Goal: Task Accomplishment & Management: Manage account settings

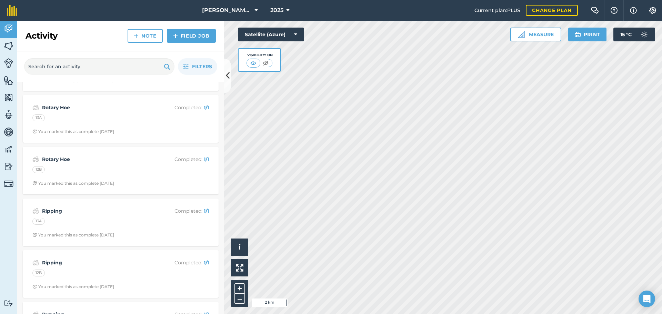
scroll to position [277, 0]
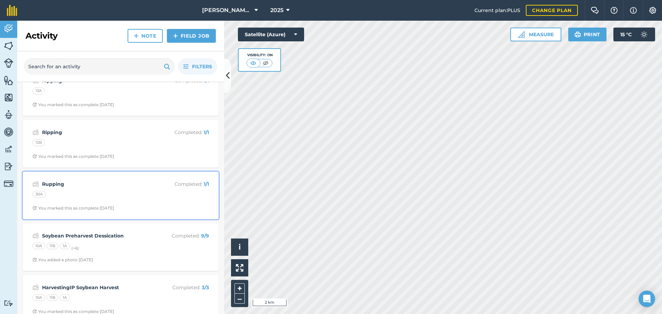
click at [57, 184] on strong "Rupping" at bounding box center [96, 184] width 109 height 8
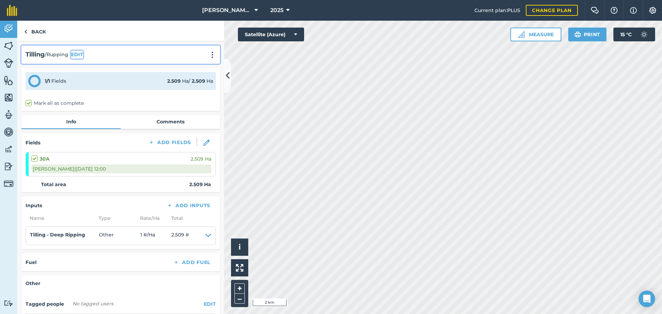
click at [78, 55] on button "EDIT" at bounding box center [77, 55] width 12 height 8
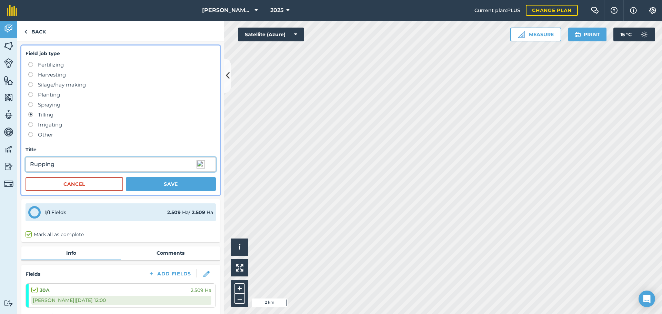
click at [38, 165] on input "Rupping" at bounding box center [121, 164] width 190 height 14
type input "Ripping"
click at [166, 186] on button "Save" at bounding box center [171, 184] width 90 height 14
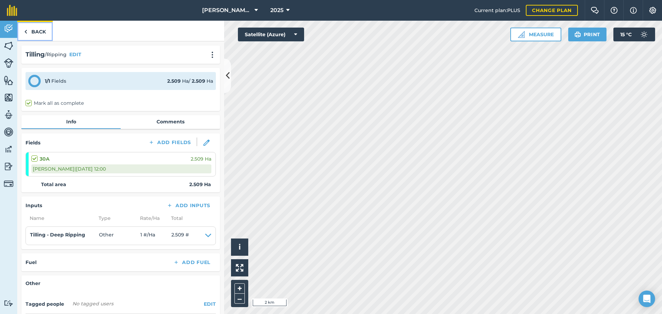
click at [35, 31] on link "Back" at bounding box center [35, 31] width 36 height 20
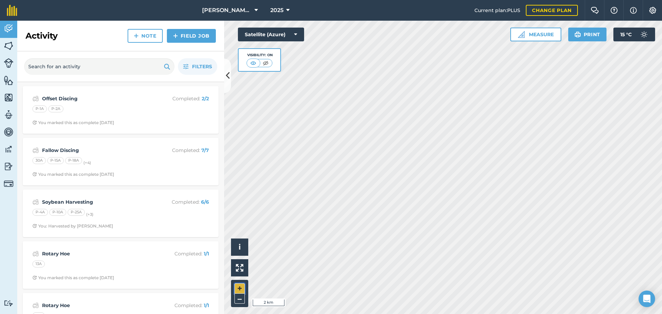
click at [239, 287] on button "+" at bounding box center [239, 288] width 10 height 10
click at [239, 286] on button "+" at bounding box center [239, 288] width 10 height 10
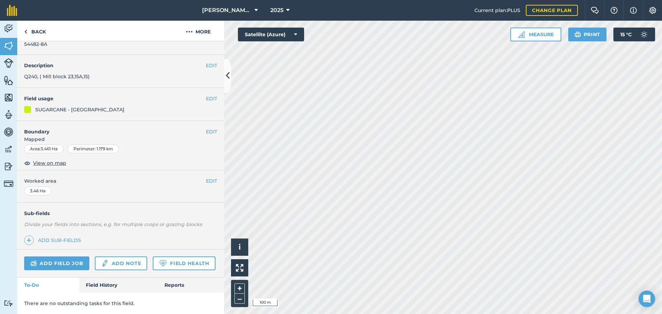
scroll to position [38, 0]
click at [108, 287] on link "Field History" at bounding box center [118, 285] width 78 height 15
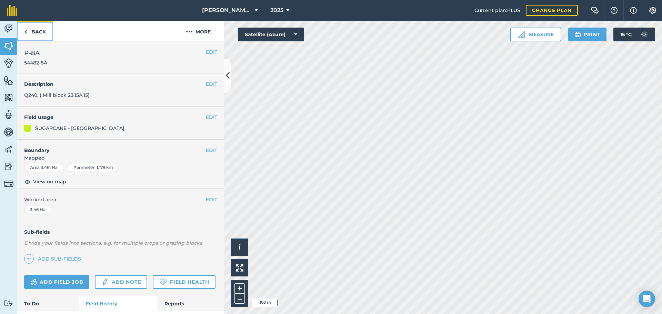
click at [32, 29] on link "Back" at bounding box center [35, 31] width 36 height 20
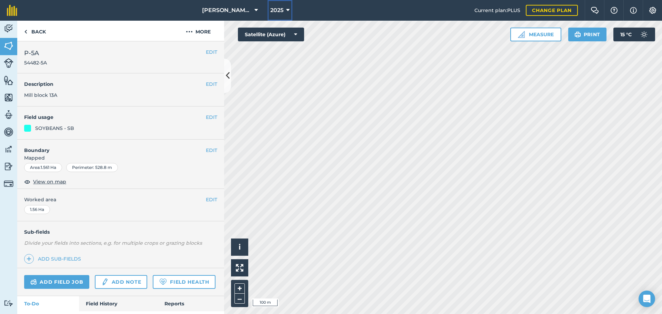
click at [288, 8] on icon at bounding box center [287, 10] width 3 height 8
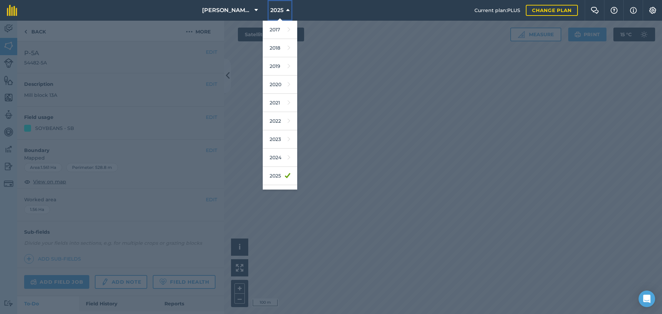
scroll to position [32, 0]
click at [279, 163] on link "2026" at bounding box center [280, 162] width 34 height 18
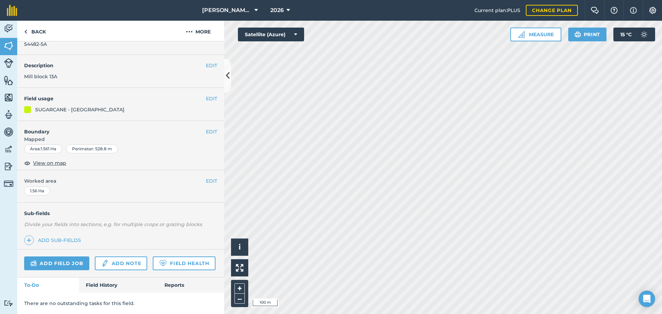
scroll to position [38, 0]
click at [107, 285] on link "Field History" at bounding box center [118, 285] width 78 height 15
click at [105, 285] on link "Field History" at bounding box center [118, 285] width 78 height 15
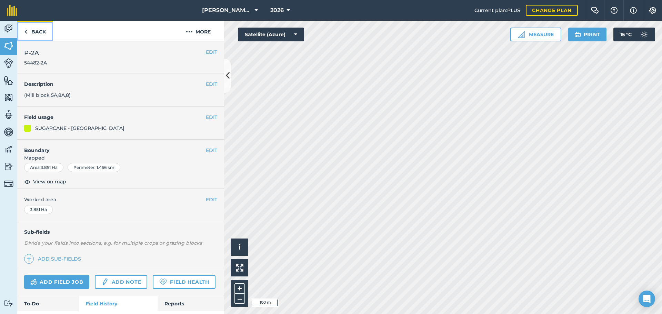
click at [33, 32] on link "Back" at bounding box center [35, 31] width 36 height 20
click at [37, 32] on link "Back" at bounding box center [35, 31] width 36 height 20
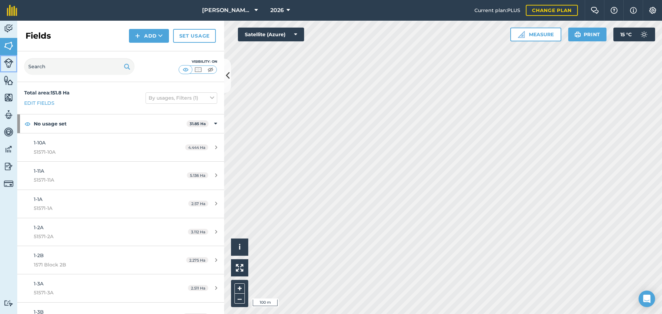
click at [7, 60] on img at bounding box center [9, 63] width 10 height 10
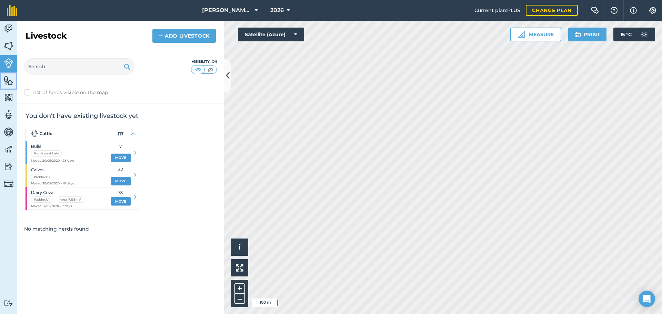
click at [8, 79] on img at bounding box center [9, 80] width 10 height 10
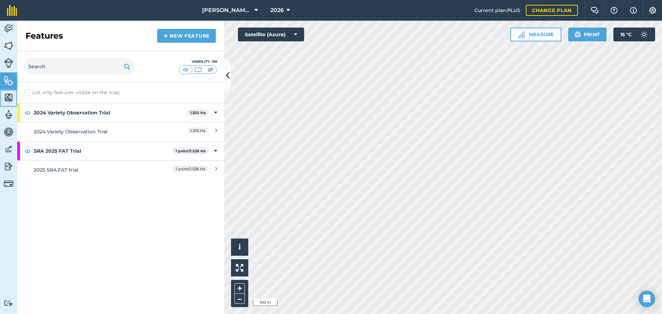
click at [10, 97] on img at bounding box center [9, 97] width 10 height 10
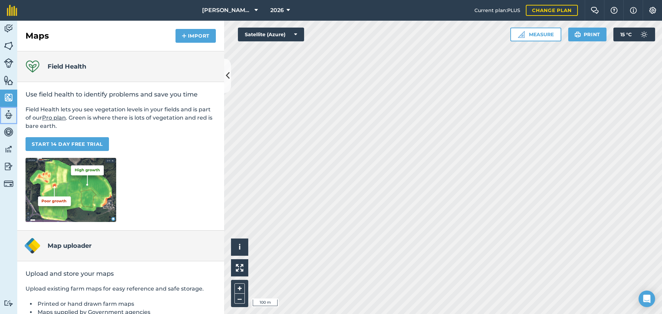
click at [9, 113] on img at bounding box center [9, 115] width 10 height 10
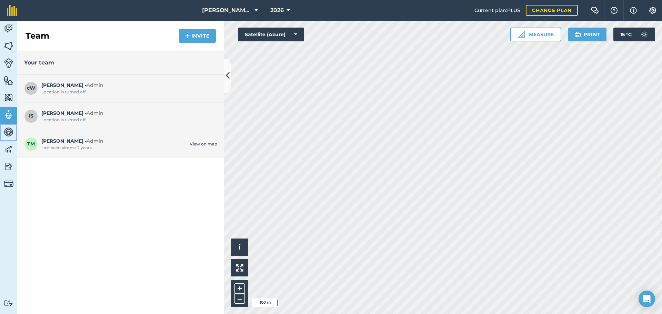
click at [7, 134] on img at bounding box center [9, 132] width 10 height 10
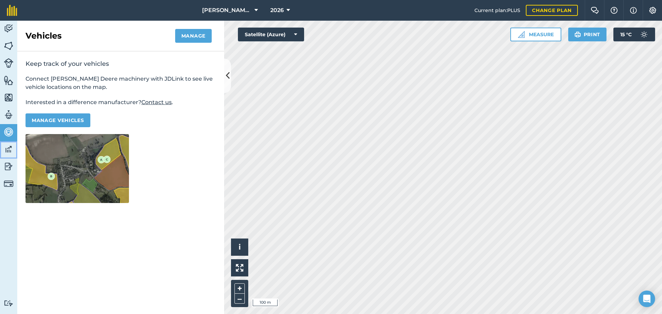
click at [10, 148] on img at bounding box center [9, 149] width 10 height 10
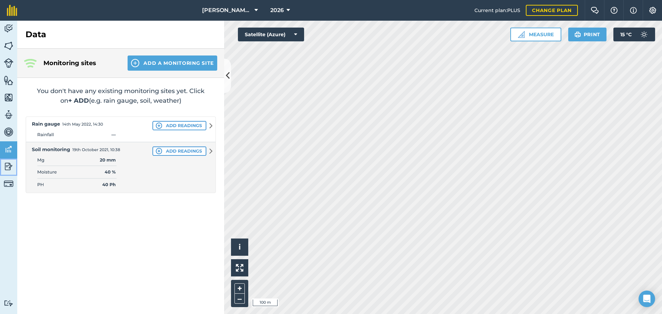
click at [10, 167] on img at bounding box center [9, 166] width 10 height 10
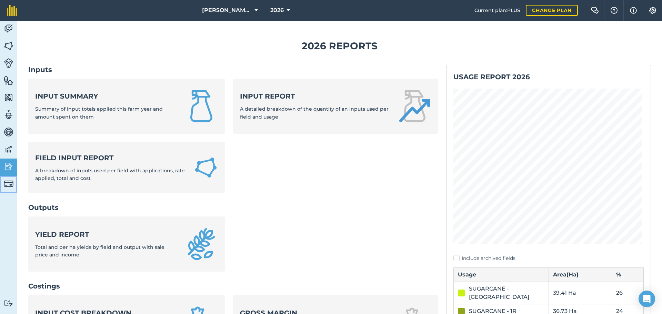
click at [9, 184] on img at bounding box center [9, 184] width 10 height 10
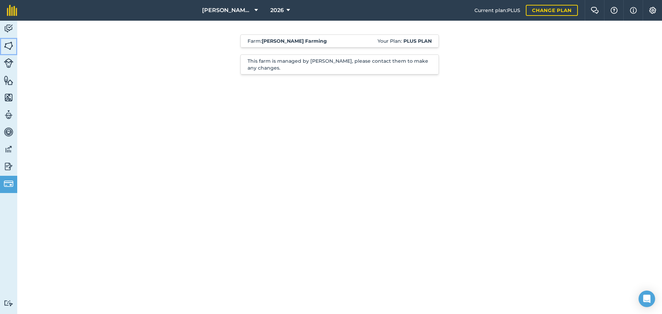
click at [10, 46] on img at bounding box center [9, 46] width 10 height 10
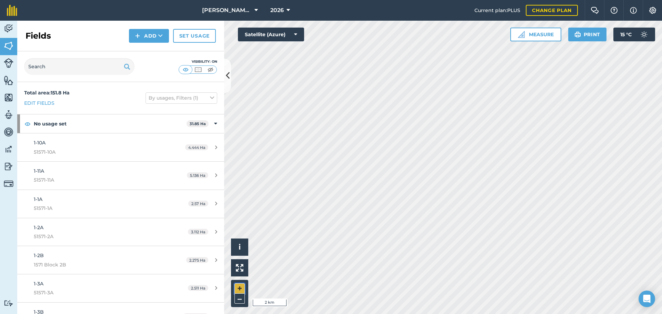
click at [239, 285] on button "+" at bounding box center [239, 288] width 10 height 10
click at [189, 179] on div "Activity Fields Livestock Features Maps Team Vehicles Data Reporting Billing Tu…" at bounding box center [331, 167] width 662 height 293
click at [239, 287] on button "+" at bounding box center [239, 288] width 10 height 10
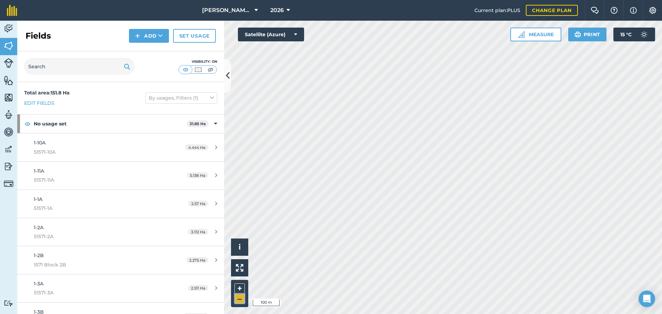
click at [239, 299] on button "–" at bounding box center [239, 299] width 10 height 10
click at [161, 36] on icon at bounding box center [160, 35] width 4 height 7
click at [12, 98] on img at bounding box center [9, 97] width 10 height 10
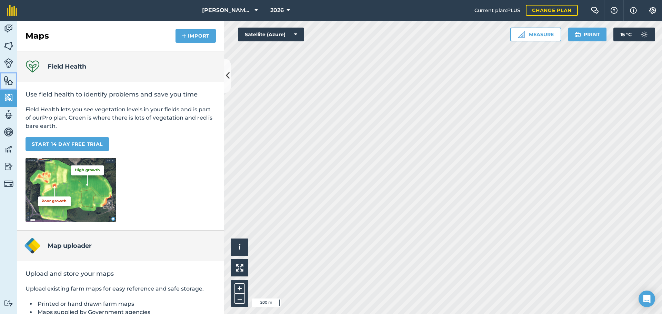
click at [8, 84] on img at bounding box center [9, 80] width 10 height 10
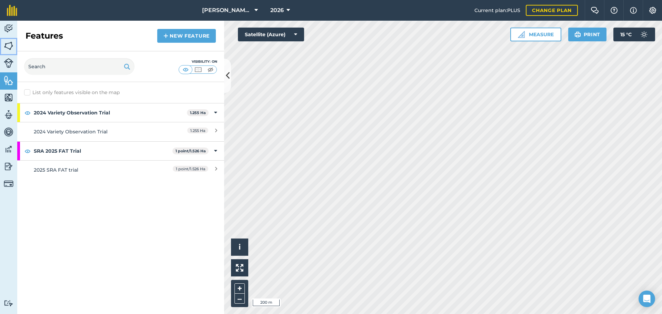
click at [9, 47] on img at bounding box center [9, 46] width 10 height 10
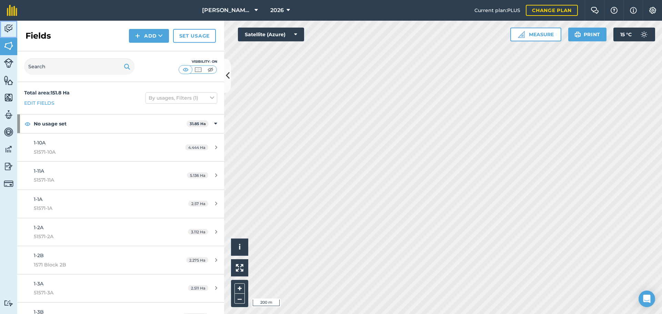
click at [10, 32] on img at bounding box center [9, 28] width 10 height 10
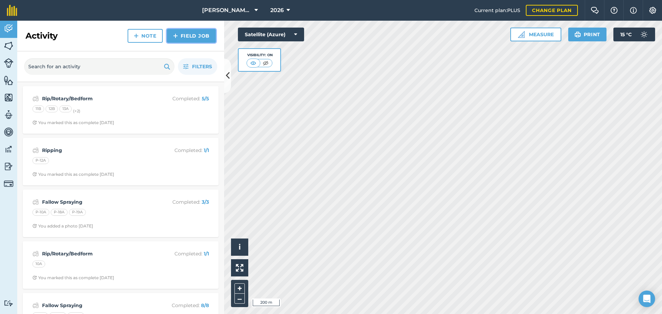
click at [180, 37] on link "Field Job" at bounding box center [191, 36] width 49 height 14
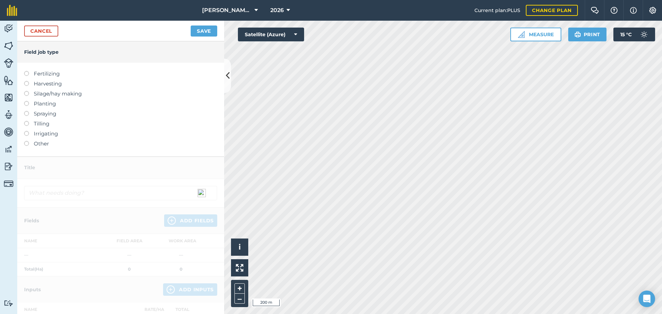
click at [27, 101] on label at bounding box center [29, 101] width 10 height 0
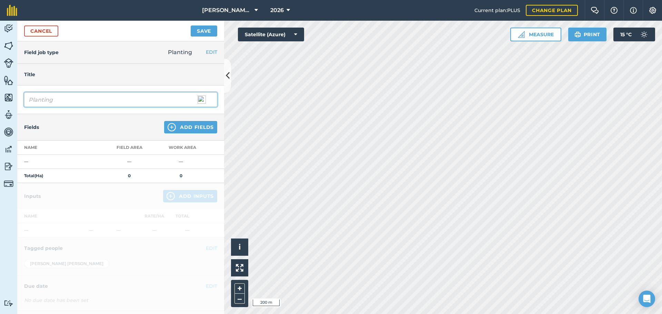
click at [54, 101] on input "Planting" at bounding box center [120, 99] width 193 height 14
type input "P"
type input "Sugar Cane Planting (SRAW 33)"
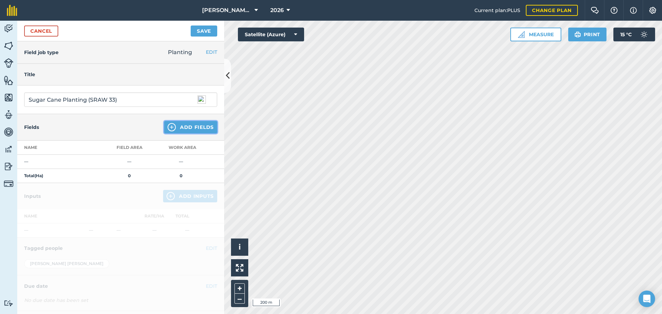
click at [168, 128] on img at bounding box center [172, 127] width 8 height 8
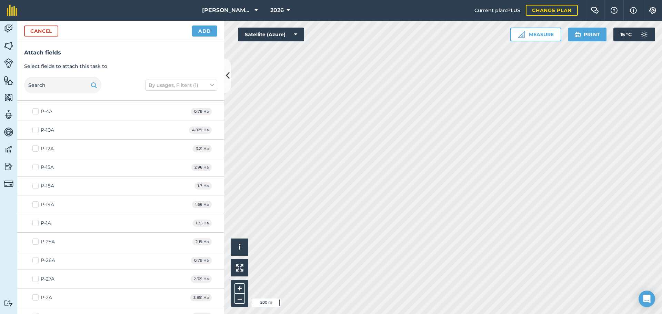
scroll to position [1364, 0]
click at [36, 238] on label "P-25A" at bounding box center [43, 239] width 22 height 7
click at [36, 238] on input "P-25A" at bounding box center [34, 238] width 4 height 4
checkbox input "true"
click at [35, 258] on label "P-26A" at bounding box center [43, 257] width 23 height 7
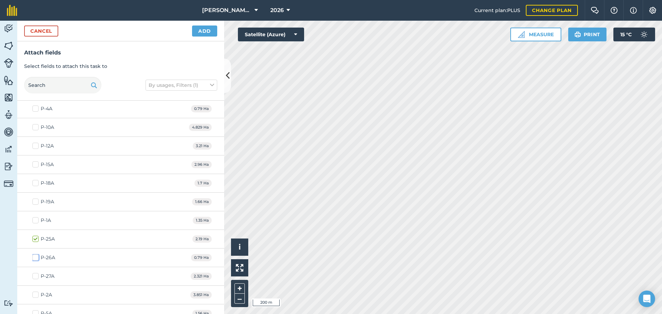
click at [35, 258] on input "P-26A" at bounding box center [34, 256] width 4 height 4
checkbox input "true"
click at [35, 277] on label "P-27A" at bounding box center [43, 276] width 22 height 7
click at [35, 277] on input "P-27A" at bounding box center [34, 275] width 4 height 4
checkbox input "true"
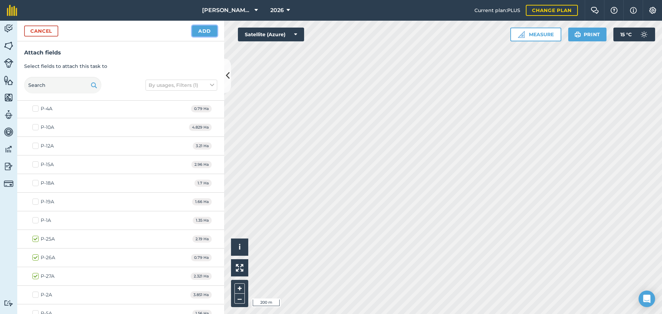
click at [209, 33] on button "Add" at bounding box center [204, 31] width 25 height 11
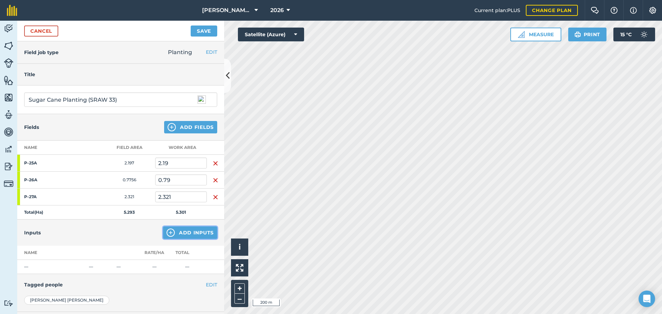
click at [171, 235] on button "Add Inputs" at bounding box center [190, 233] width 54 height 12
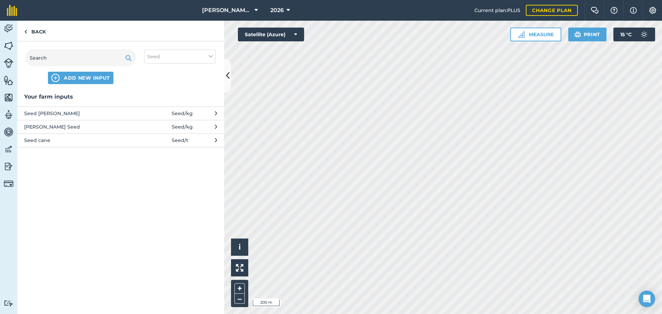
click at [211, 139] on button "Seed cane Seed / t" at bounding box center [120, 139] width 207 height 13
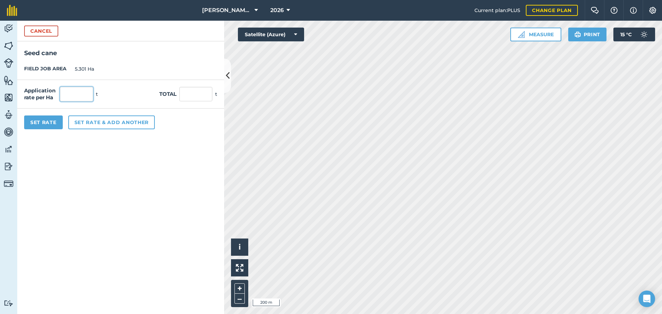
click at [81, 96] on input "text" at bounding box center [76, 94] width 33 height 14
type input "8"
type input "42.408"
click at [44, 122] on button "Set Rate" at bounding box center [43, 123] width 39 height 14
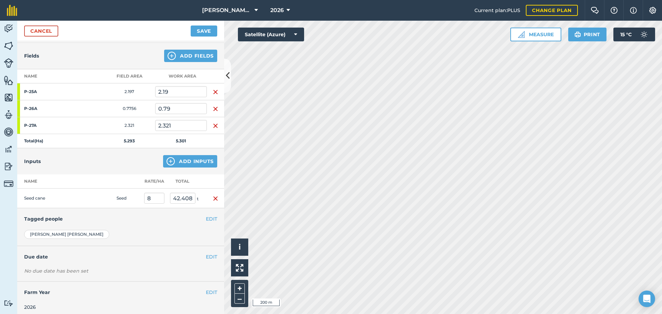
scroll to position [76, 0]
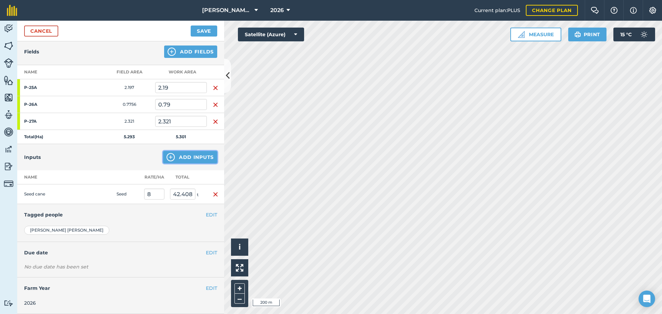
click at [167, 157] on img at bounding box center [171, 157] width 8 height 8
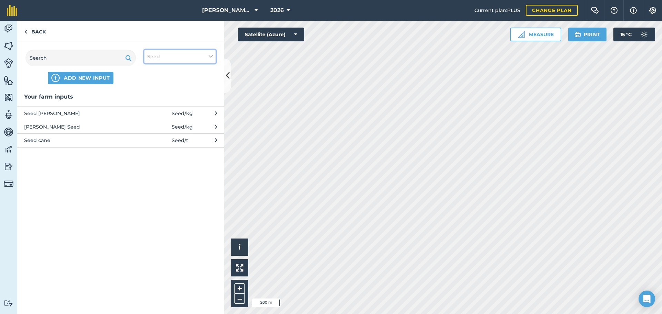
click at [212, 56] on icon at bounding box center [211, 57] width 4 height 8
click at [171, 83] on label "Fertilizer" at bounding box center [180, 83] width 66 height 7
click at [152, 83] on input "Fertilizer" at bounding box center [149, 82] width 4 height 4
checkbox input "true"
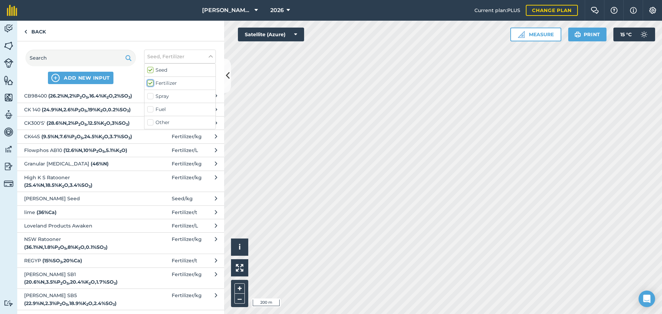
scroll to position [92, 0]
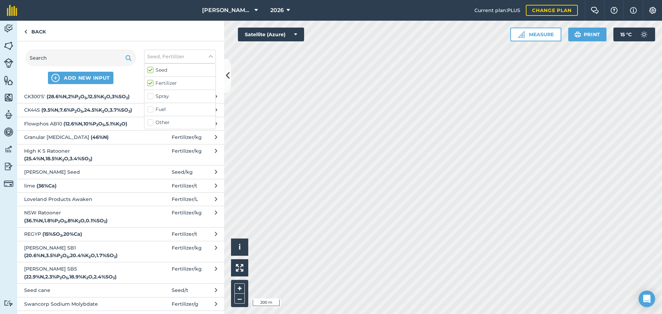
click at [86, 127] on strong "( 12.6 % N , 10 % P 2 O 5 , 5.1 % K 2 O )" at bounding box center [95, 124] width 64 height 6
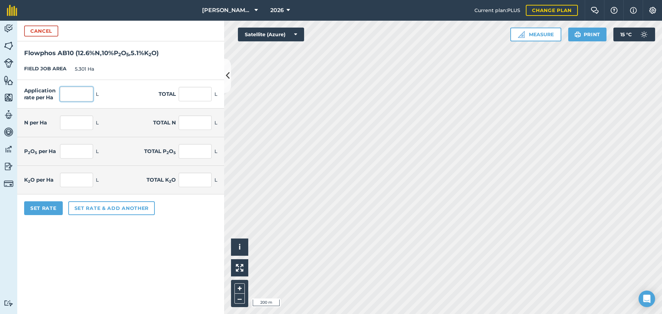
click at [69, 96] on input "text" at bounding box center [76, 94] width 33 height 14
type input "100"
type input "530.1"
type input "12.6"
type input "66.793"
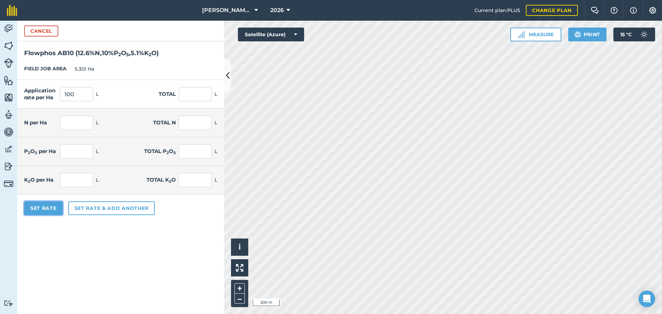
type input "10"
type input "53.01"
type input "5.1"
type input "27.035"
click at [46, 210] on button "Set Rate" at bounding box center [43, 208] width 39 height 14
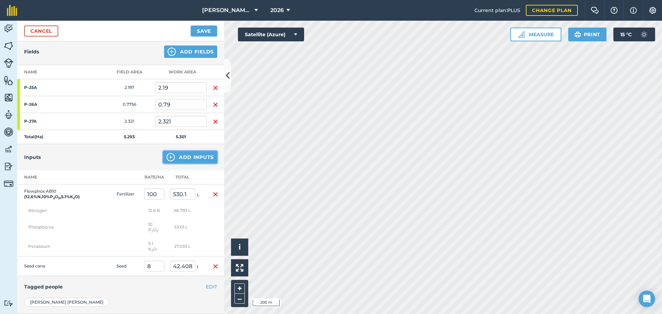
click at [167, 156] on img at bounding box center [171, 157] width 8 height 8
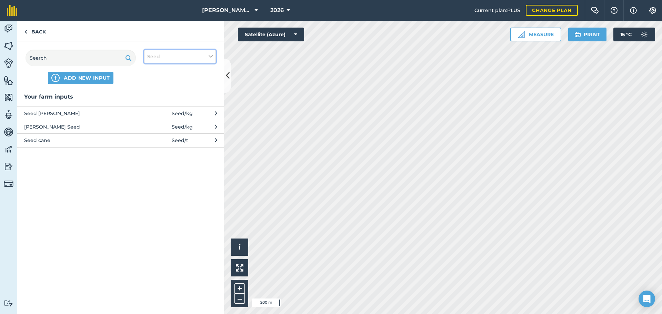
click at [209, 54] on icon at bounding box center [211, 57] width 4 height 8
click at [150, 96] on label "Spray" at bounding box center [180, 96] width 66 height 7
click at [150, 96] on input "Spray" at bounding box center [149, 95] width 4 height 4
checkbox input "true"
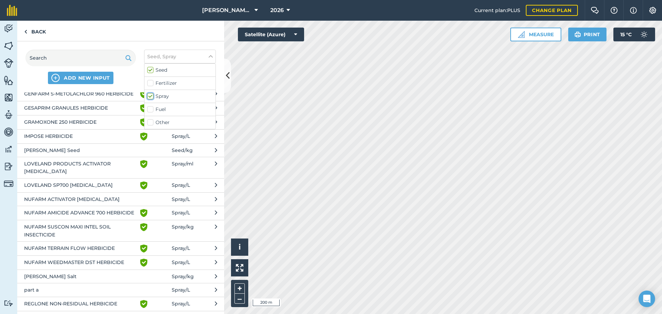
scroll to position [272, 0]
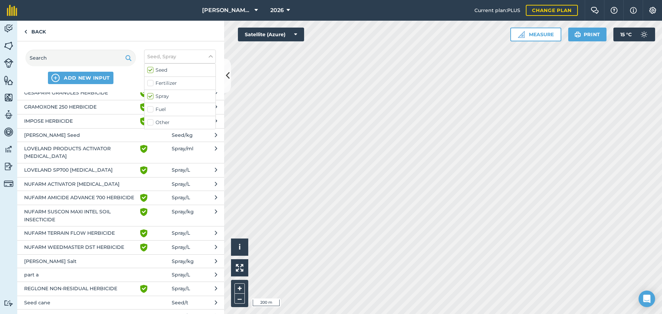
click at [209, 189] on button "NUFARM ACTIVATOR [MEDICAL_DATA] Spray / L" at bounding box center [120, 183] width 207 height 13
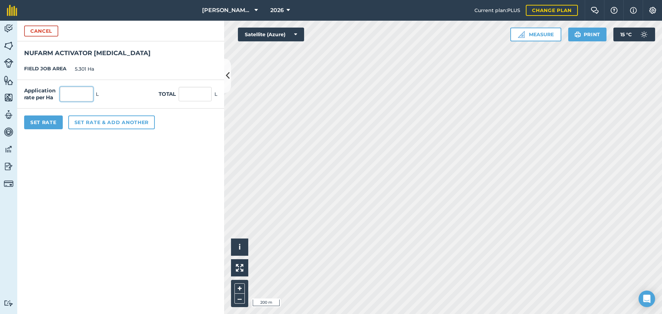
click at [80, 94] on input "text" at bounding box center [76, 94] width 33 height 14
type input "0.2"
type input "1.06"
click at [104, 124] on button "Set rate & add another" at bounding box center [111, 123] width 87 height 14
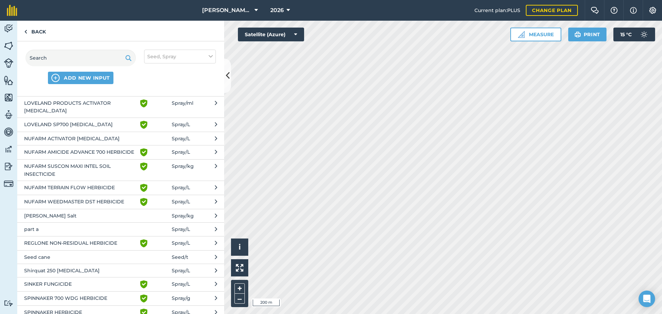
scroll to position [333, 0]
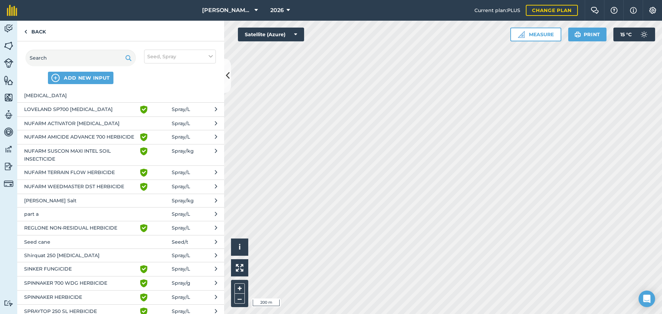
click at [204, 276] on button "SINKER FUNGICIDE Green shield with white tick Spray / L" at bounding box center [120, 269] width 207 height 14
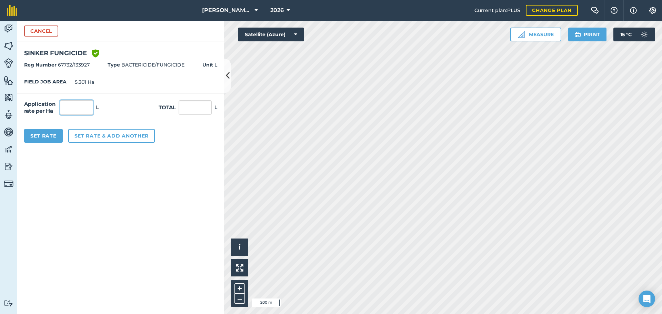
click at [74, 104] on input "text" at bounding box center [76, 107] width 33 height 14
type input "0.2"
type input "1.06"
click at [47, 138] on button "Set Rate" at bounding box center [43, 136] width 39 height 14
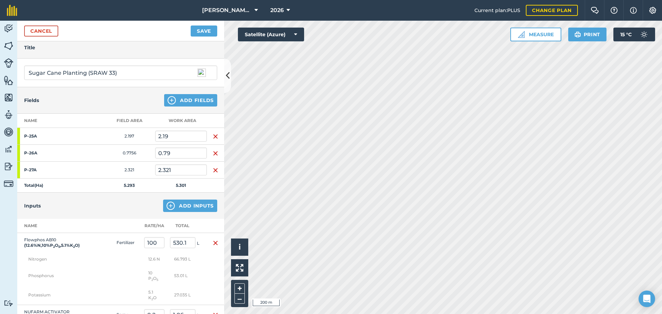
scroll to position [0, 0]
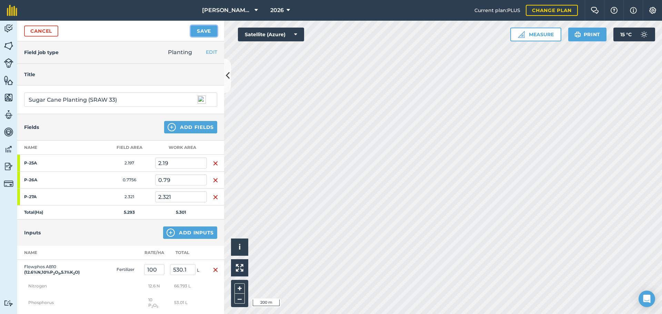
click at [211, 33] on button "Save" at bounding box center [204, 31] width 27 height 11
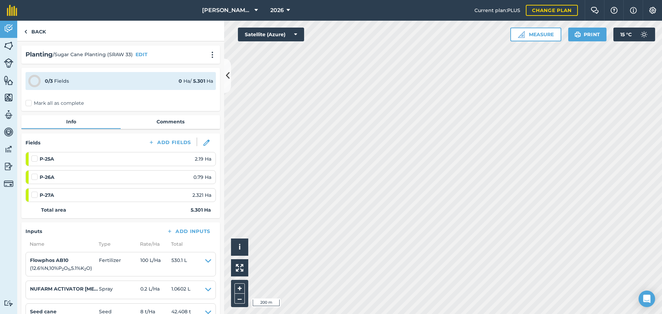
click at [35, 155] on label at bounding box center [35, 155] width 8 height 0
click at [35, 159] on input "checkbox" at bounding box center [33, 157] width 4 height 4
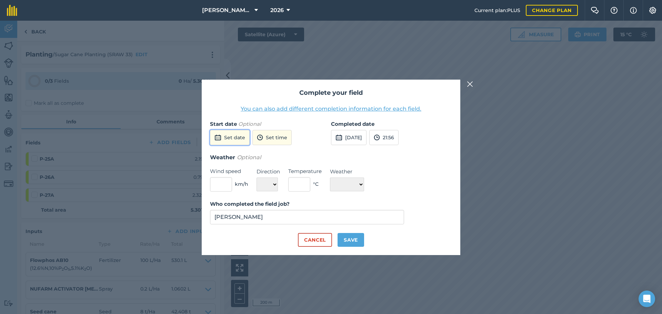
click at [235, 138] on button "Set date" at bounding box center [230, 137] width 40 height 15
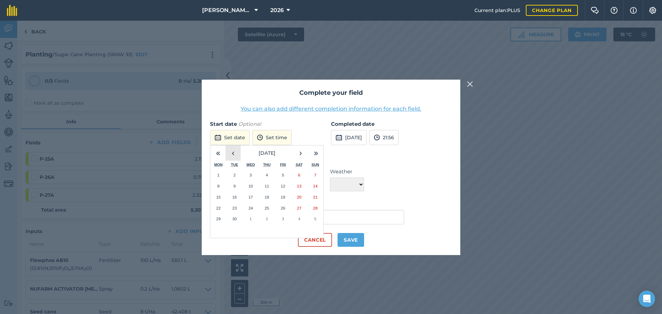
click at [230, 154] on button "‹" at bounding box center [233, 153] width 15 height 15
click at [282, 217] on abbr "29" at bounding box center [283, 219] width 4 height 4
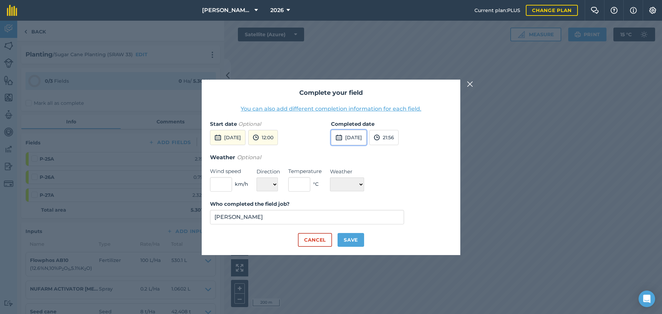
click at [362, 137] on button "[DATE]" at bounding box center [349, 137] width 36 height 15
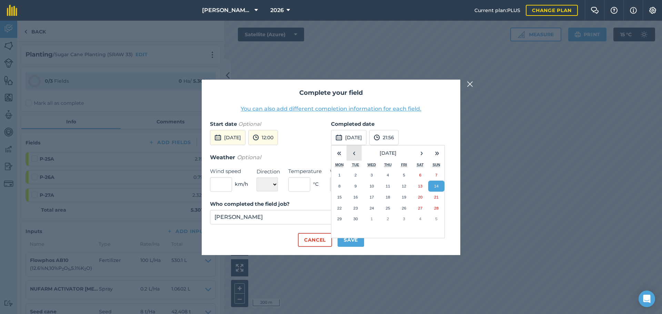
click at [353, 150] on button "‹" at bounding box center [354, 153] width 15 height 15
click at [403, 217] on abbr "29" at bounding box center [404, 219] width 4 height 4
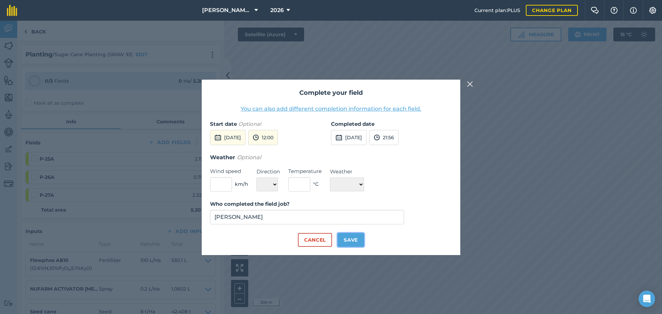
click at [356, 241] on button "Save" at bounding box center [351, 240] width 27 height 14
checkbox input "true"
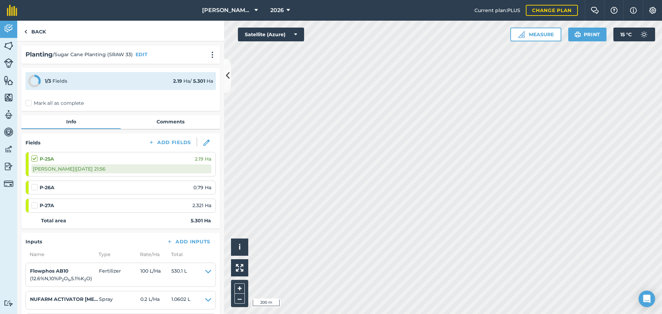
click at [34, 184] on label at bounding box center [35, 184] width 8 height 0
click at [34, 188] on input "checkbox" at bounding box center [33, 186] width 4 height 4
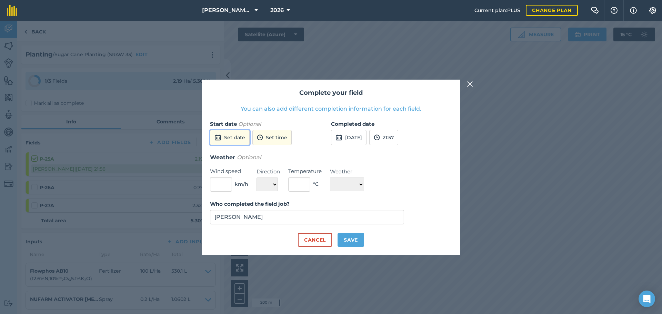
click at [239, 138] on button "Set date" at bounding box center [230, 137] width 40 height 15
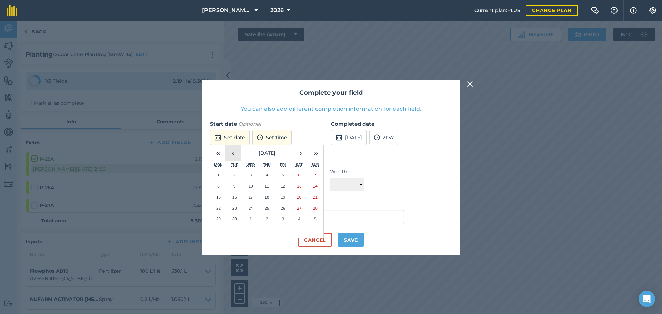
click at [232, 151] on button "‹" at bounding box center [233, 153] width 15 height 15
click at [284, 217] on abbr "29" at bounding box center [283, 219] width 4 height 4
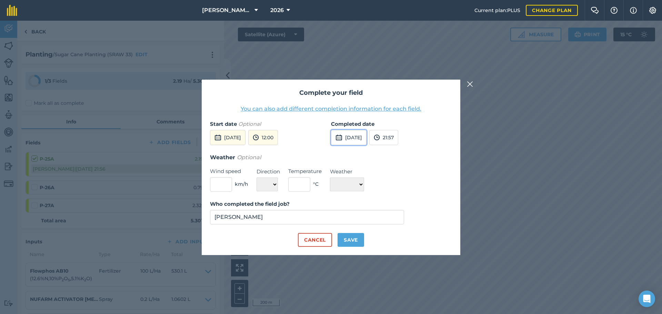
click at [351, 137] on button "[DATE]" at bounding box center [349, 137] width 36 height 15
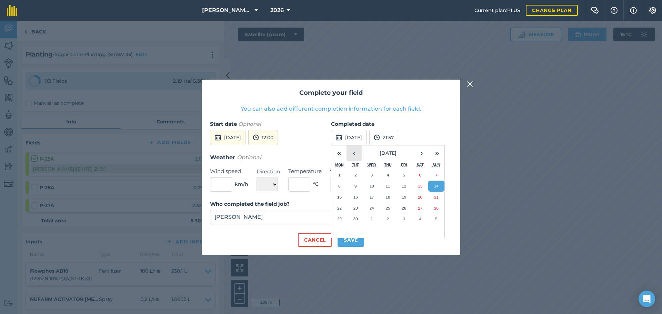
click at [357, 156] on button "‹" at bounding box center [354, 153] width 15 height 15
click at [399, 218] on button "29" at bounding box center [404, 218] width 16 height 11
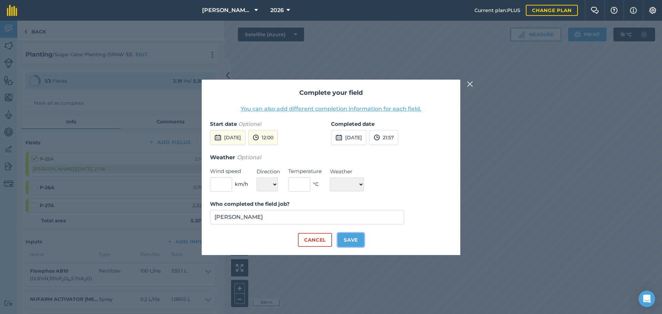
click at [350, 241] on button "Save" at bounding box center [351, 240] width 27 height 14
checkbox input "true"
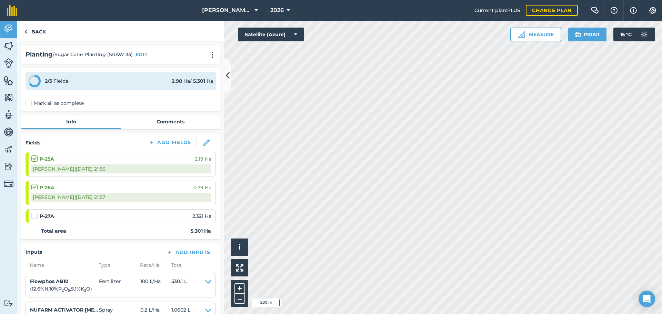
click at [33, 212] on label at bounding box center [35, 212] width 8 height 0
click at [33, 214] on input "checkbox" at bounding box center [33, 214] width 4 height 4
checkbox input "false"
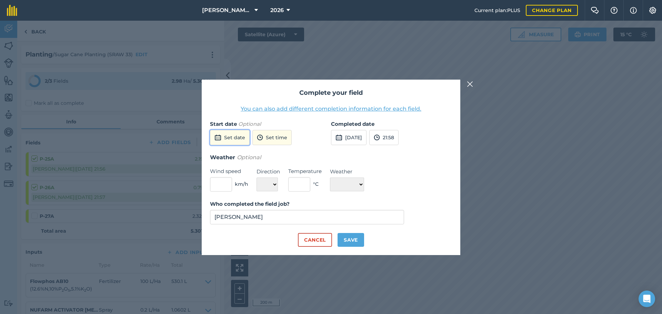
click at [239, 139] on button "Set date" at bounding box center [230, 137] width 40 height 15
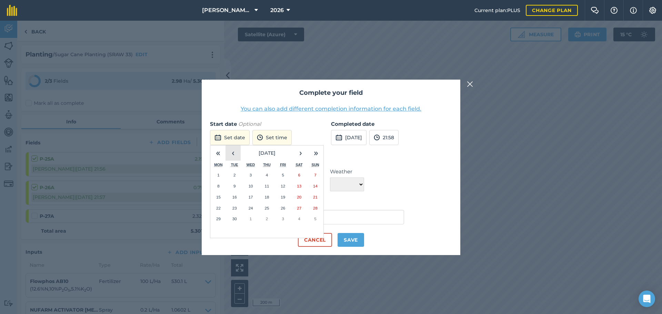
click at [236, 153] on button "‹" at bounding box center [233, 153] width 15 height 15
click at [282, 220] on abbr "29" at bounding box center [283, 219] width 4 height 4
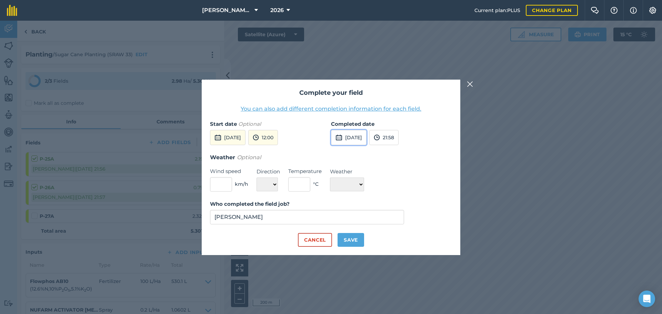
click at [367, 135] on button "[DATE]" at bounding box center [349, 137] width 36 height 15
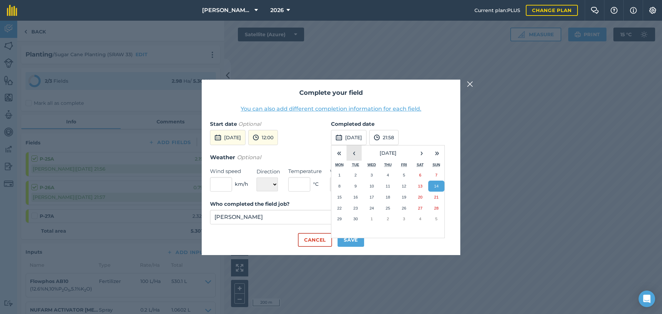
click at [357, 152] on button "‹" at bounding box center [354, 153] width 15 height 15
click at [420, 218] on abbr "30" at bounding box center [420, 219] width 4 height 4
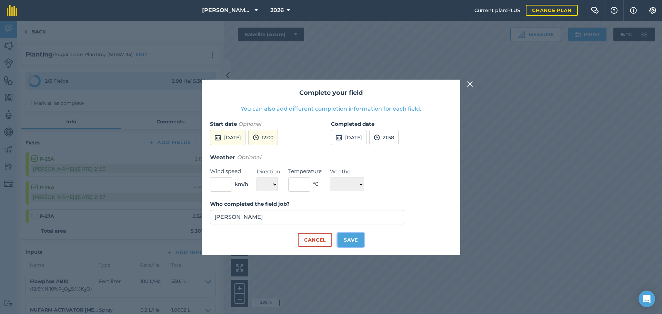
click at [361, 241] on button "Save" at bounding box center [351, 240] width 27 height 14
checkbox input "true"
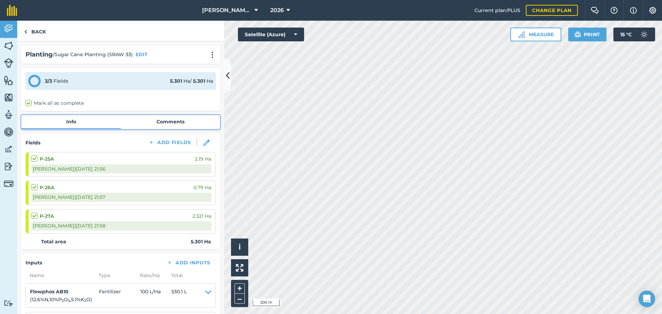
click at [178, 122] on link "Comments" at bounding box center [170, 121] width 99 height 13
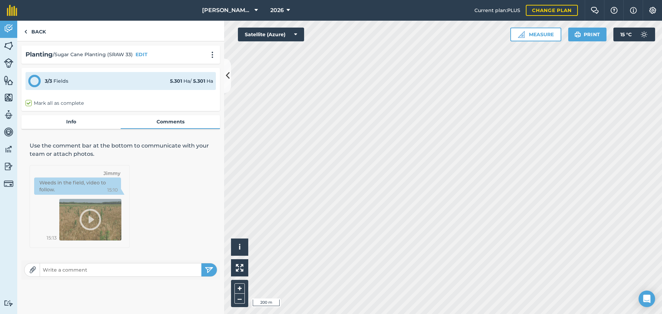
click at [66, 272] on input "text" at bounding box center [120, 270] width 161 height 10
type input "Setts from Block P-12A"
click at [209, 272] on img "submit" at bounding box center [209, 270] width 9 height 8
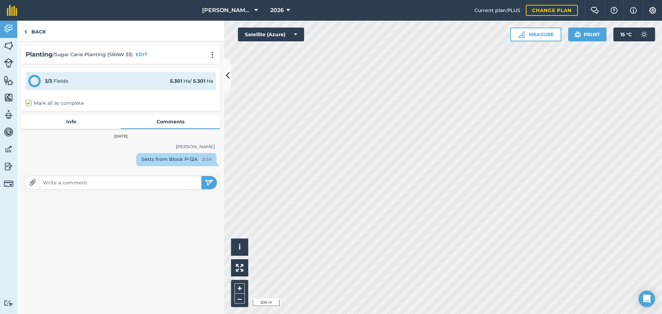
click at [63, 184] on input "text" at bounding box center [120, 183] width 161 height 10
type input "Variety SRAW 33"
click at [211, 182] on img "submit" at bounding box center [209, 183] width 9 height 8
click at [29, 33] on link "Back" at bounding box center [35, 31] width 36 height 20
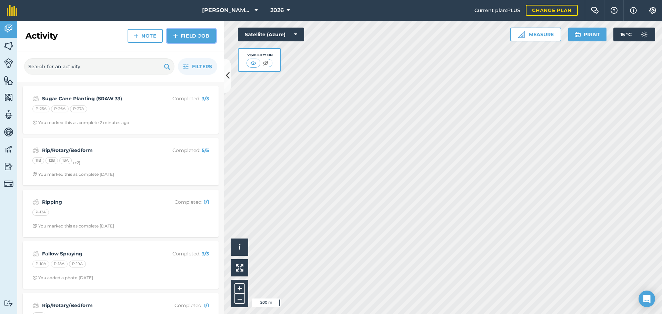
click at [195, 35] on link "Field Job" at bounding box center [191, 36] width 49 height 14
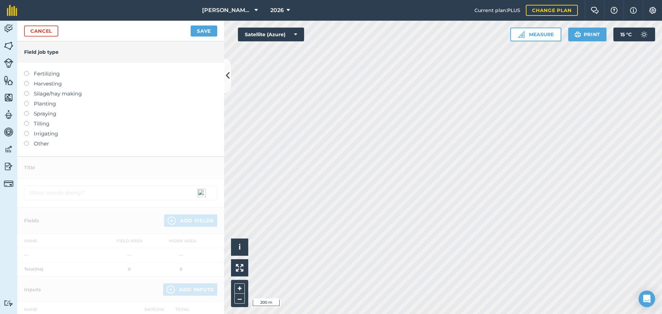
click at [27, 101] on label at bounding box center [29, 101] width 10 height 0
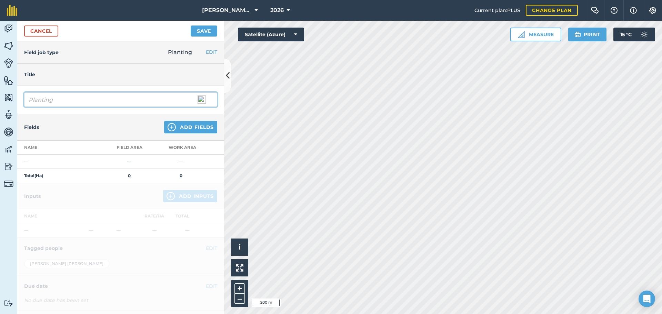
click at [26, 98] on input "Planting" at bounding box center [120, 99] width 193 height 14
type input "Sugar Cane Planting (Q240)"
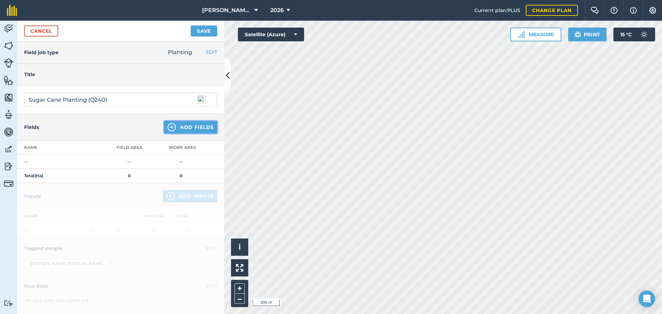
click at [188, 127] on button "Add Fields" at bounding box center [190, 127] width 53 height 12
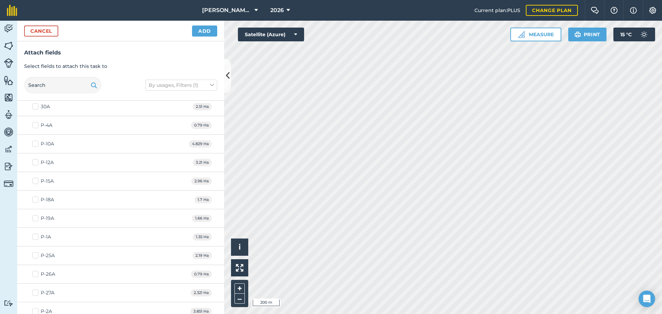
scroll to position [1350, 0]
click at [36, 179] on label "P-15A" at bounding box center [42, 178] width 21 height 7
click at [36, 179] on input "P-15A" at bounding box center [34, 177] width 4 height 4
checkbox input "true"
click at [34, 199] on label "P-18A" at bounding box center [43, 196] width 22 height 7
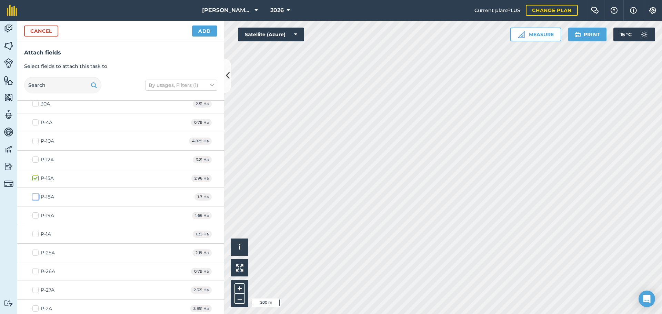
click at [34, 198] on input "P-18A" at bounding box center [34, 195] width 4 height 4
checkbox input "true"
click at [36, 217] on label "P-19A" at bounding box center [43, 215] width 22 height 7
click at [36, 217] on input "P-19A" at bounding box center [34, 214] width 4 height 4
checkbox input "true"
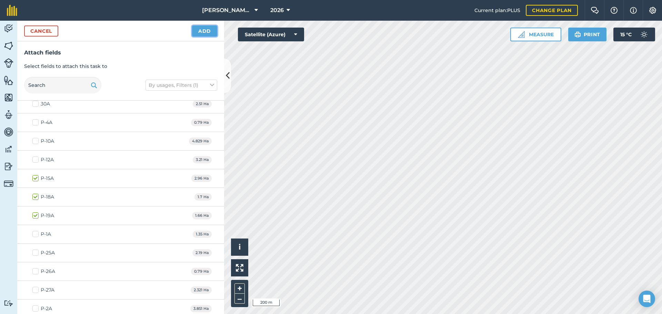
click at [200, 30] on button "Add" at bounding box center [204, 31] width 25 height 11
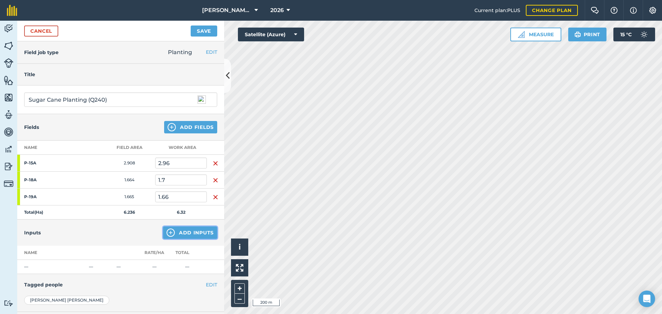
click at [167, 233] on img at bounding box center [171, 233] width 8 height 8
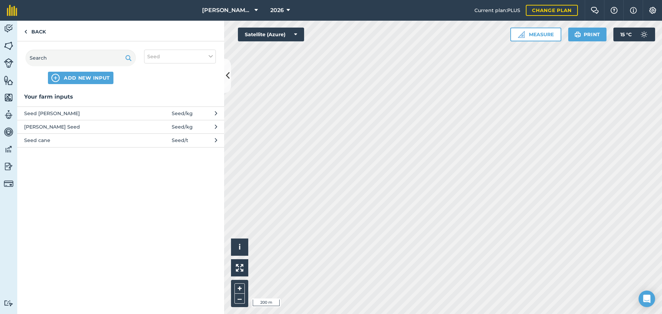
click at [211, 137] on button "Seed cane Seed / t" at bounding box center [120, 139] width 207 height 13
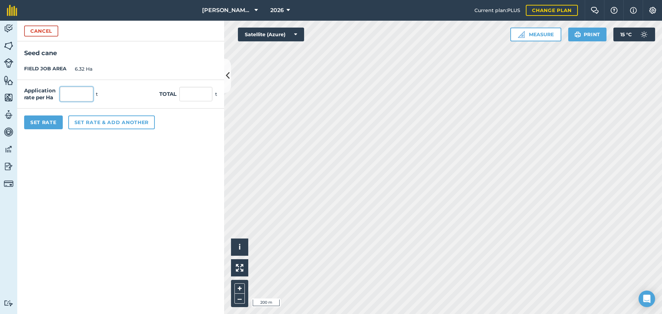
click at [71, 88] on input "text" at bounding box center [76, 94] width 33 height 14
type input "8"
type input "50.56"
click at [46, 127] on button "Set Rate" at bounding box center [43, 123] width 39 height 14
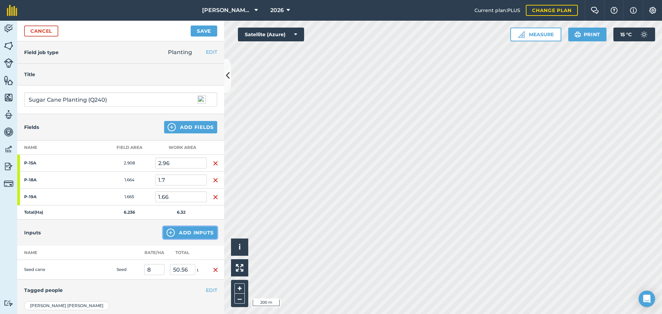
click at [168, 234] on img at bounding box center [171, 233] width 8 height 8
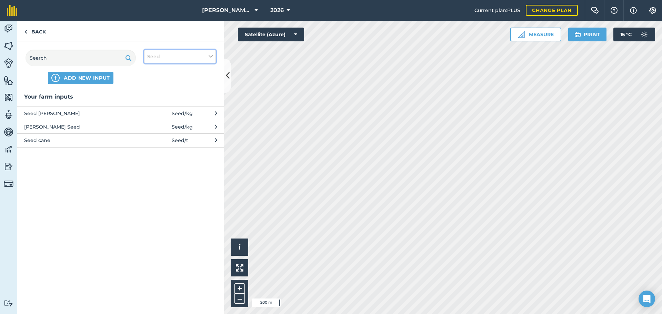
click at [207, 55] on button "Seed" at bounding box center [180, 57] width 72 height 14
click at [150, 83] on label "Fertilizer" at bounding box center [180, 83] width 66 height 7
click at [150, 83] on input "Fertilizer" at bounding box center [149, 82] width 4 height 4
checkbox input "true"
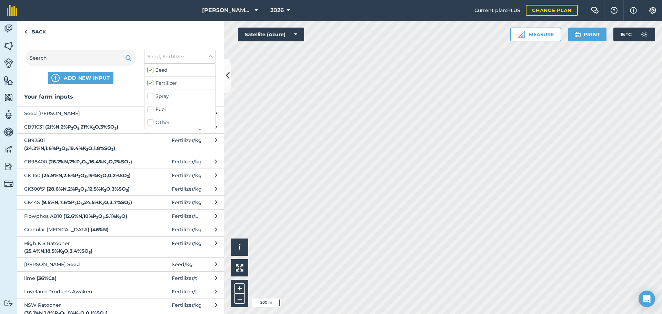
click at [96, 220] on span "Flowphos AB10 ( 12.6 % N , 10 % P 2 O 5 , 5.1 % K 2 O )" at bounding box center [80, 216] width 113 height 8
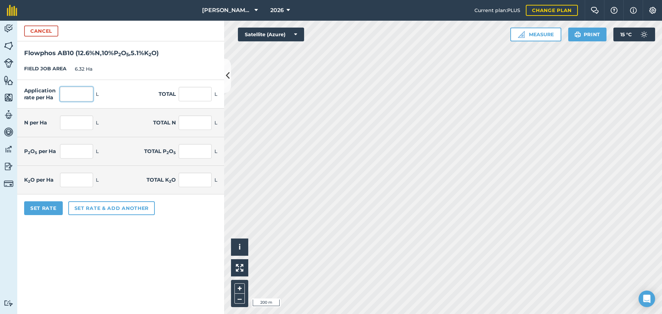
click at [79, 91] on input "text" at bounding box center [76, 94] width 33 height 14
type input "100"
type input "632"
type input "12.6"
type input "79.632"
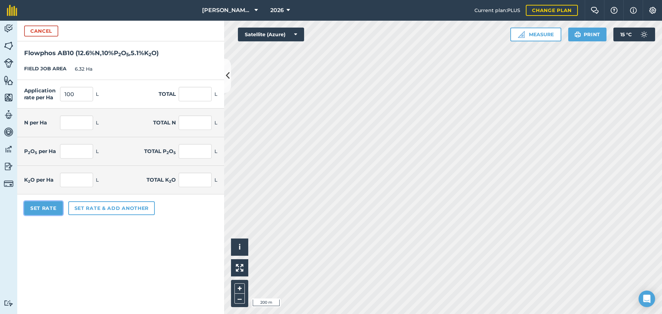
type input "10"
type input "63.2"
type input "5.1"
type input "32.232"
click at [39, 209] on button "Set Rate" at bounding box center [43, 208] width 39 height 14
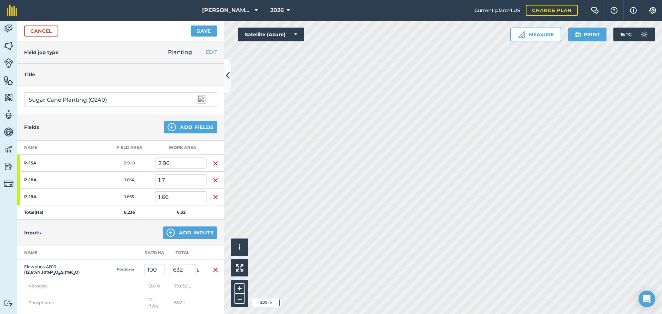
scroll to position [69, 0]
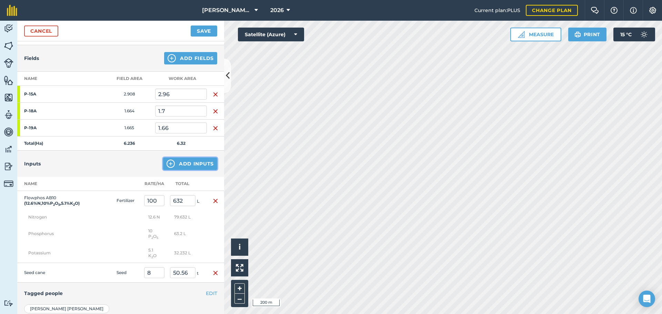
click at [167, 166] on img at bounding box center [171, 164] width 8 height 8
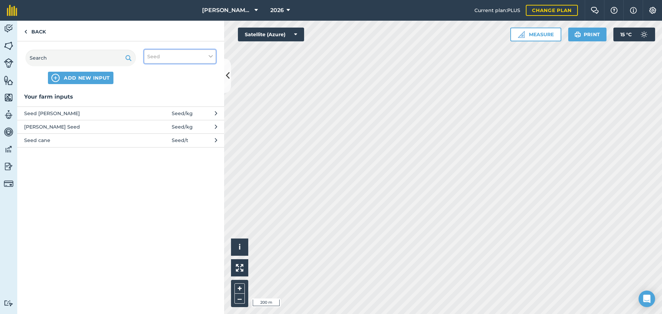
click at [211, 53] on icon at bounding box center [211, 57] width 4 height 8
click at [149, 96] on label "Spray" at bounding box center [180, 96] width 66 height 7
click at [149, 96] on input "Spray" at bounding box center [149, 95] width 4 height 4
checkbox input "true"
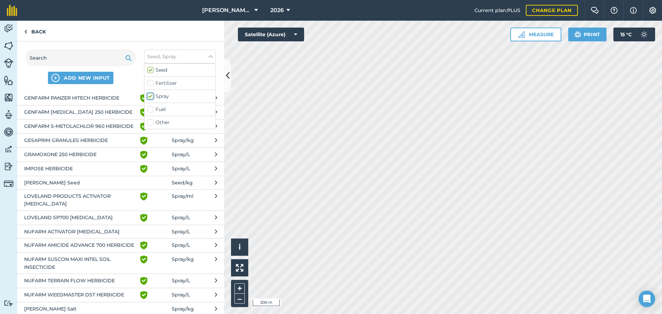
scroll to position [239, 0]
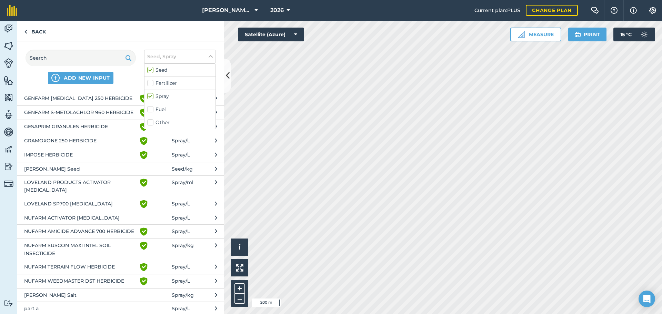
click at [202, 224] on button "NUFARM ACTIVATOR [MEDICAL_DATA] Spray / L" at bounding box center [120, 217] width 207 height 13
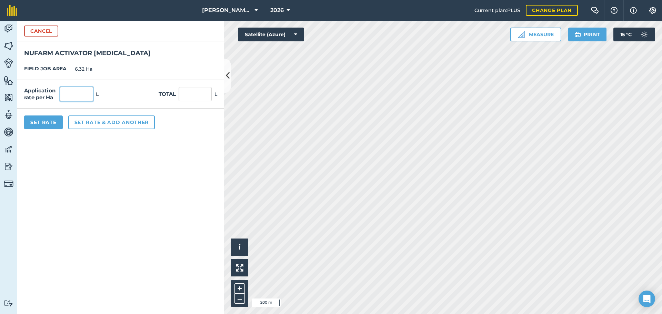
click at [78, 94] on input "text" at bounding box center [76, 94] width 33 height 14
type input "0.2"
type input "1.264"
click at [104, 123] on button "Set rate & add another" at bounding box center [111, 123] width 87 height 14
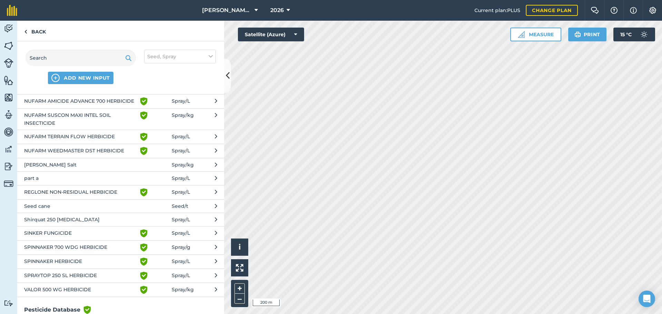
scroll to position [382, 0]
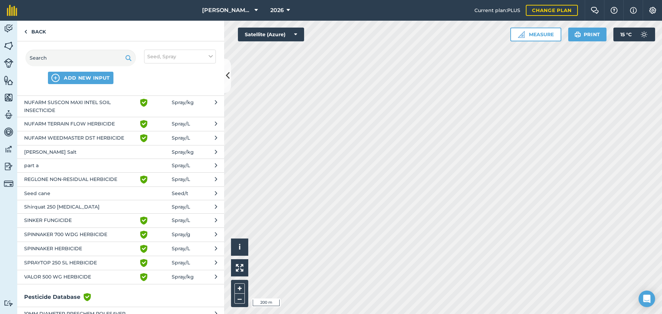
click at [190, 228] on button "SINKER FUNGICIDE Green shield with white tick Spray / L" at bounding box center [120, 220] width 207 height 14
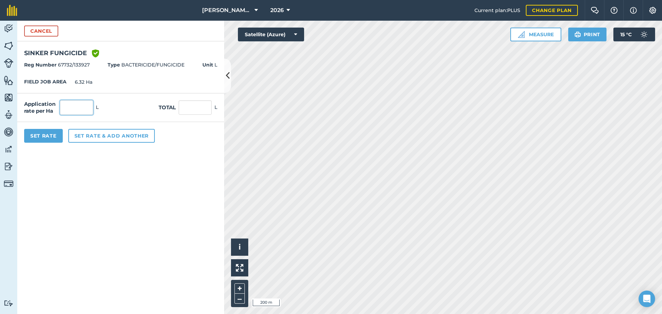
click at [69, 101] on input "text" at bounding box center [76, 107] width 33 height 14
type input "0.2"
type input "1.264"
click at [127, 110] on div "Application rate per Ha 0.2 L Total 1.264 L" at bounding box center [120, 107] width 207 height 29
click at [49, 136] on button "Set Rate" at bounding box center [43, 136] width 39 height 14
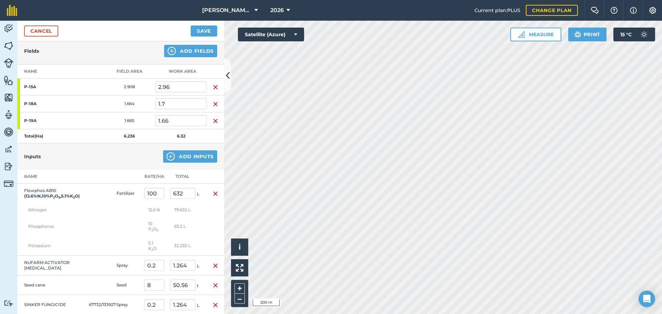
scroll to position [0, 0]
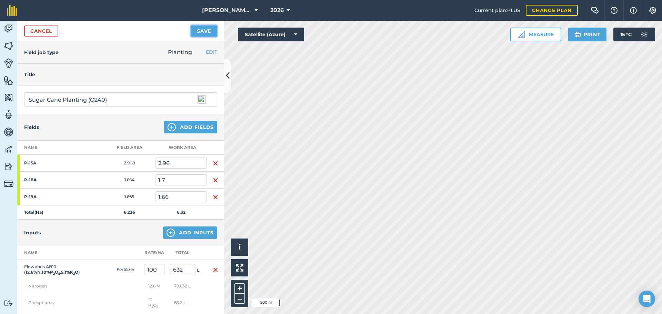
click at [201, 32] on button "Save" at bounding box center [204, 31] width 27 height 11
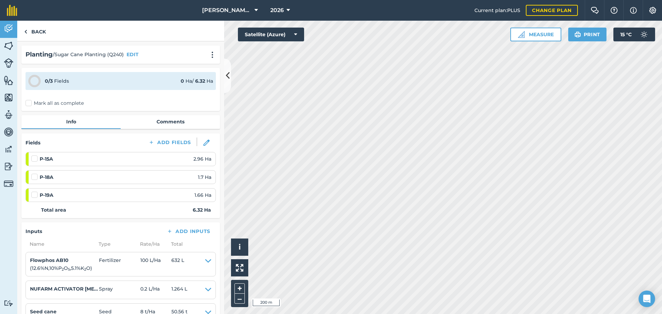
click at [27, 100] on label "Mark all as complete" at bounding box center [55, 103] width 58 height 7
click at [27, 100] on input "Mark all as complete" at bounding box center [28, 102] width 4 height 4
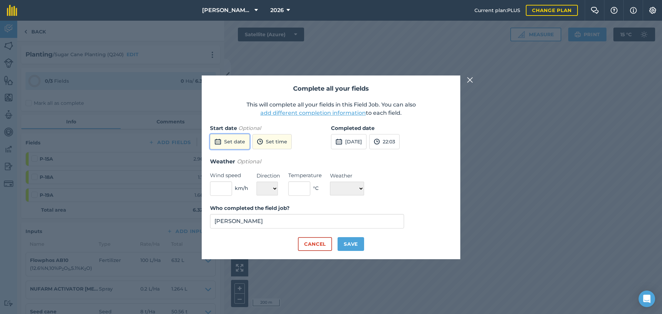
click at [224, 139] on button "Set date" at bounding box center [230, 141] width 40 height 15
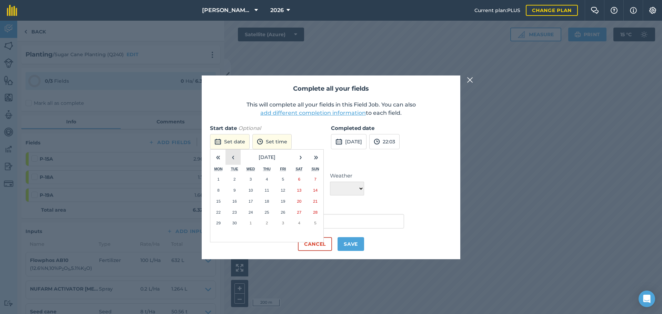
click at [231, 155] on button "‹" at bounding box center [233, 157] width 15 height 15
click at [301, 223] on abbr "30" at bounding box center [299, 223] width 4 height 4
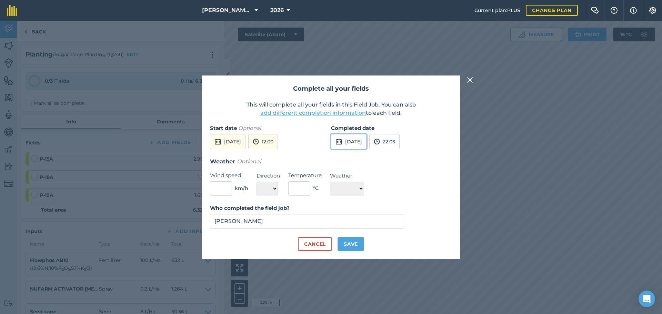
click at [356, 139] on button "[DATE]" at bounding box center [349, 141] width 36 height 15
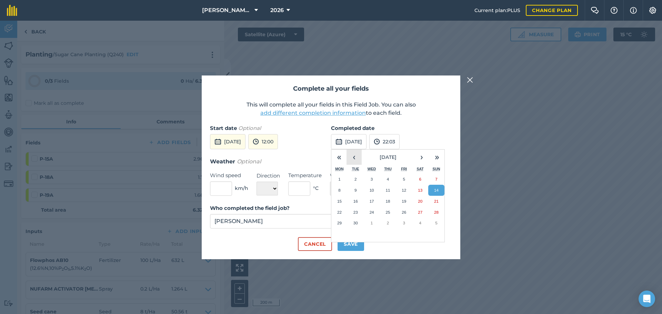
click at [352, 156] on button "‹" at bounding box center [354, 157] width 15 height 15
click at [438, 222] on abbr "31" at bounding box center [436, 223] width 4 height 4
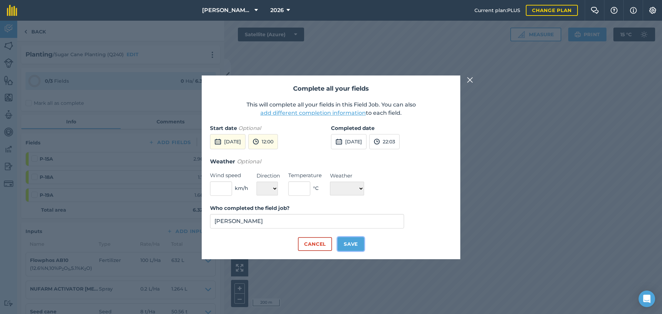
click at [354, 244] on button "Save" at bounding box center [351, 244] width 27 height 14
checkbox input "true"
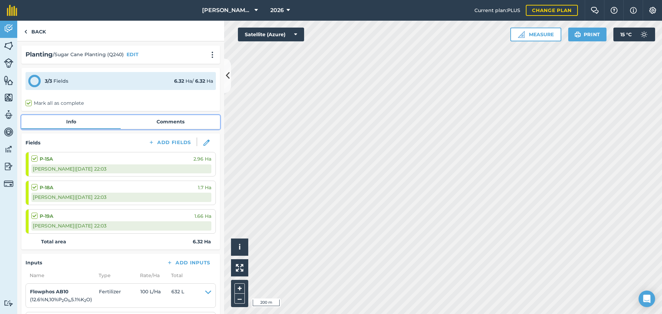
click at [168, 120] on link "Comments" at bounding box center [170, 121] width 99 height 13
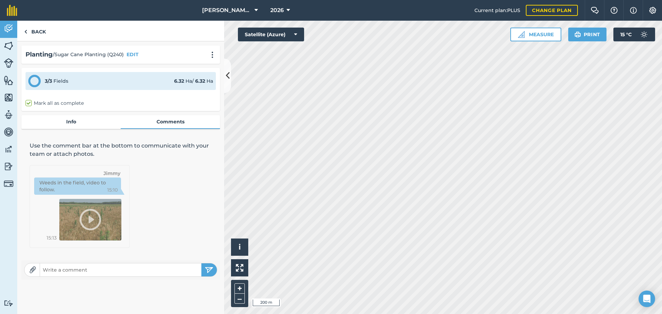
click at [67, 269] on input "text" at bounding box center [120, 270] width 161 height 10
type input "Planted with Q240, setts from Block P-22A ([GEOGRAPHIC_DATA])"
click at [212, 273] on img "submit" at bounding box center [209, 270] width 9 height 8
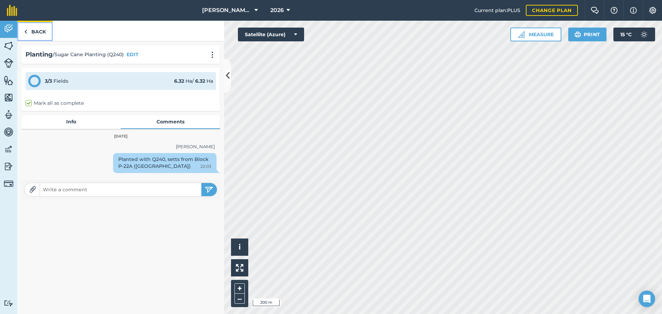
click at [41, 31] on link "Back" at bounding box center [35, 31] width 36 height 20
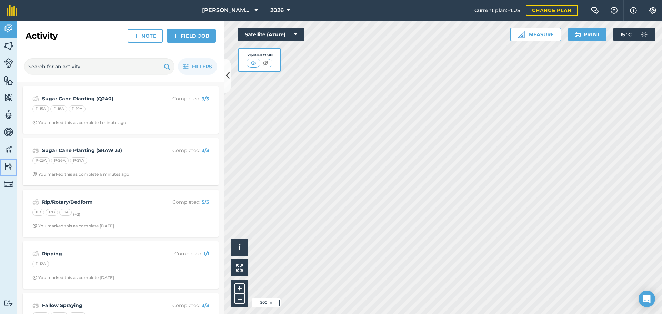
click at [11, 163] on img at bounding box center [9, 166] width 10 height 10
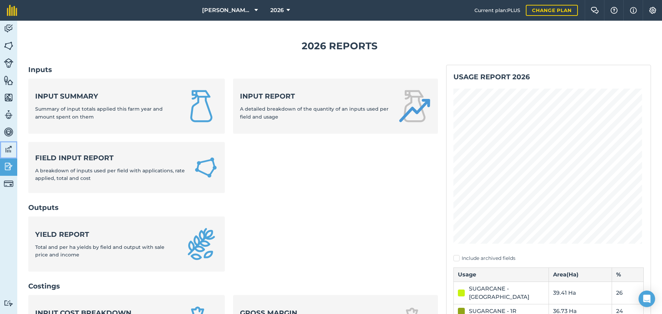
click at [7, 147] on img at bounding box center [9, 149] width 10 height 10
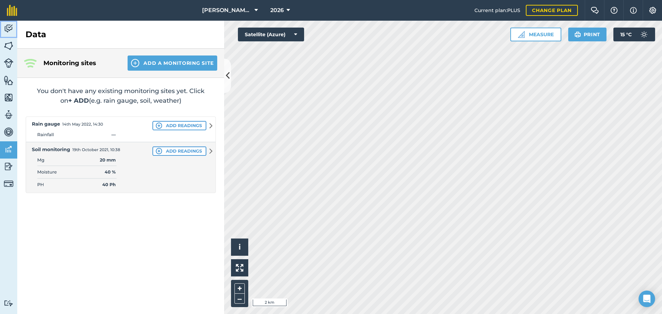
click at [9, 27] on img at bounding box center [9, 28] width 10 height 10
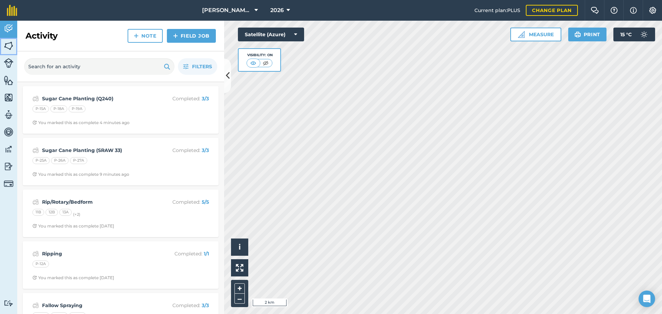
click at [6, 46] on img at bounding box center [9, 46] width 10 height 10
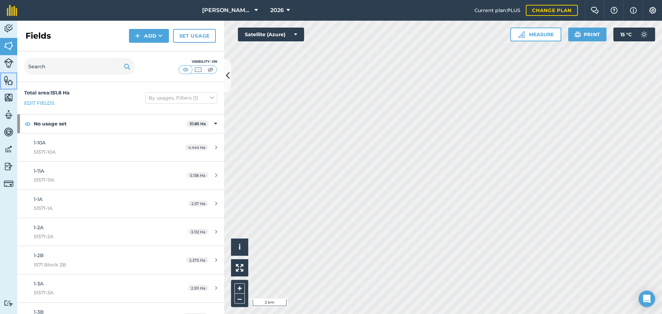
click at [7, 81] on img at bounding box center [9, 80] width 10 height 10
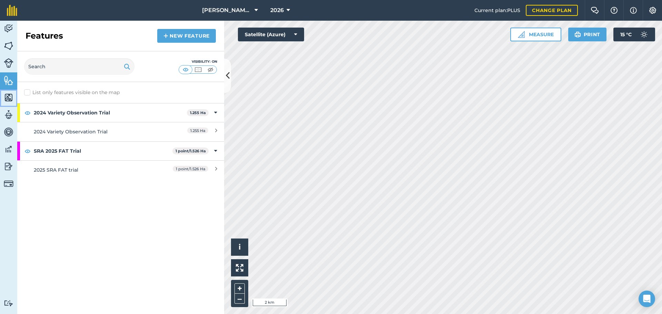
click at [9, 98] on img at bounding box center [9, 97] width 10 height 10
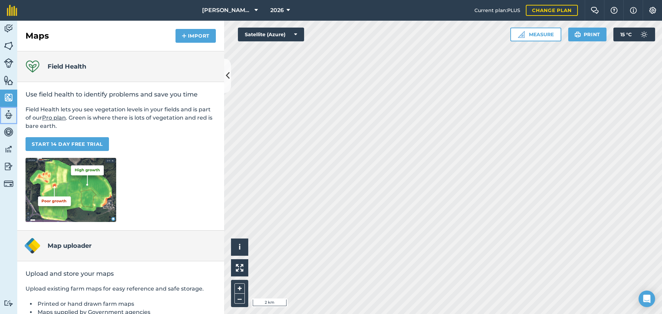
click at [9, 115] on img at bounding box center [9, 115] width 10 height 10
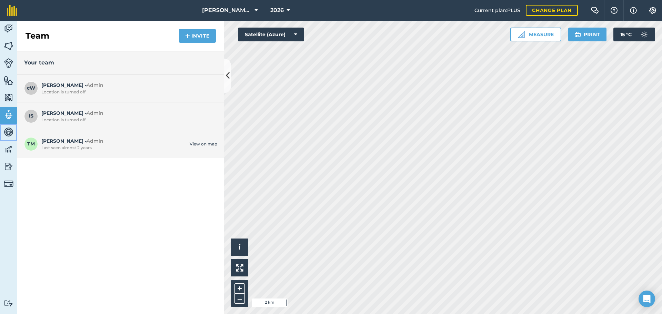
click at [7, 134] on img at bounding box center [9, 132] width 10 height 10
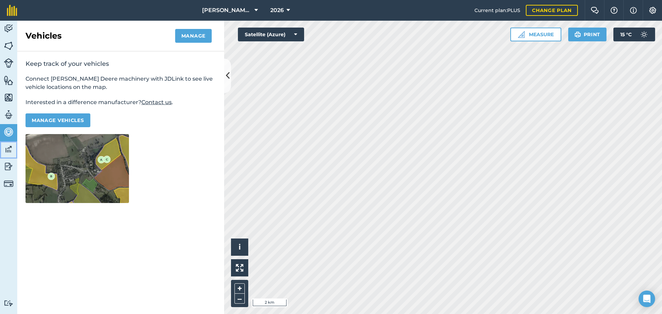
click at [12, 152] on img at bounding box center [9, 149] width 10 height 10
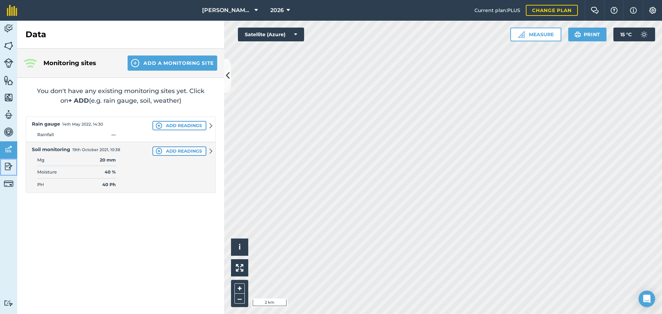
click at [6, 167] on img at bounding box center [9, 166] width 10 height 10
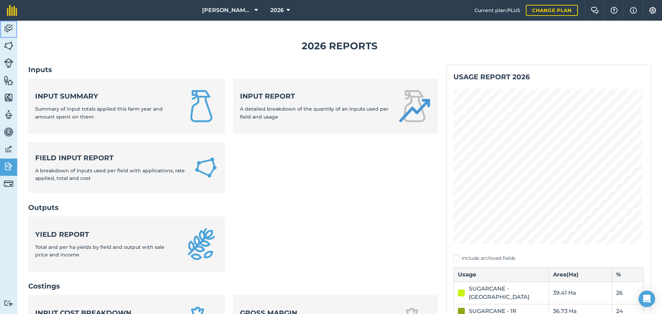
click at [4, 23] on link "Activity" at bounding box center [8, 29] width 17 height 17
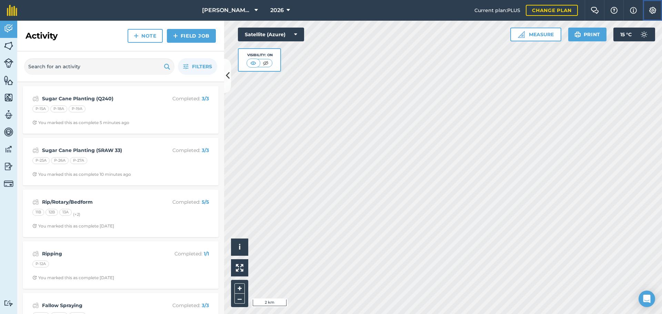
click at [657, 6] on button "Settings" at bounding box center [652, 10] width 19 height 21
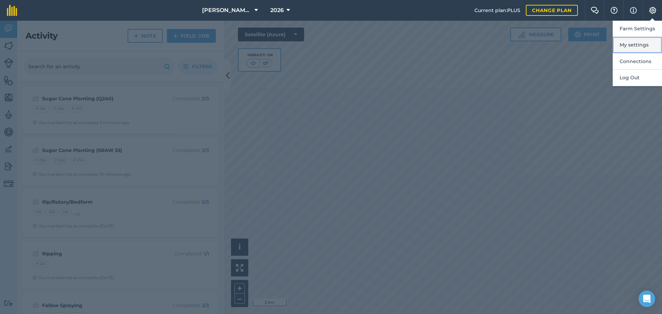
click at [630, 44] on button "My settings" at bounding box center [637, 45] width 49 height 16
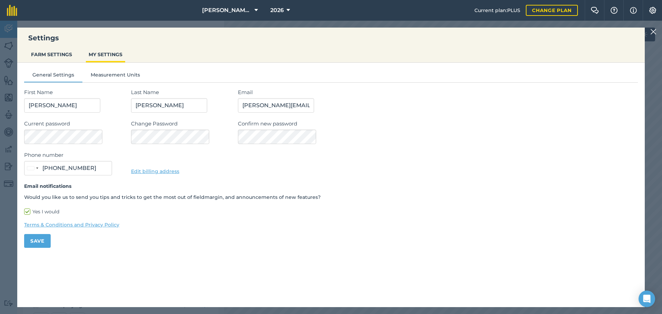
type input "0417 868 377"
click at [45, 54] on button "FARM SETTINGS" at bounding box center [51, 54] width 47 height 13
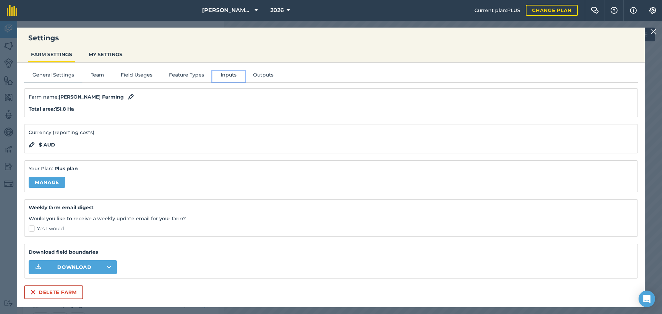
click at [231, 77] on button "Inputs" at bounding box center [228, 76] width 32 height 10
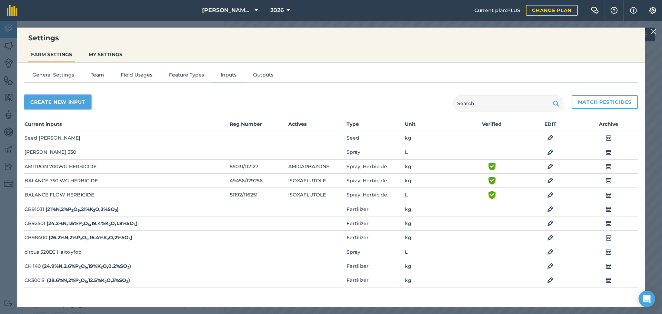
click at [73, 106] on button "Create new input" at bounding box center [57, 102] width 67 height 14
select select "SEED"
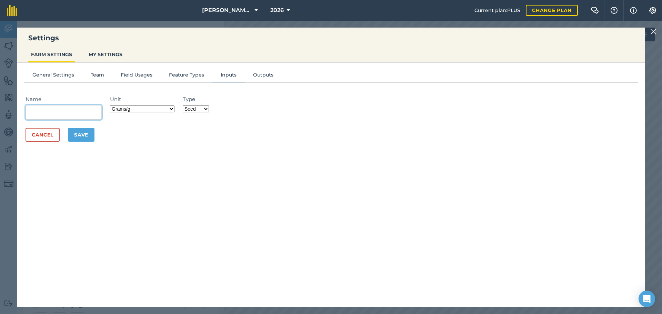
click at [47, 113] on input "Name" at bounding box center [64, 112] width 76 height 14
type input "CK 88"
click at [172, 110] on select "Grams/g Kilograms/kg Metric tonnes/t Millilitres/ml Litres/L Ounces/oz Pounds/l…" at bounding box center [142, 109] width 64 height 7
select select "KILOGRAMS"
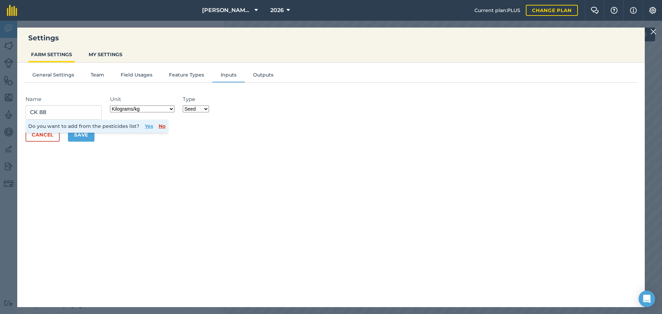
click at [112, 106] on select "Grams/g Kilograms/kg Metric tonnes/t Millilitres/ml Litres/L Ounces/oz Pounds/l…" at bounding box center [142, 109] width 64 height 7
click at [207, 107] on select "Fertilizer Seed Spray Fuel Other" at bounding box center [196, 109] width 26 height 7
select select "FERTILIZER"
click at [185, 106] on select "Fertilizer Seed Spray Fuel Other" at bounding box center [196, 109] width 26 height 7
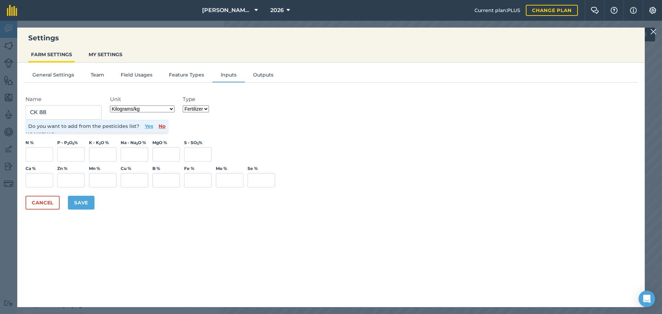
click at [161, 126] on button "No" at bounding box center [162, 126] width 7 height 8
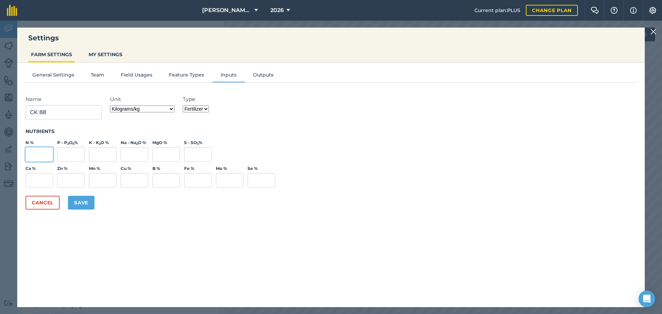
click at [43, 153] on input "N %" at bounding box center [40, 154] width 28 height 14
type input "15.1"
click at [73, 152] on input "P - P 2 O 5 %" at bounding box center [71, 154] width 28 height 14
type input "4.4"
click at [100, 150] on input "K - K 2 O %" at bounding box center [103, 154] width 28 height 14
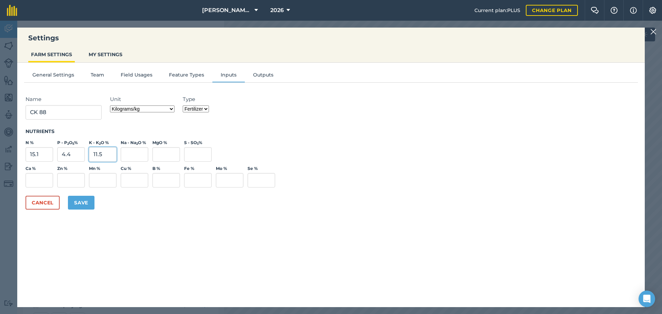
type input "11.5"
click at [196, 156] on input "S - SO 3 %" at bounding box center [198, 154] width 28 height 14
type input "13.6"
click at [84, 202] on button "Save" at bounding box center [81, 203] width 27 height 14
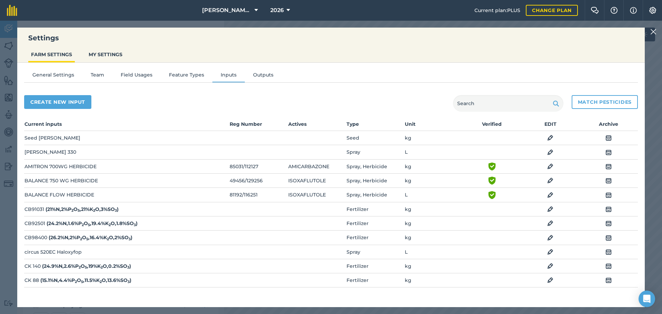
click at [655, 33] on img at bounding box center [653, 32] width 6 height 8
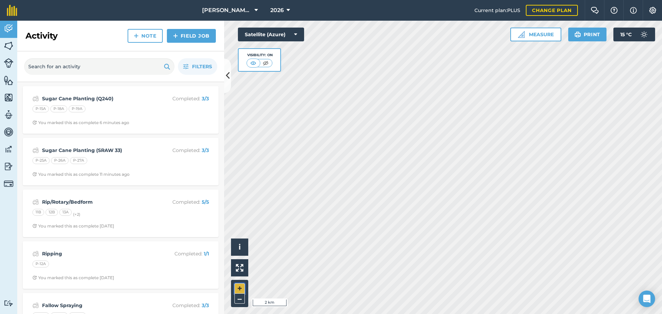
click at [240, 287] on button "+" at bounding box center [239, 288] width 10 height 10
click at [238, 287] on button "+" at bounding box center [239, 288] width 10 height 10
click at [240, 291] on button "+" at bounding box center [239, 288] width 10 height 10
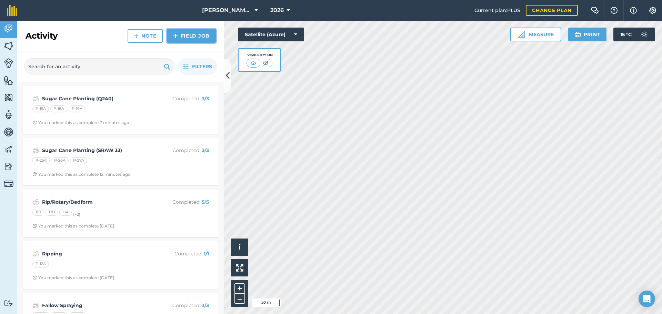
click at [186, 33] on link "Field Job" at bounding box center [191, 36] width 49 height 14
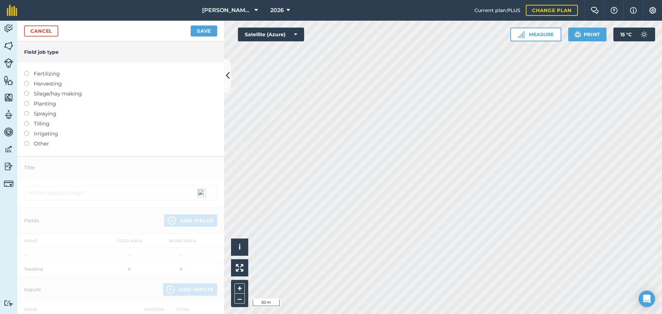
click at [26, 101] on label at bounding box center [29, 101] width 10 height 0
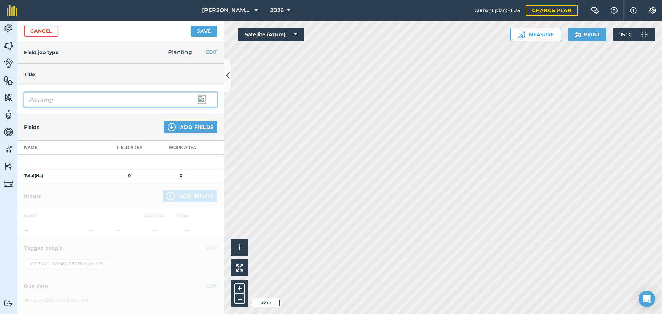
click at [29, 100] on input "Planting" at bounding box center [120, 99] width 193 height 14
type input "Trial Plots Planting"
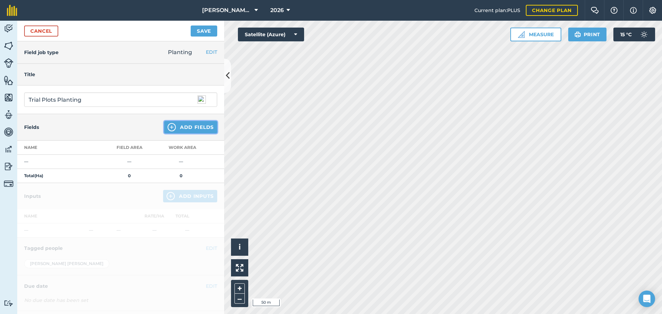
click at [168, 128] on img at bounding box center [172, 127] width 8 height 8
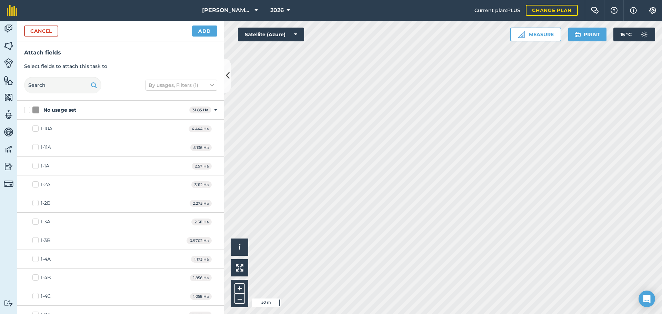
checkbox input "true"
click at [200, 32] on button "Add" at bounding box center [204, 31] width 25 height 11
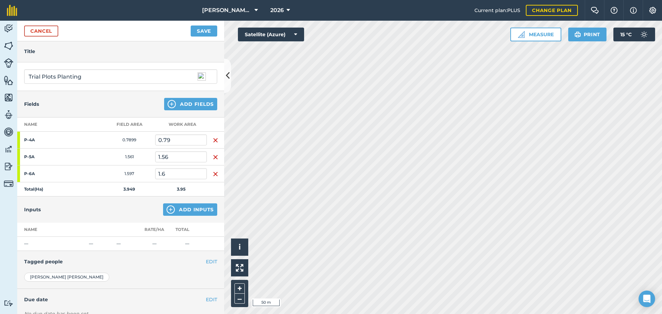
scroll to position [30, 0]
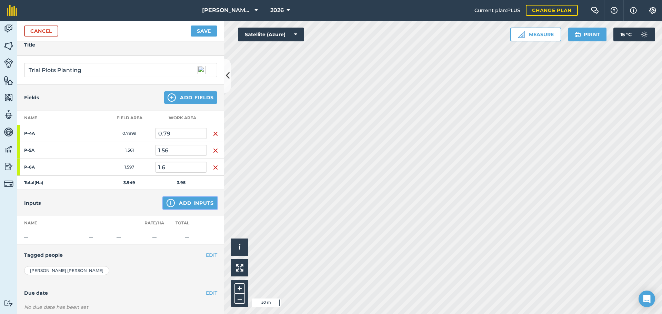
click at [167, 204] on img at bounding box center [171, 203] width 8 height 8
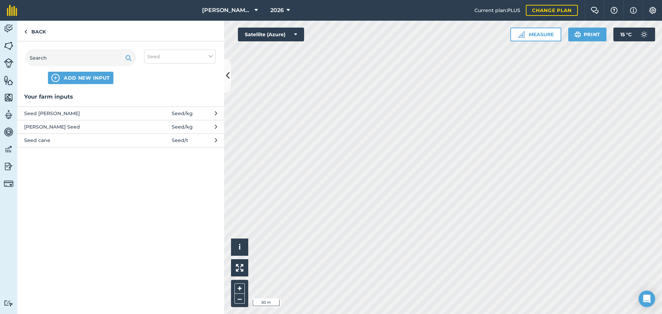
click at [179, 143] on span "Seed / t" at bounding box center [180, 141] width 17 height 8
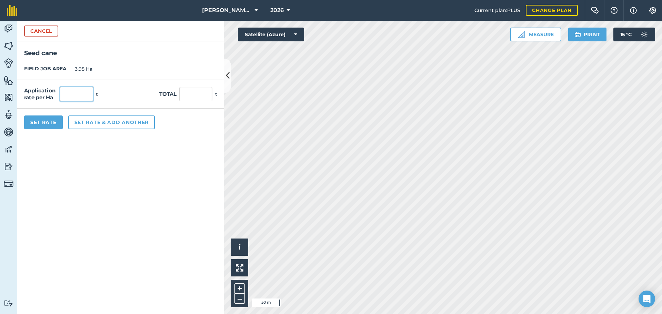
click at [74, 92] on input "text" at bounding box center [76, 94] width 33 height 14
type input "3"
type input "11.85"
click at [44, 125] on button "Set Rate" at bounding box center [43, 123] width 39 height 14
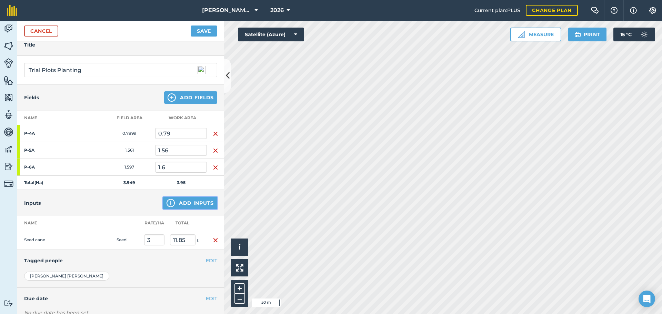
click at [183, 203] on button "Add Inputs" at bounding box center [190, 203] width 54 height 12
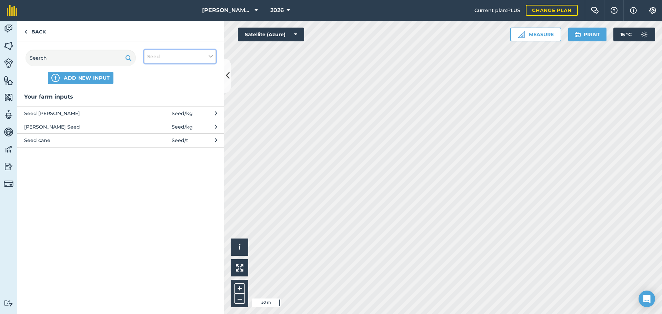
click at [210, 53] on icon at bounding box center [211, 57] width 4 height 8
click at [150, 82] on label "Fertilizer" at bounding box center [180, 83] width 66 height 7
click at [150, 82] on input "Fertilizer" at bounding box center [149, 82] width 4 height 4
checkbox input "true"
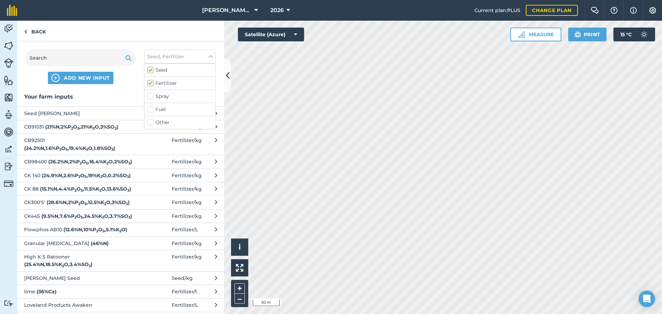
click at [44, 192] on strong "( 15.1 % N , 4.4 % P 2 O 5 , 11.5 % K 2 O , 13.6 % SO 3 )" at bounding box center [85, 189] width 91 height 6
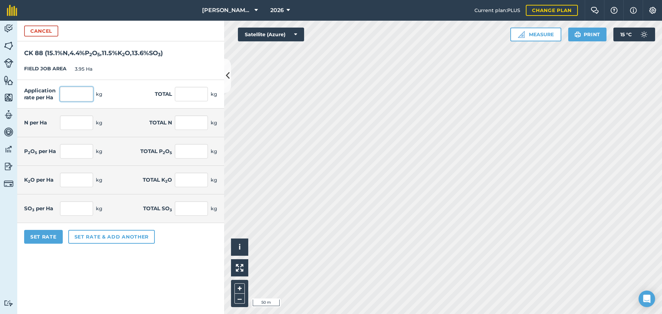
click at [64, 97] on input "text" at bounding box center [76, 94] width 33 height 14
type input "100"
type input "395"
type input "15.1"
type input "59.645"
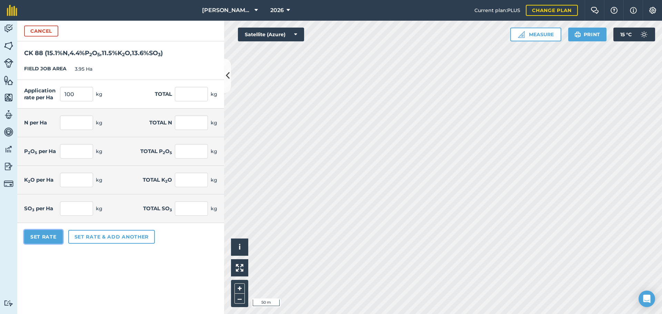
type input "4.4"
type input "17.38"
type input "11.5"
type input "45.425"
type input "13.6"
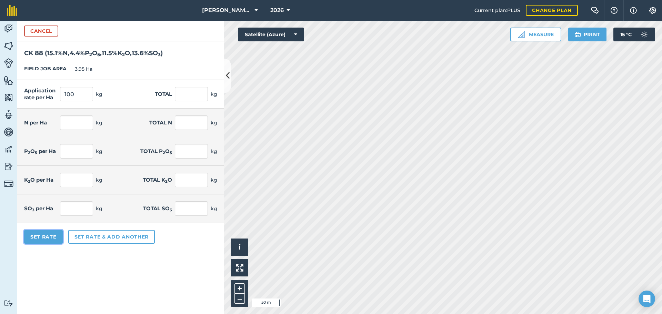
type input "53.72"
click at [49, 238] on button "Set Rate" at bounding box center [43, 237] width 39 height 14
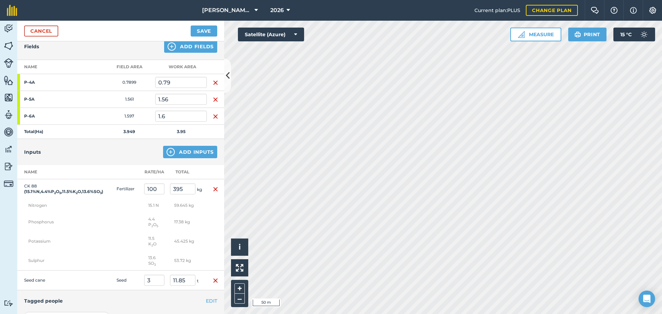
scroll to position [0, 0]
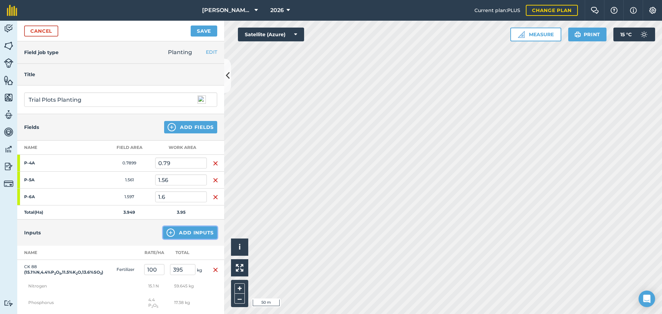
click at [167, 233] on img at bounding box center [171, 233] width 8 height 8
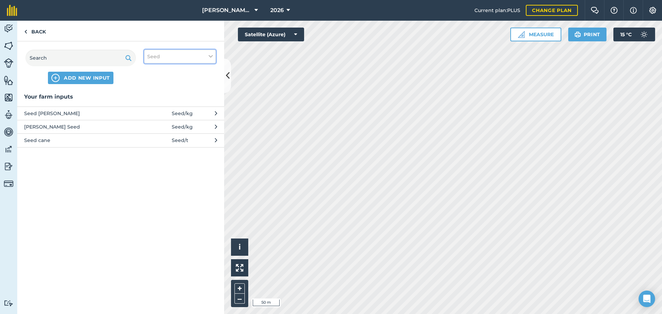
click at [212, 53] on icon at bounding box center [211, 57] width 4 height 8
click at [151, 99] on label "Spray" at bounding box center [180, 96] width 66 height 7
click at [151, 97] on input "Spray" at bounding box center [149, 95] width 4 height 4
checkbox input "true"
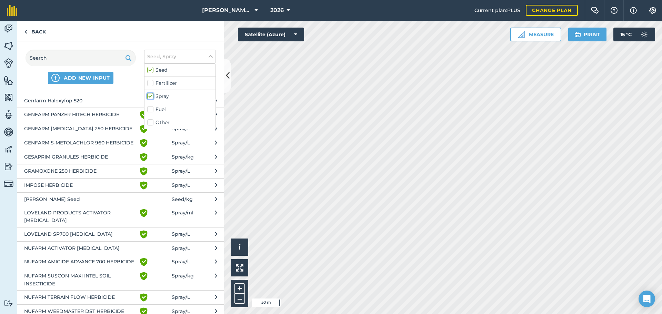
scroll to position [222, 0]
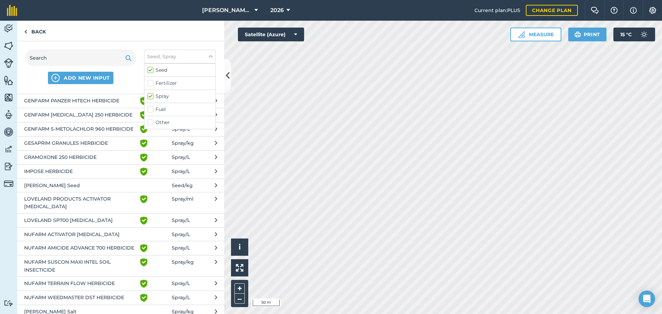
click at [184, 238] on span "Spray / L" at bounding box center [181, 235] width 18 height 8
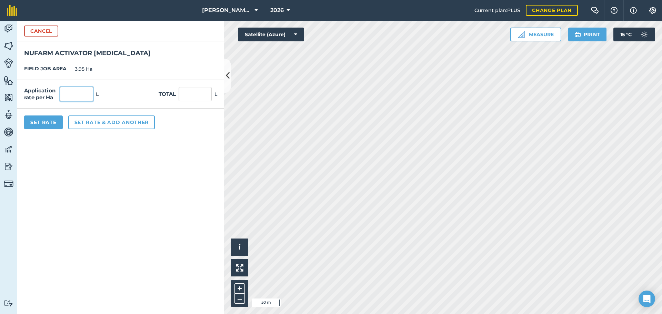
click at [82, 93] on input "text" at bounding box center [76, 94] width 33 height 14
type input "0.2"
type input "0.79"
click at [98, 123] on button "Set rate & add another" at bounding box center [111, 123] width 87 height 14
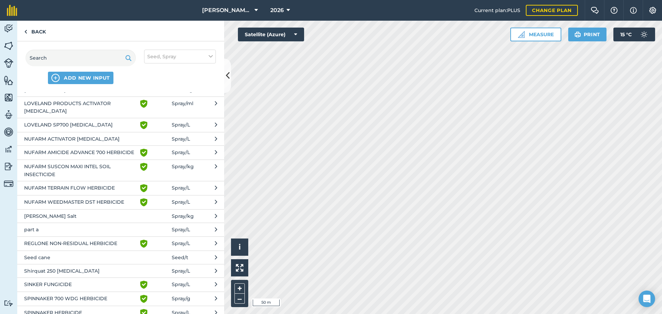
scroll to position [368, 0]
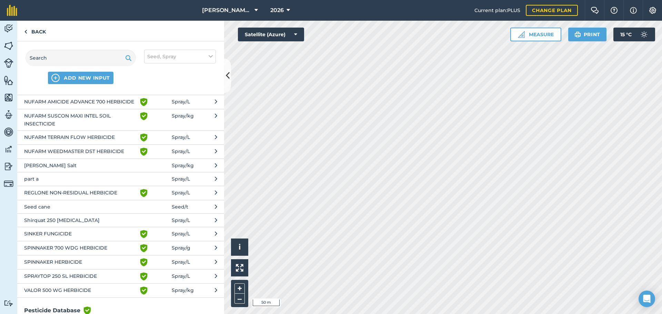
click at [189, 241] on button "SINKER FUNGICIDE Green shield with white tick Spray / L" at bounding box center [120, 234] width 207 height 14
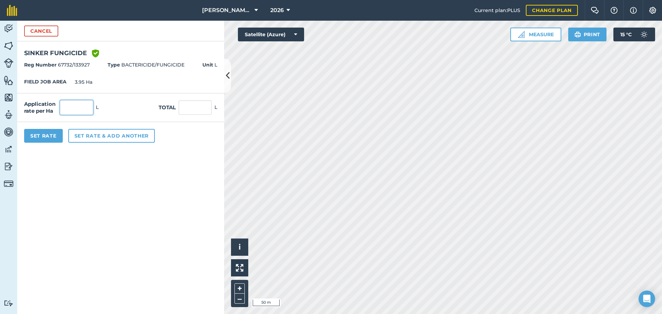
click at [70, 105] on input "text" at bounding box center [76, 107] width 33 height 14
type input "0.2"
type input "0.79"
click at [42, 136] on button "Set Rate" at bounding box center [43, 136] width 39 height 14
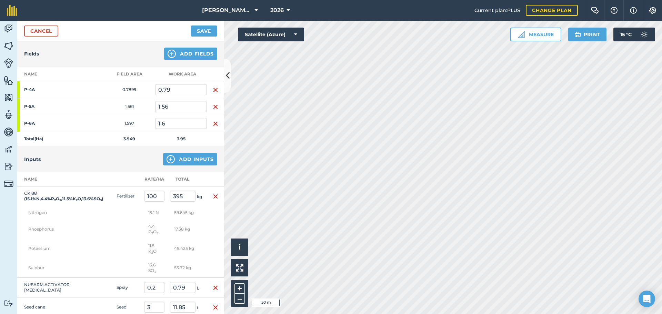
scroll to position [0, 0]
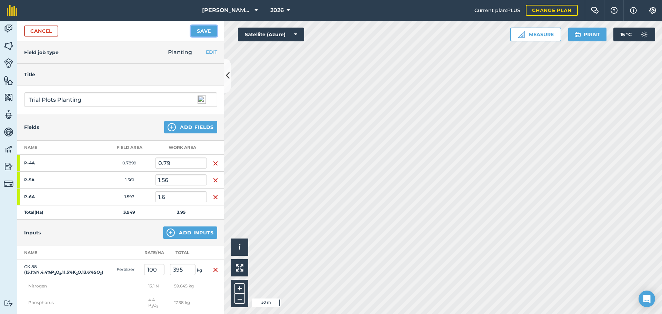
click at [199, 31] on button "Save" at bounding box center [204, 31] width 27 height 11
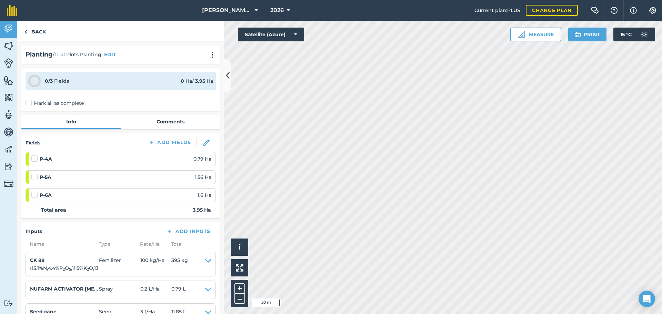
click at [29, 103] on label "Mark all as complete" at bounding box center [55, 103] width 58 height 7
click at [29, 103] on input "Mark all as complete" at bounding box center [28, 102] width 4 height 4
checkbox input "false"
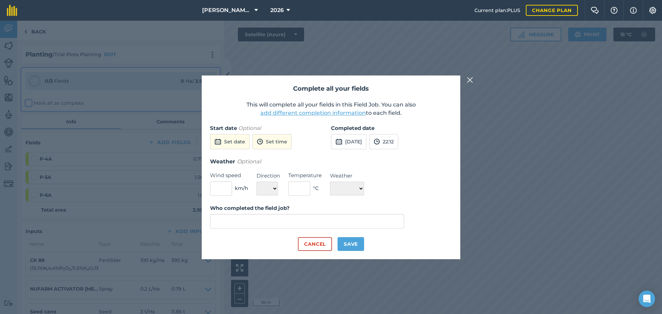
type input "[PERSON_NAME]"
click at [234, 140] on button "Set date" at bounding box center [230, 141] width 40 height 15
click at [219, 179] on abbr "1" at bounding box center [218, 179] width 2 height 4
click at [349, 139] on button "[DATE]" at bounding box center [349, 141] width 36 height 15
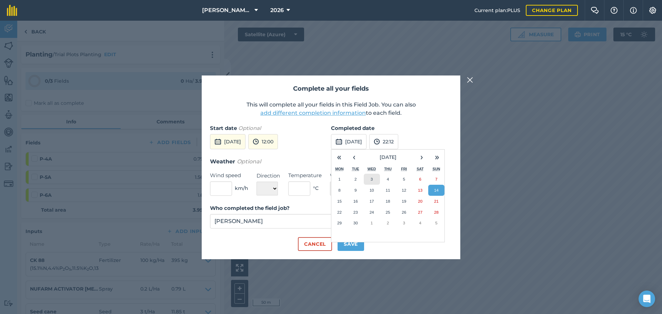
click at [377, 178] on button "3" at bounding box center [372, 179] width 16 height 11
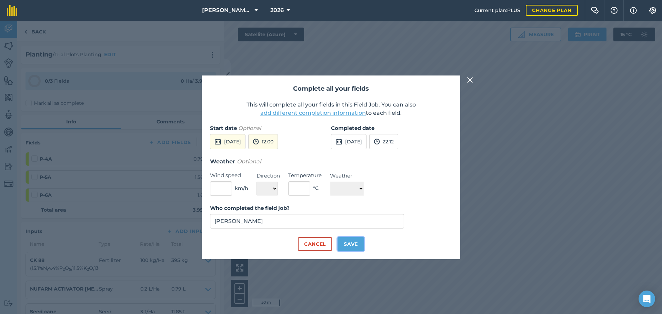
click at [356, 243] on button "Save" at bounding box center [351, 244] width 27 height 14
checkbox input "true"
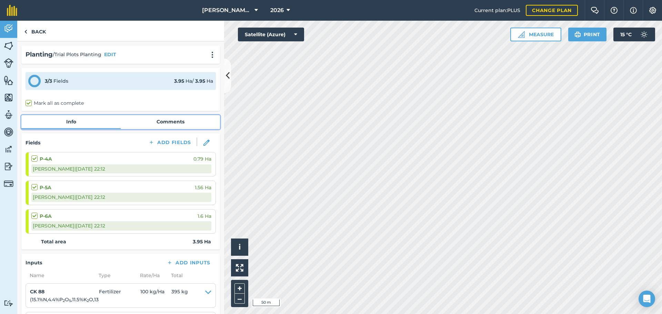
click at [164, 118] on link "Comments" at bounding box center [170, 121] width 99 height 13
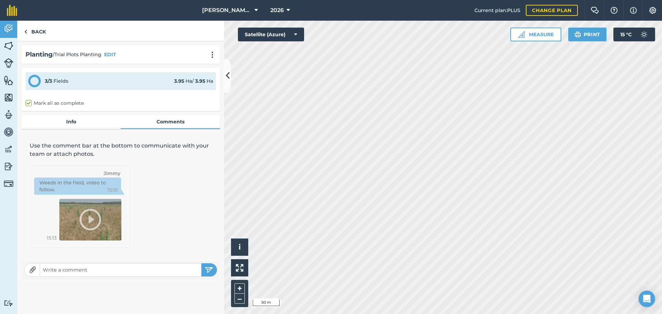
click at [69, 264] on form at bounding box center [120, 270] width 193 height 14
click at [73, 270] on input "text" at bounding box center [120, 270] width 161 height 10
click at [191, 269] on input "25 Rows on Western Side of P-4A planted with our own Wholestalk Planter, 5 Rows…" at bounding box center [120, 270] width 161 height 10
type input "25 Rows on Western Side of P-4A planted with our own Wholestalk Planter, 5 Rows…"
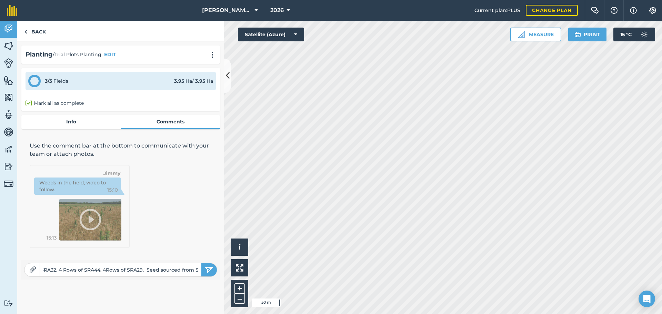
click at [201, 263] on button "submit" at bounding box center [209, 269] width 16 height 13
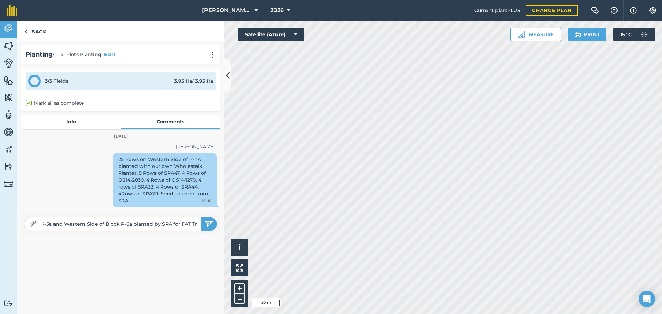
scroll to position [0, 50]
type input "Rest of P-4a, Block P-5a and Western Side of Block P-6a planted by SRA for FAT …"
click at [208, 224] on img "submit" at bounding box center [209, 224] width 9 height 8
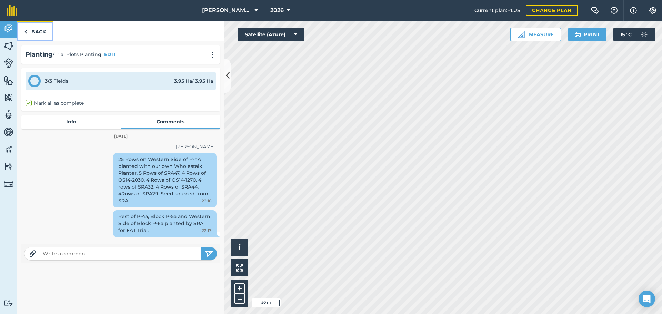
click at [38, 34] on link "Back" at bounding box center [35, 31] width 36 height 20
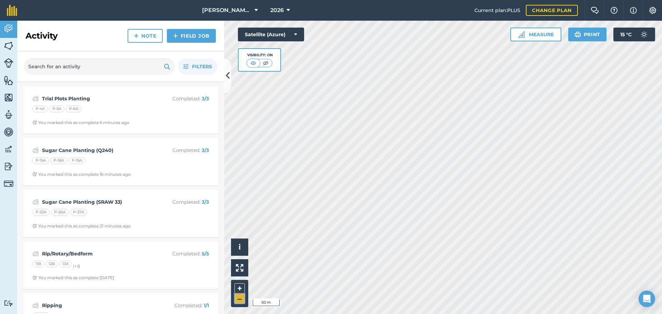
click at [237, 296] on button "–" at bounding box center [239, 299] width 10 height 10
click at [240, 302] on button "–" at bounding box center [239, 299] width 10 height 10
click at [366, 314] on html "[PERSON_NAME] Farming 2026 Current plan : PLUS Change plan Farm Chat Help Info …" at bounding box center [331, 157] width 662 height 314
click at [240, 289] on button "+" at bounding box center [239, 288] width 10 height 10
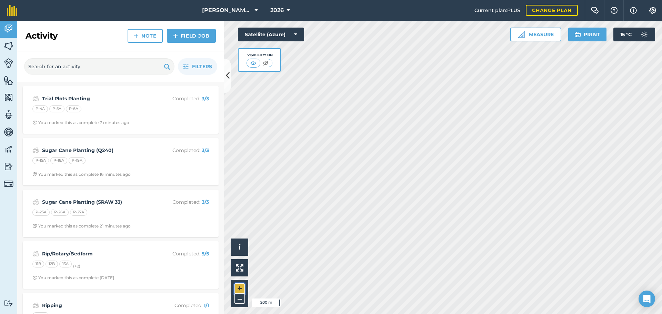
click at [240, 289] on button "+" at bounding box center [239, 288] width 10 height 10
click at [198, 37] on link "Field Job" at bounding box center [191, 36] width 49 height 14
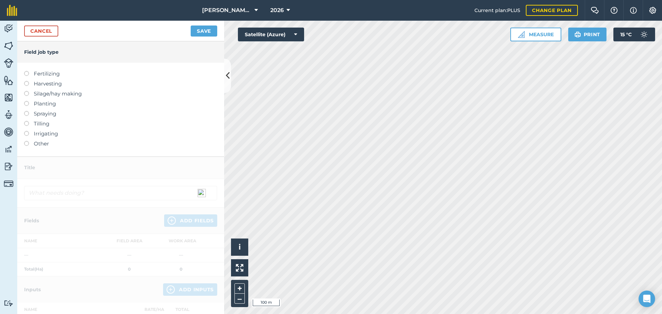
click at [26, 101] on label at bounding box center [29, 101] width 10 height 0
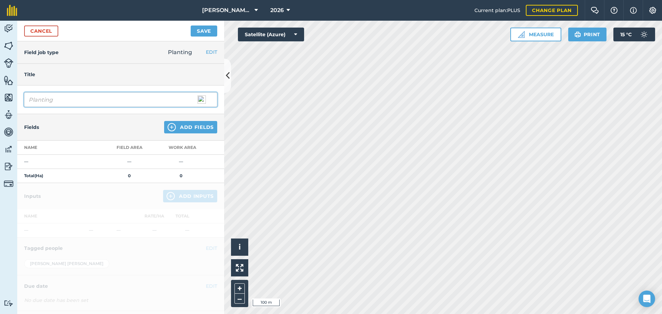
click at [28, 99] on input "Planting" at bounding box center [120, 99] width 193 height 14
type input "Sugar Cane Planting (SRAW 33)"
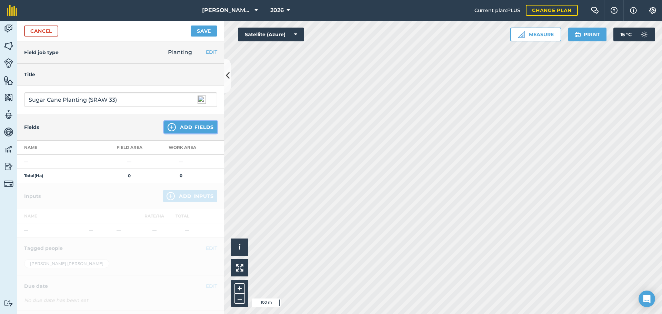
click at [169, 127] on img at bounding box center [172, 127] width 8 height 8
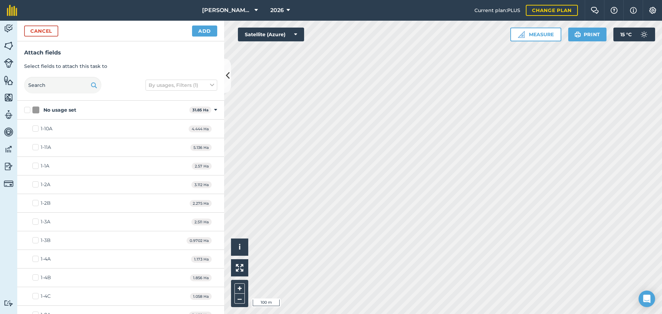
checkbox input "true"
click at [203, 32] on button "Add" at bounding box center [204, 31] width 25 height 11
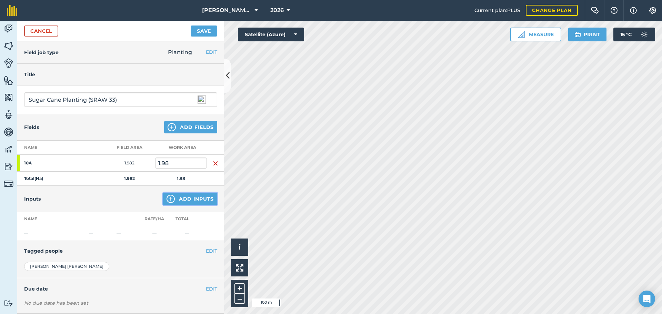
click at [168, 200] on img at bounding box center [171, 199] width 8 height 8
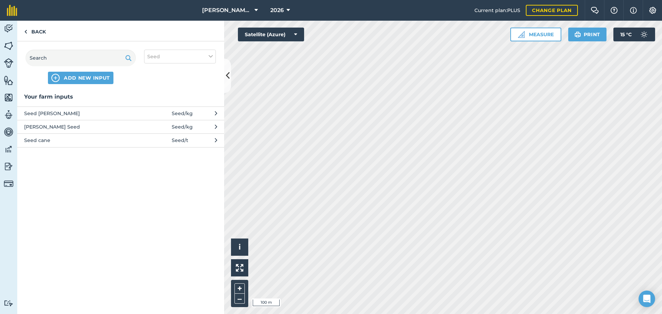
click at [207, 140] on button "Seed cane Seed / t" at bounding box center [120, 139] width 207 height 13
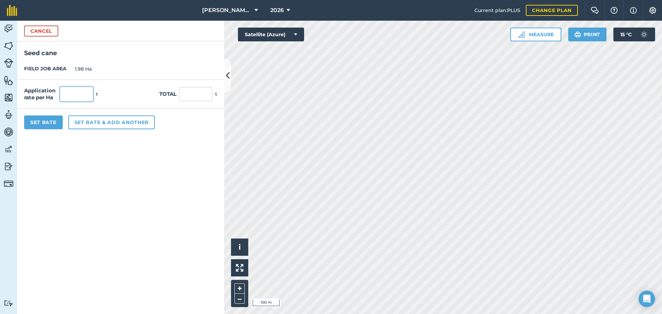
click at [73, 92] on input "text" at bounding box center [76, 94] width 33 height 14
type input "8"
type input "15.84"
click at [115, 123] on button "Set rate & add another" at bounding box center [111, 123] width 87 height 14
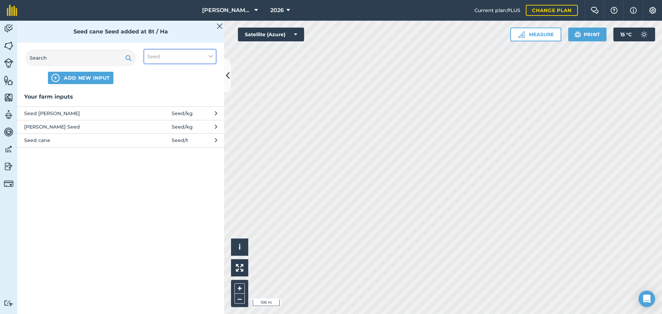
click at [209, 55] on icon at bounding box center [211, 57] width 4 height 8
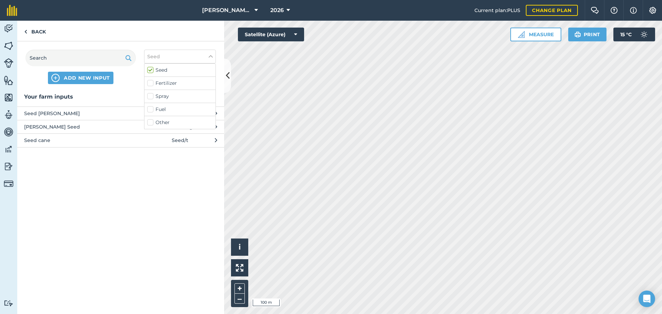
click at [151, 81] on label "Fertilizer" at bounding box center [180, 83] width 66 height 7
click at [151, 81] on input "Fertilizer" at bounding box center [149, 82] width 4 height 4
checkbox input "true"
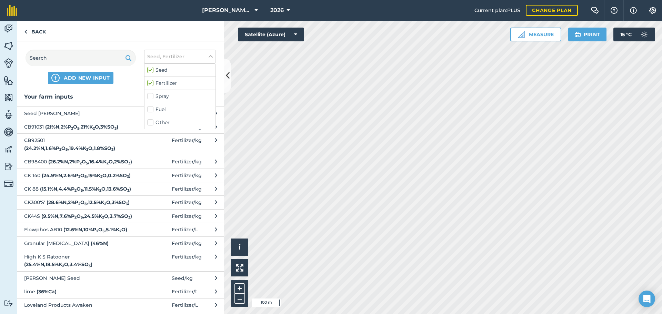
click at [85, 233] on strong "( 12.6 % N , 10 % P 2 O 5 , 5.1 % K 2 O )" at bounding box center [95, 230] width 64 height 6
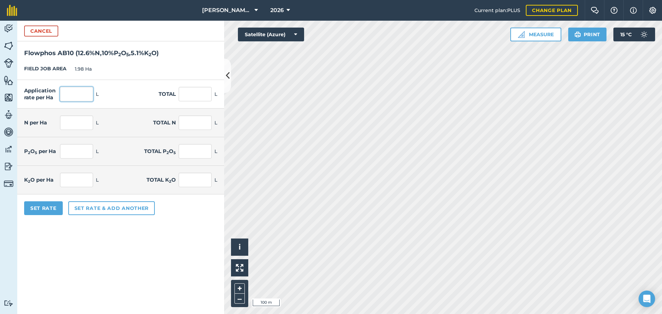
click at [76, 95] on input "text" at bounding box center [76, 94] width 33 height 14
type input "100"
type input "198"
type input "12.6"
type input "24.948"
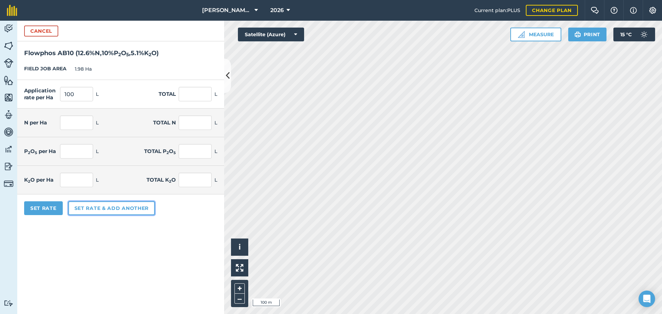
type input "10"
type input "19.8"
type input "5.1"
type input "10.098"
click at [113, 208] on button "Set rate & add another" at bounding box center [111, 208] width 87 height 14
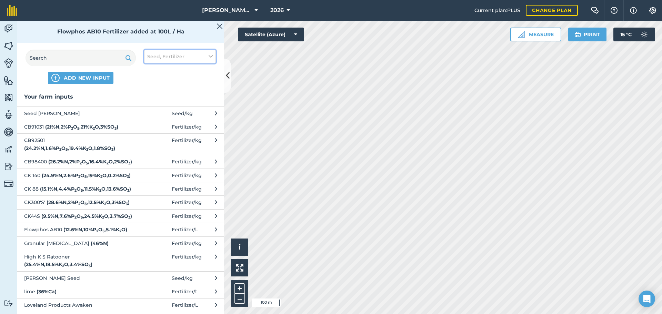
click at [211, 53] on icon at bounding box center [211, 57] width 4 height 8
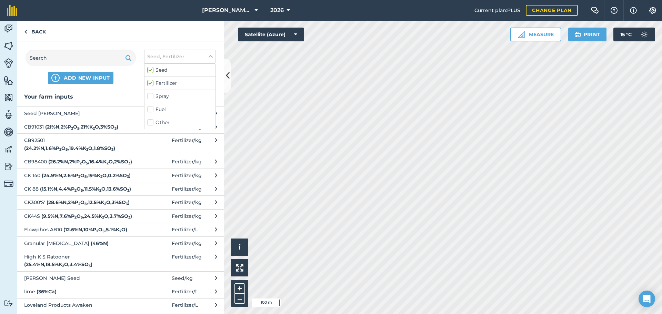
click at [152, 69] on label "Seed" at bounding box center [180, 70] width 66 height 7
click at [152, 69] on input "Seed" at bounding box center [149, 69] width 4 height 4
checkbox input "false"
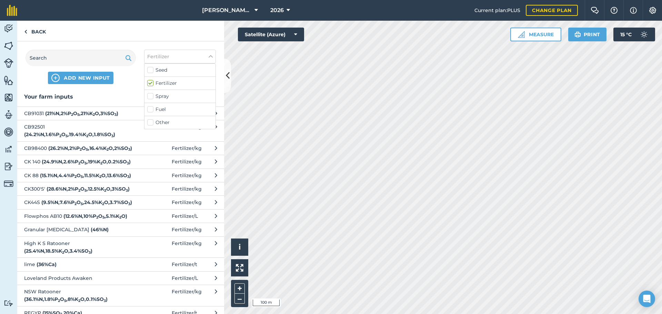
click at [150, 83] on label "Fertilizer" at bounding box center [180, 83] width 66 height 7
click at [150, 83] on input "Fertilizer" at bounding box center [149, 82] width 4 height 4
checkbox input "false"
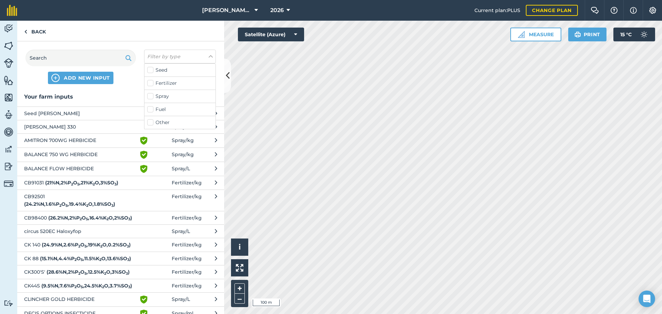
click at [149, 98] on label "Spray" at bounding box center [180, 96] width 66 height 7
click at [149, 97] on input "Spray" at bounding box center [149, 95] width 4 height 4
checkbox input "true"
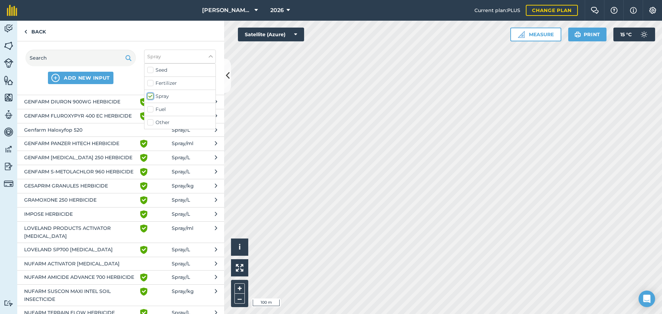
scroll to position [179, 0]
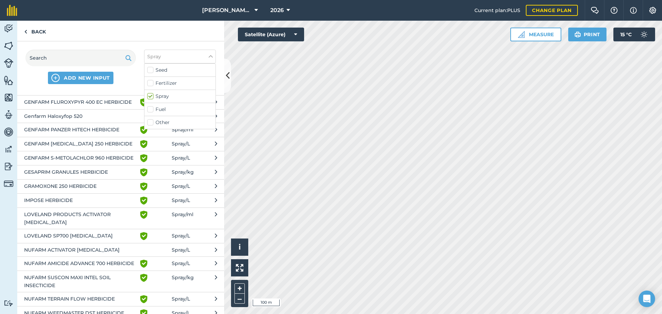
click at [180, 254] on span "Spray / L" at bounding box center [181, 250] width 18 height 8
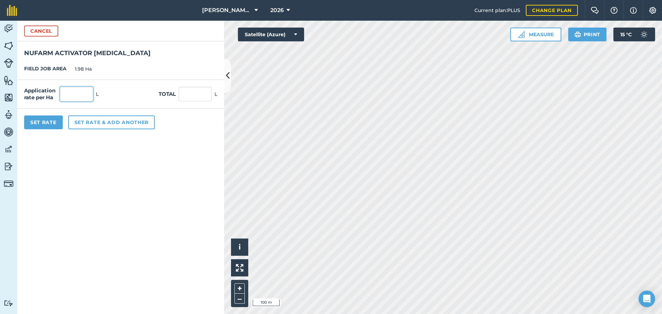
click at [73, 97] on input "text" at bounding box center [76, 94] width 33 height 14
type input "0.2"
type input "0.396"
click at [95, 122] on button "Set rate & add another" at bounding box center [111, 123] width 87 height 14
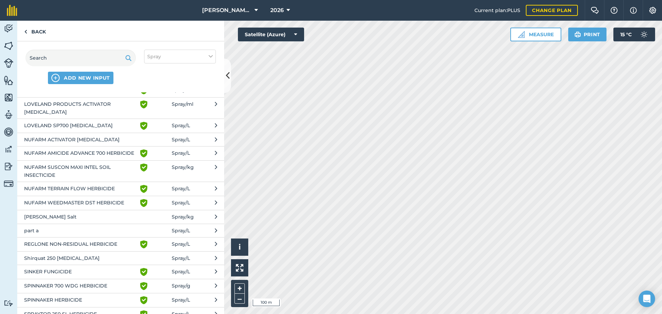
scroll to position [303, 0]
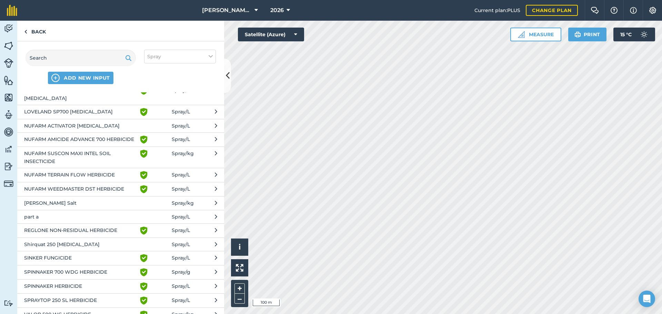
click at [130, 262] on span "SINKER FUNGICIDE" at bounding box center [80, 258] width 113 height 8
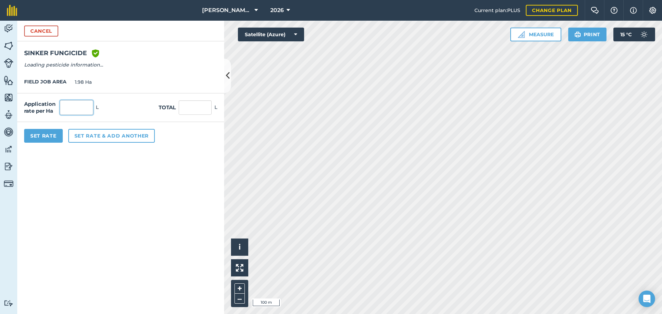
click at [72, 108] on input "text" at bounding box center [76, 107] width 33 height 14
type input "0.2"
type input "0.396"
click at [45, 135] on button "Set Rate" at bounding box center [43, 136] width 39 height 14
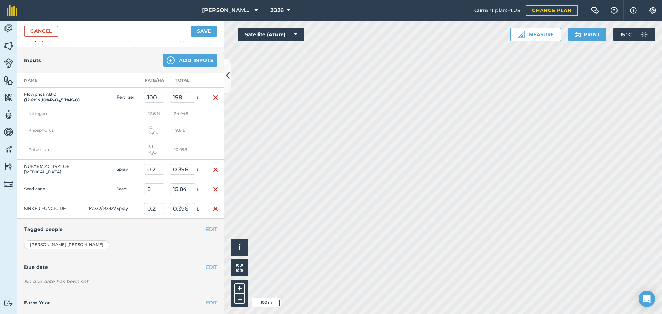
scroll to position [153, 0]
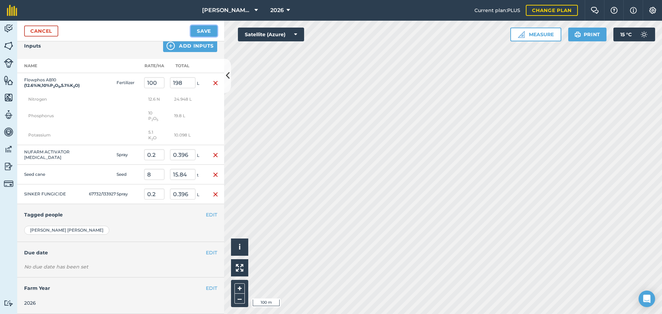
click at [203, 30] on button "Save" at bounding box center [204, 31] width 27 height 11
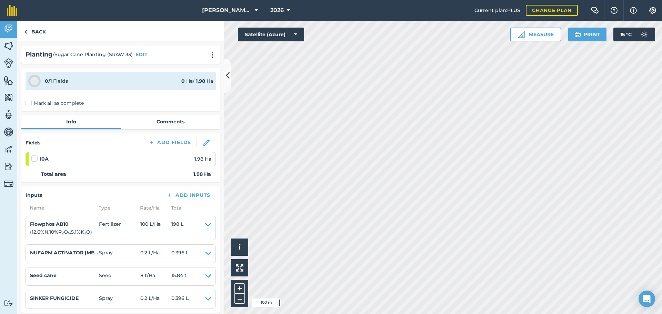
click at [28, 104] on label "Mark all as complete" at bounding box center [55, 103] width 58 height 7
click at [28, 104] on input "Mark all as complete" at bounding box center [28, 102] width 4 height 4
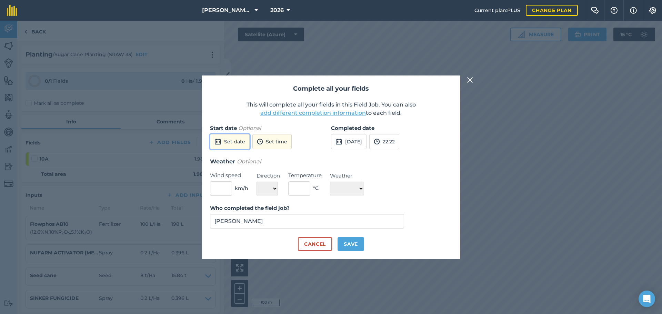
click at [234, 142] on button "Set date" at bounding box center [230, 141] width 40 height 15
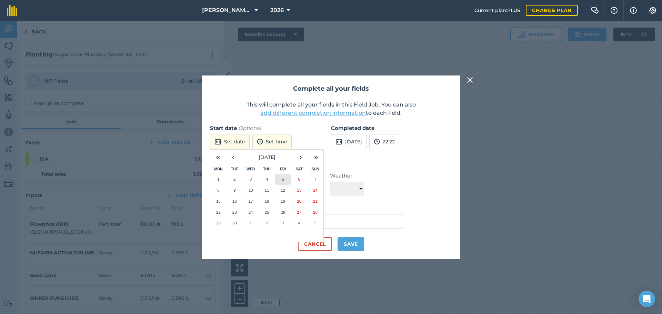
click at [282, 179] on abbr "5" at bounding box center [283, 179] width 2 height 4
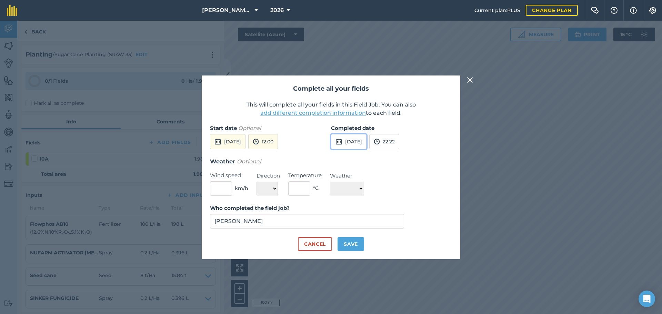
click at [347, 143] on button "[DATE]" at bounding box center [349, 141] width 36 height 15
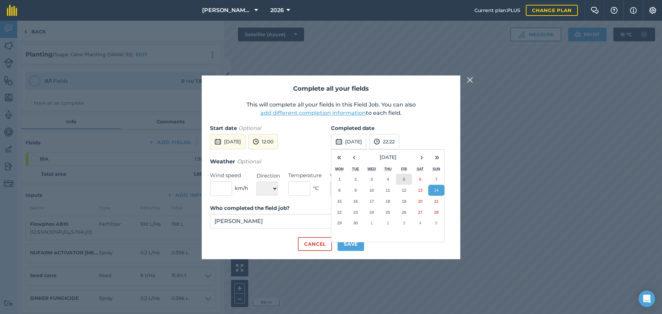
click at [403, 179] on abbr "5" at bounding box center [404, 179] width 2 height 4
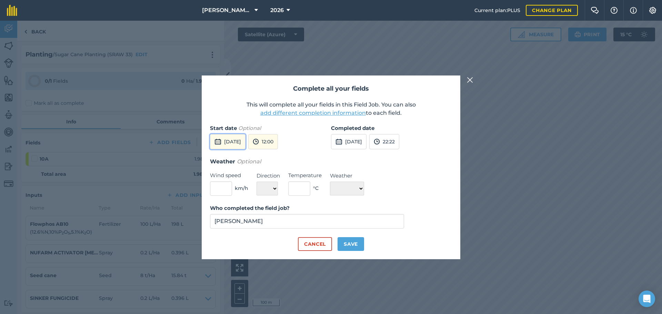
click at [241, 143] on button "[DATE]" at bounding box center [228, 141] width 36 height 15
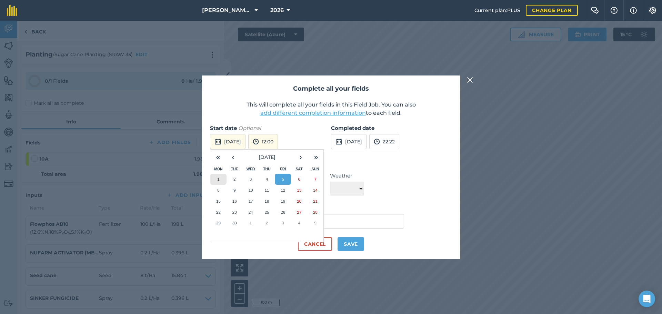
click at [217, 179] on abbr "1" at bounding box center [218, 179] width 2 height 4
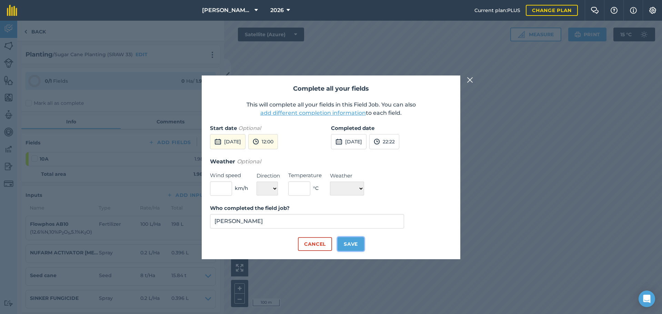
click at [346, 242] on button "Save" at bounding box center [351, 244] width 27 height 14
checkbox input "true"
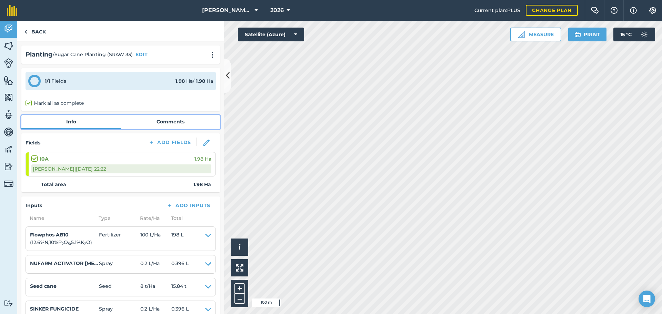
click at [164, 121] on link "Comments" at bounding box center [170, 121] width 99 height 13
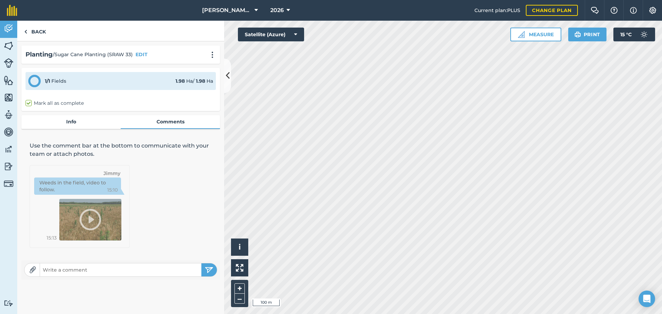
click at [52, 266] on input "text" at bounding box center [120, 270] width 161 height 10
type input "13 Rows on Western Side planted with SRAW 33 from Clean Seed Plot at [PERSON_NA…"
click at [211, 269] on img "submit" at bounding box center [209, 270] width 9 height 8
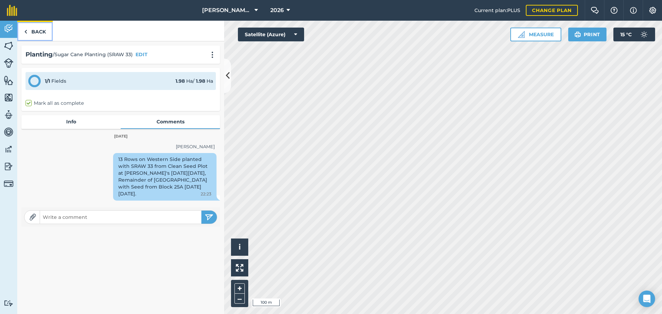
click at [26, 32] on img at bounding box center [25, 32] width 3 height 8
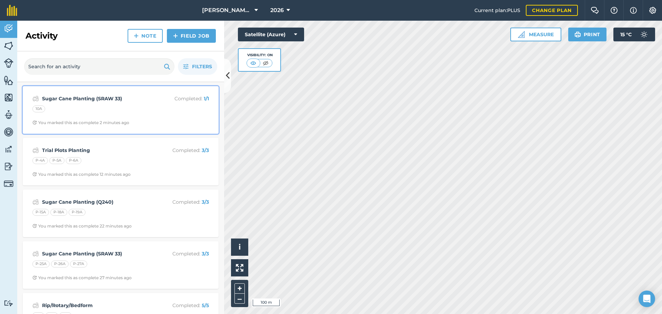
click at [84, 99] on strong "Sugar Cane Planting (SRAW 33)" at bounding box center [96, 99] width 109 height 8
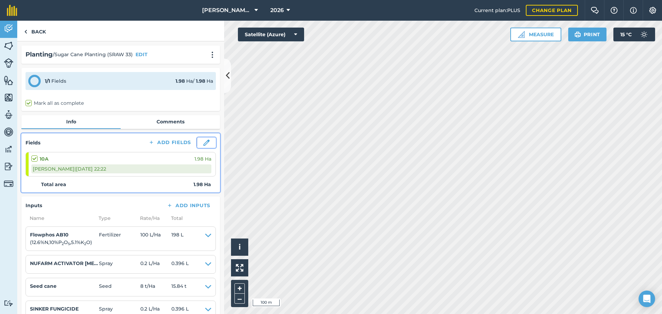
click at [203, 140] on img at bounding box center [206, 143] width 6 height 6
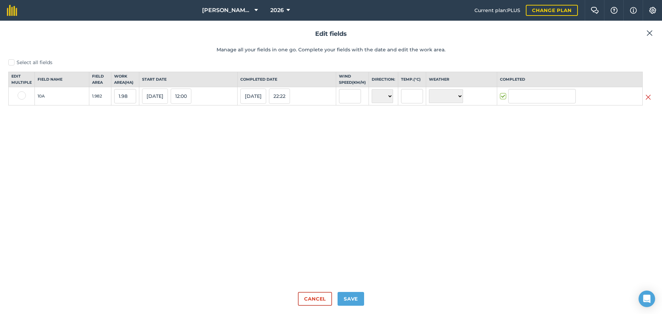
type input "[PERSON_NAME]"
click at [149, 102] on button "[DATE]" at bounding box center [155, 96] width 26 height 15
click at [150, 144] on abbr "8" at bounding box center [151, 142] width 2 height 4
click at [254, 104] on button "[DATE]" at bounding box center [253, 96] width 26 height 15
click at [313, 144] on abbr "12" at bounding box center [313, 142] width 4 height 4
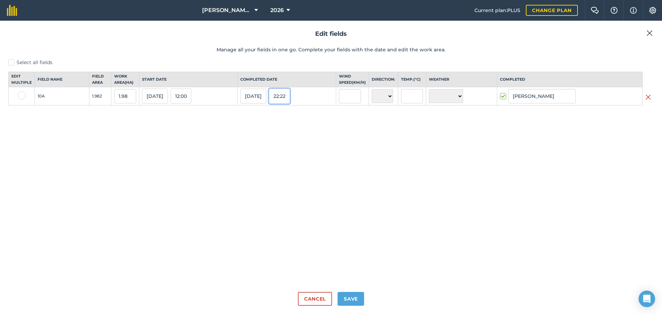
click at [281, 103] on button "22:22" at bounding box center [279, 96] width 21 height 15
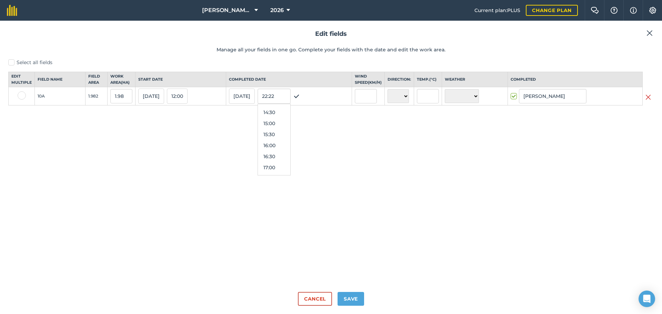
scroll to position [283, 0]
click at [278, 141] on button "14:00" at bounding box center [274, 135] width 32 height 11
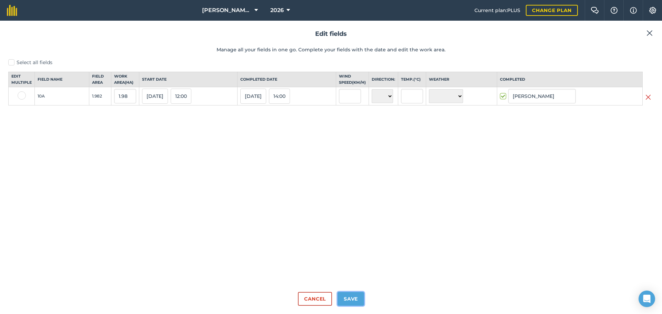
click at [353, 302] on button "Save" at bounding box center [351, 299] width 27 height 14
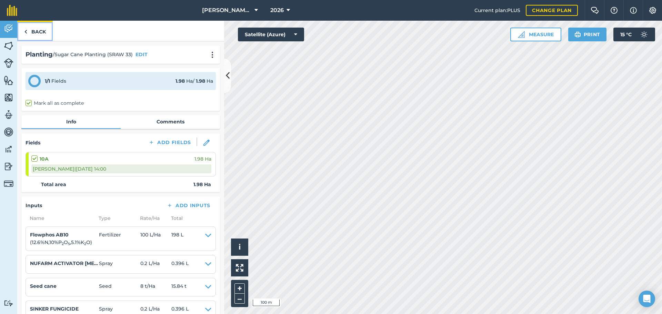
click at [34, 29] on link "Back" at bounding box center [35, 31] width 36 height 20
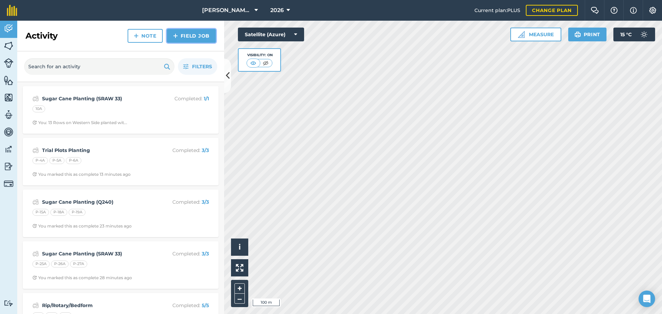
click at [179, 35] on link "Field Job" at bounding box center [191, 36] width 49 height 14
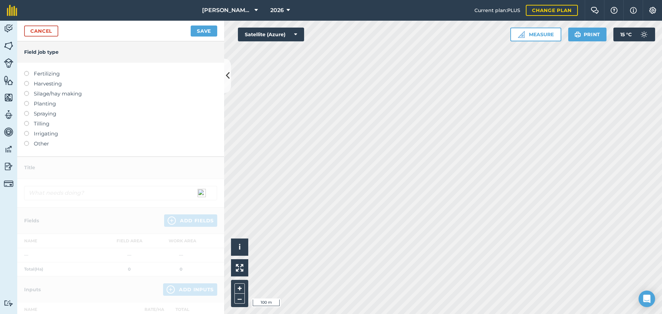
click at [27, 101] on label at bounding box center [29, 101] width 10 height 0
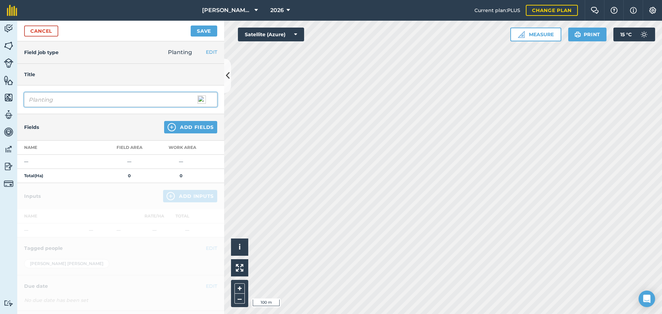
click at [30, 98] on input "Planting" at bounding box center [120, 99] width 193 height 14
type input "Sugar Cane Planting (SRA 44)"
click at [396, 15] on div "[PERSON_NAME] Farming 2026 Current plan : PLUS Change plan Farm Chat Help Info …" at bounding box center [331, 157] width 662 height 314
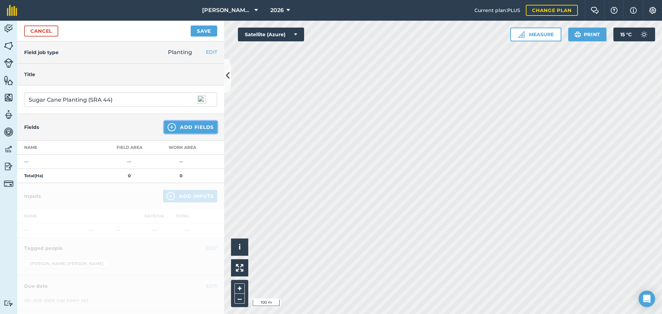
click at [179, 129] on button "Add Fields" at bounding box center [190, 127] width 53 height 12
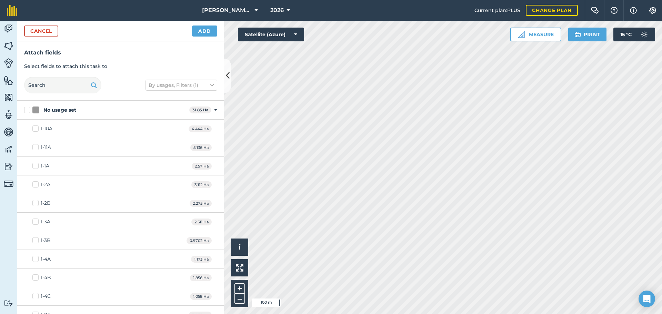
checkbox input "true"
click at [205, 33] on button "Add" at bounding box center [204, 31] width 25 height 11
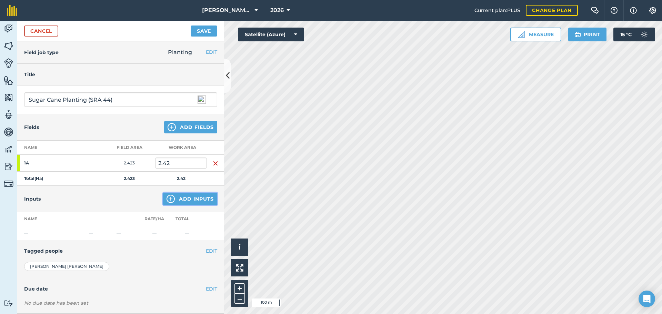
click at [167, 199] on img at bounding box center [171, 199] width 8 height 8
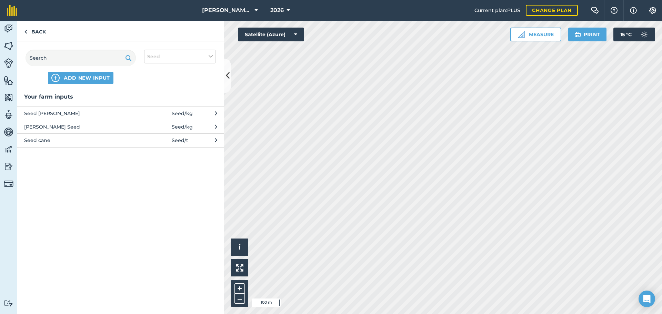
click at [194, 141] on button "Seed cane Seed / t" at bounding box center [120, 139] width 207 height 13
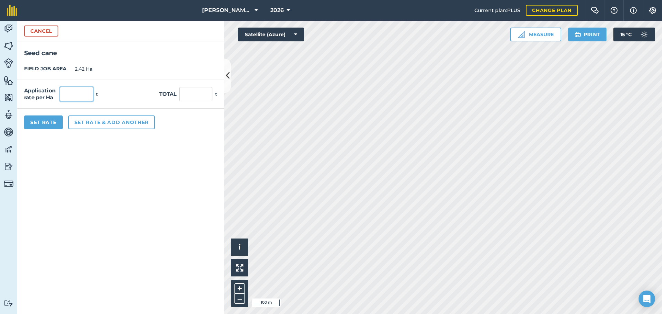
click at [81, 96] on input "text" at bounding box center [76, 94] width 33 height 14
type input "8"
type input "19.36"
click at [104, 124] on button "Set rate & add another" at bounding box center [111, 123] width 87 height 14
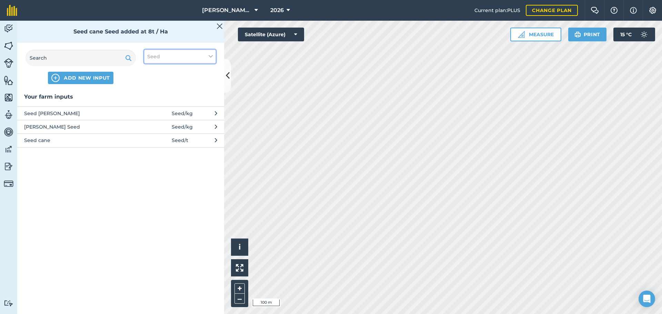
click at [210, 52] on button "Seed" at bounding box center [180, 57] width 72 height 14
click at [150, 70] on label "Seed" at bounding box center [180, 70] width 66 height 7
click at [150, 70] on input "Seed" at bounding box center [149, 69] width 4 height 4
checkbox input "false"
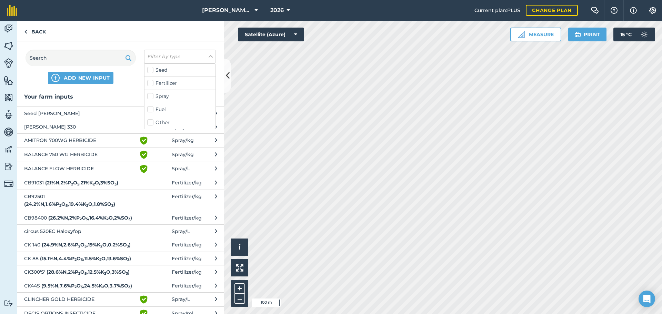
click at [150, 84] on label "Fertilizer" at bounding box center [180, 83] width 66 height 7
click at [150, 84] on input "Fertilizer" at bounding box center [149, 82] width 4 height 4
checkbox input "true"
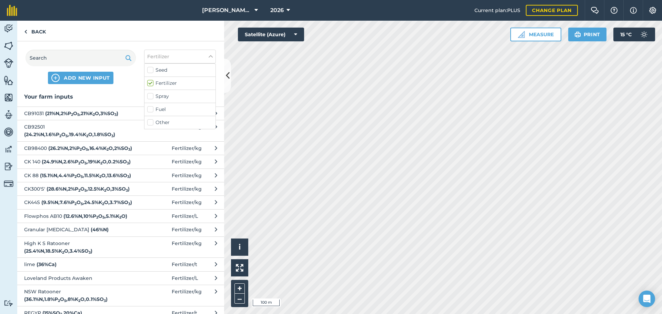
click at [82, 220] on span "Flowphos AB10 ( 12.6 % N , 10 % P 2 O 5 , 5.1 % K 2 O )" at bounding box center [80, 216] width 113 height 8
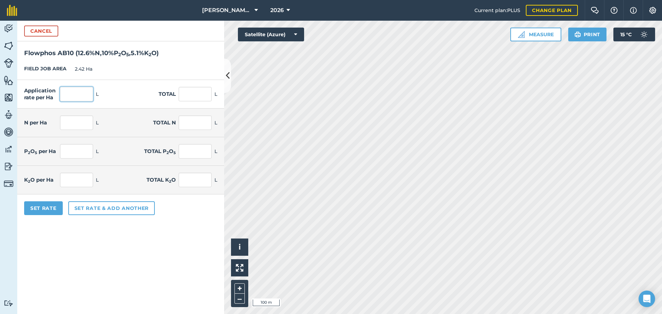
click at [78, 96] on input "text" at bounding box center [76, 94] width 33 height 14
type input "100"
click at [125, 209] on button "Set rate & add another" at bounding box center [111, 208] width 87 height 14
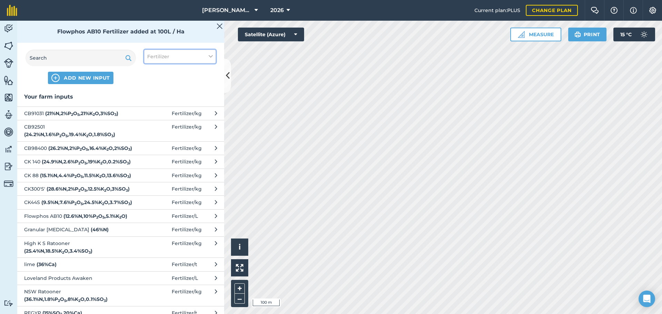
click at [210, 53] on icon at bounding box center [211, 57] width 4 height 8
click at [152, 81] on label "Fertilizer" at bounding box center [180, 83] width 66 height 7
click at [152, 81] on input "Fertilizer" at bounding box center [149, 82] width 4 height 4
checkbox input "false"
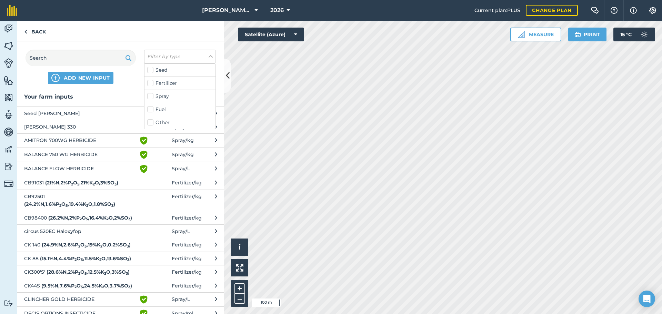
click at [151, 93] on label "Spray" at bounding box center [180, 96] width 66 height 7
click at [151, 93] on input "Spray" at bounding box center [149, 95] width 4 height 4
checkbox input "true"
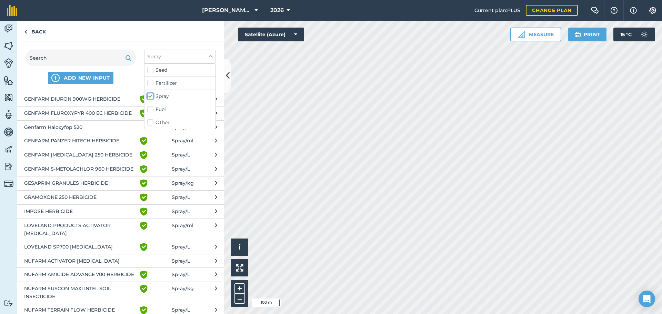
scroll to position [179, 0]
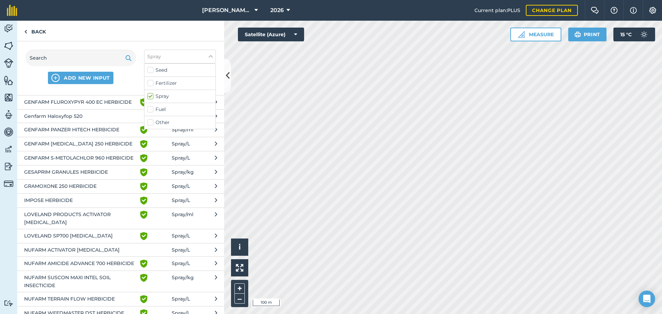
click at [180, 254] on span "Spray / L" at bounding box center [181, 250] width 18 height 8
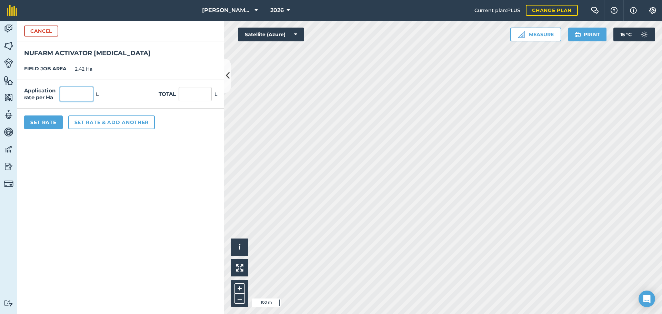
click at [88, 95] on input "text" at bounding box center [76, 94] width 33 height 14
type input "0.2"
type input "0.484"
click at [112, 123] on button "Set rate & add another" at bounding box center [111, 123] width 87 height 14
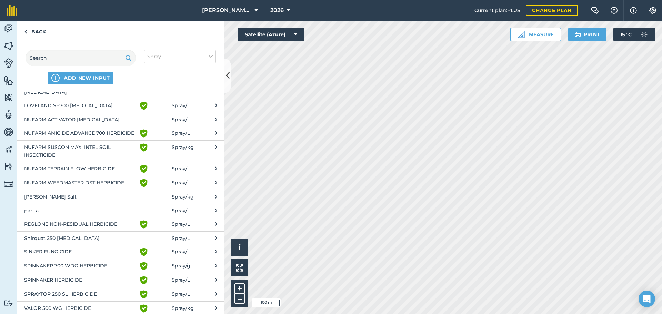
scroll to position [320, 0]
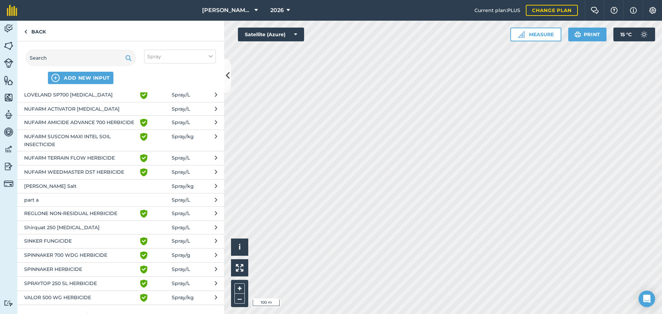
click at [185, 246] on span "Spray / L" at bounding box center [181, 241] width 18 height 8
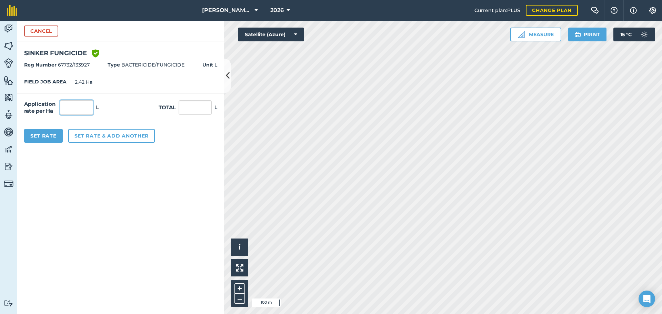
click at [76, 104] on input "text" at bounding box center [76, 107] width 33 height 14
type input "0.2"
type input "0.484"
click at [45, 138] on button "Set Rate" at bounding box center [43, 136] width 39 height 14
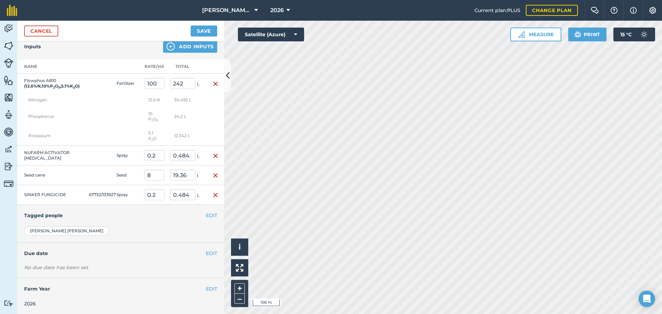
scroll to position [153, 0]
click at [204, 31] on button "Save" at bounding box center [204, 31] width 27 height 11
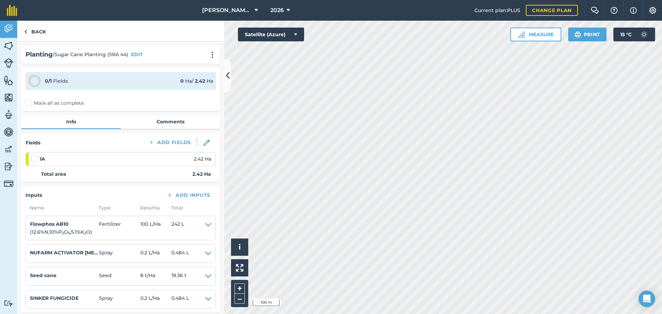
click at [27, 103] on label "Mark all as complete" at bounding box center [55, 103] width 58 height 7
click at [27, 103] on input "Mark all as complete" at bounding box center [28, 102] width 4 height 4
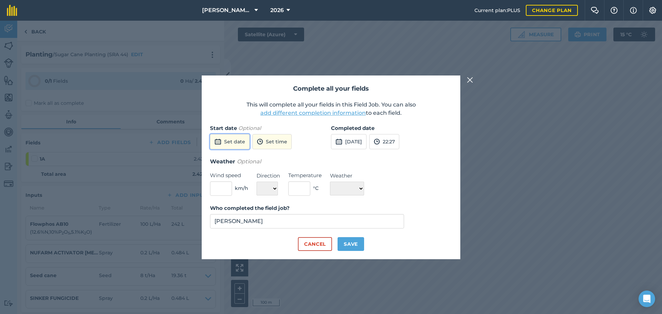
click at [227, 143] on button "Set date" at bounding box center [230, 141] width 40 height 15
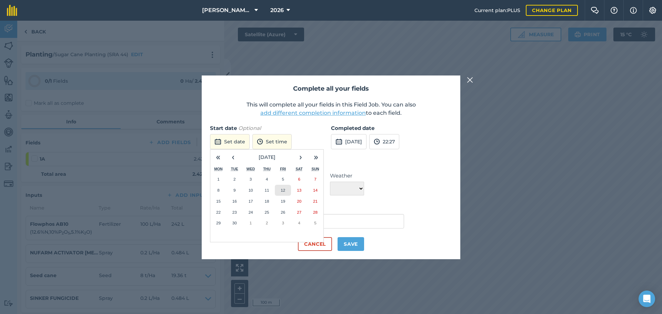
click at [280, 191] on button "12" at bounding box center [283, 190] width 16 height 11
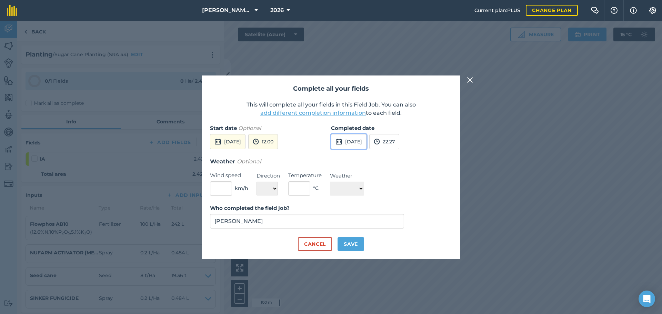
click at [360, 143] on button "[DATE]" at bounding box center [349, 141] width 36 height 15
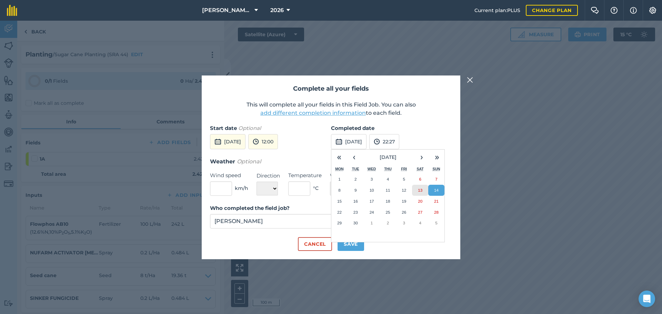
click at [421, 190] on abbr "13" at bounding box center [420, 190] width 4 height 4
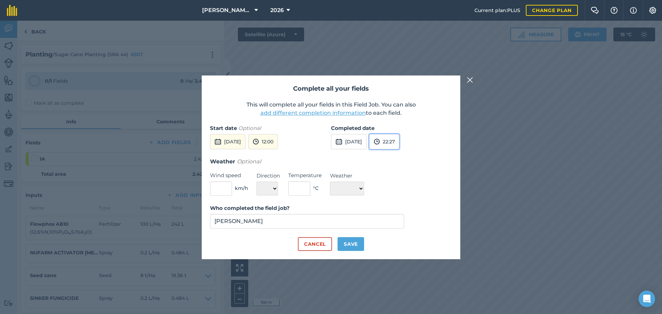
click at [399, 142] on button "22:27" at bounding box center [384, 141] width 30 height 15
click at [398, 190] on button "10:30" at bounding box center [386, 189] width 32 height 11
click at [356, 245] on button "Save" at bounding box center [351, 244] width 27 height 14
checkbox input "true"
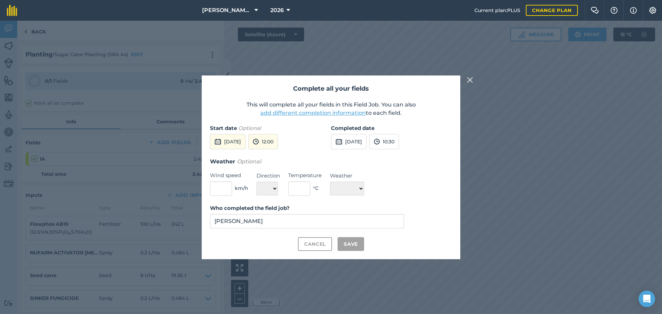
checkbox input "true"
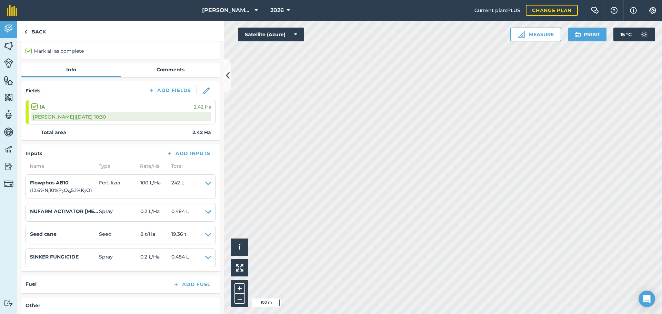
scroll to position [0, 0]
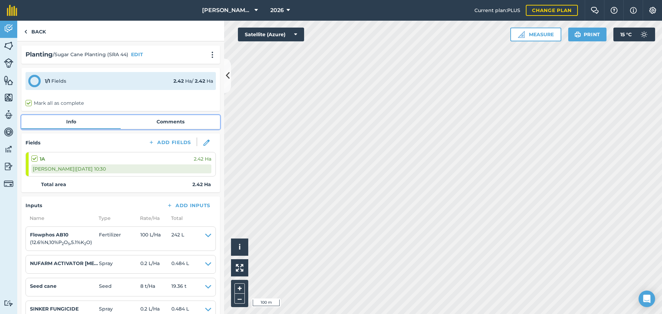
click at [167, 122] on link "Comments" at bounding box center [170, 121] width 99 height 13
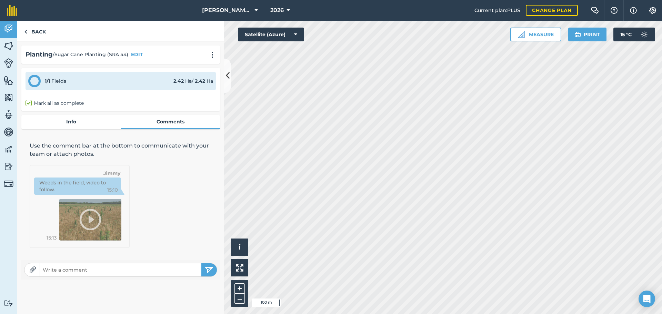
click at [69, 272] on input "text" at bounding box center [120, 270] width 161 height 10
type input "Setts from Block 16 A (Variety Demo Block)"
click at [209, 270] on img "submit" at bounding box center [209, 270] width 9 height 8
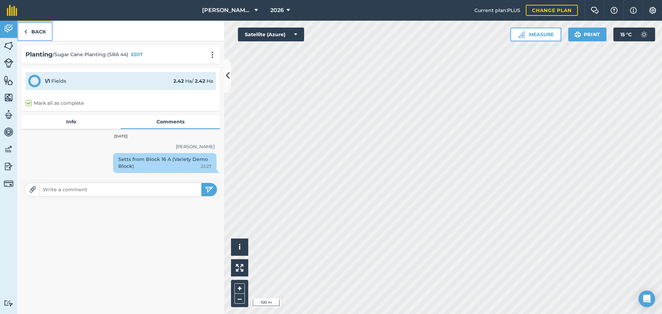
click at [37, 28] on link "Back" at bounding box center [35, 31] width 36 height 20
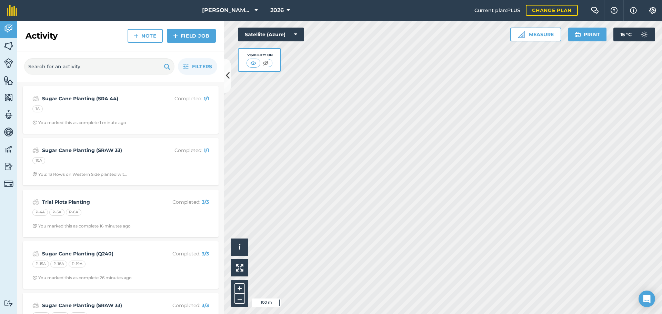
click at [317, 314] on html "[PERSON_NAME] Farming 2026 Current plan : PLUS Change plan Farm Chat Help Info …" at bounding box center [331, 157] width 662 height 314
click at [190, 35] on link "Field Job" at bounding box center [191, 36] width 49 height 14
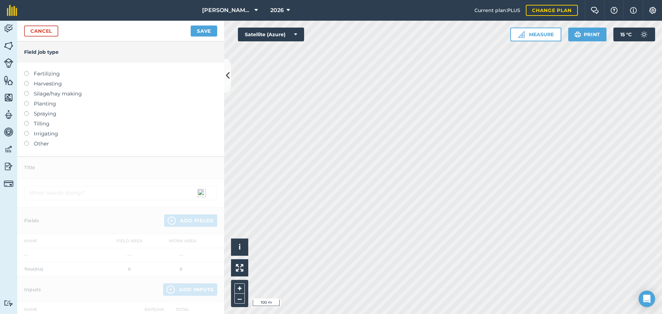
click at [26, 111] on label at bounding box center [29, 111] width 10 height 0
radio input "true"
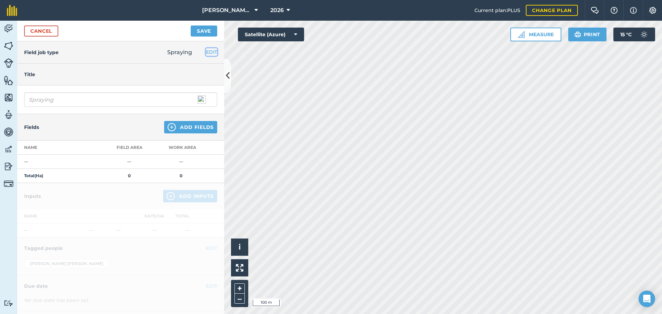
click at [206, 50] on button "EDIT" at bounding box center [211, 52] width 11 height 8
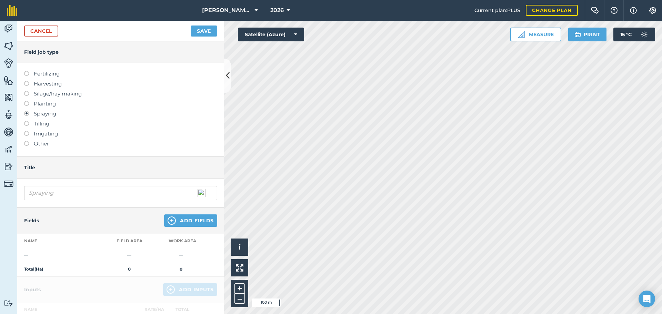
click at [28, 101] on label at bounding box center [29, 101] width 10 height 0
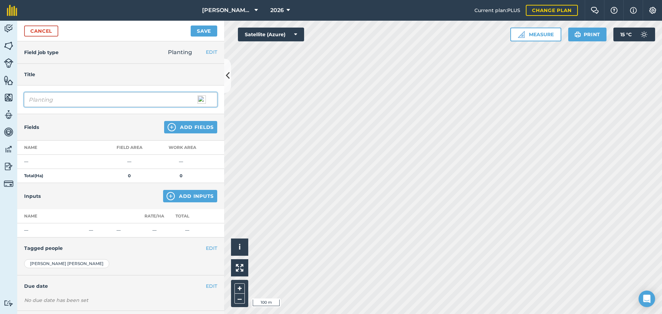
drag, startPoint x: 29, startPoint y: 99, endPoint x: 35, endPoint y: 97, distance: 6.1
click at [29, 99] on input "Planting" at bounding box center [120, 99] width 193 height 14
type input "Sugar Cane Planting (SRA 29 & SRA 32)"
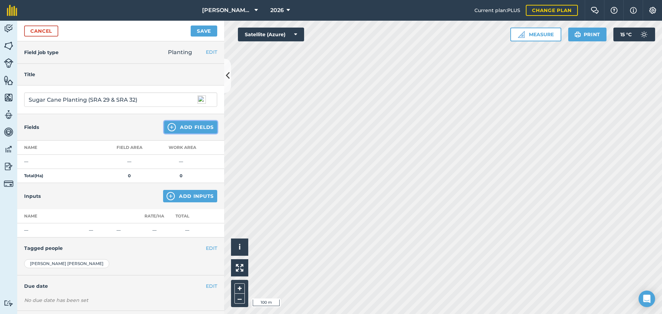
click at [168, 128] on img at bounding box center [172, 127] width 8 height 8
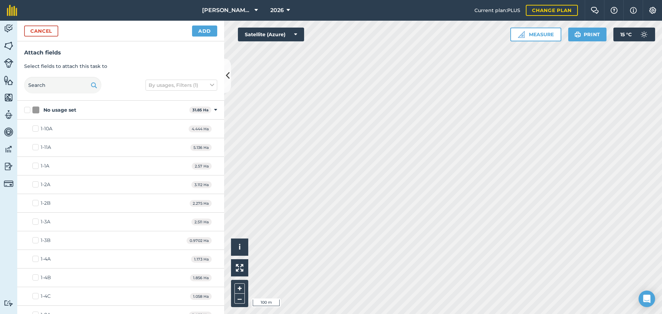
checkbox input "true"
click at [198, 30] on button "Add" at bounding box center [204, 31] width 25 height 11
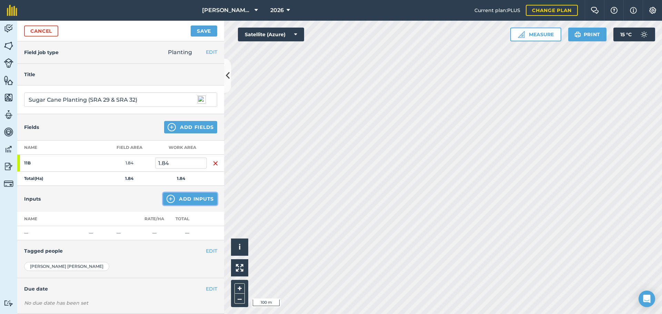
click at [167, 199] on img at bounding box center [171, 199] width 8 height 8
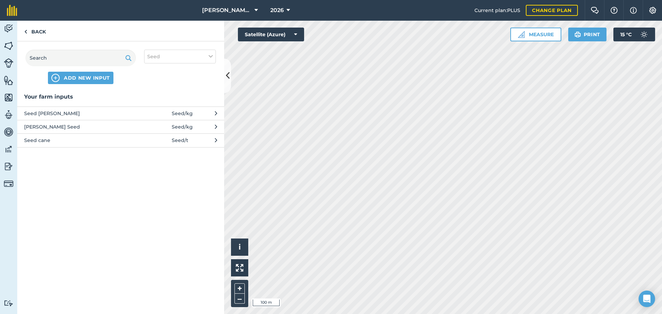
click at [204, 143] on button "Seed cane Seed / t" at bounding box center [120, 139] width 207 height 13
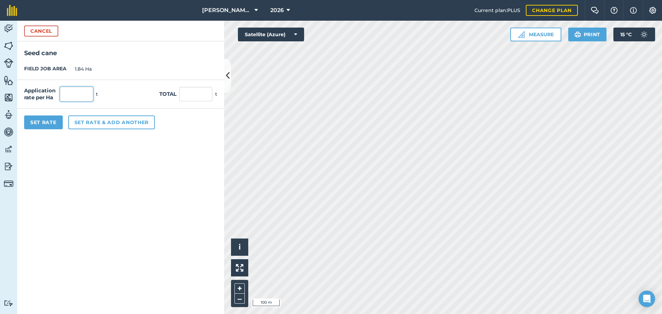
click at [64, 93] on input "text" at bounding box center [76, 94] width 33 height 14
type input "8"
type input "14.72"
click at [97, 123] on button "Set rate & add another" at bounding box center [111, 123] width 87 height 14
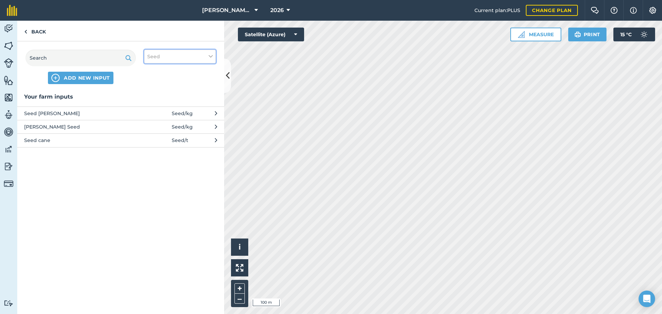
click at [213, 54] on button "Seed" at bounding box center [180, 57] width 72 height 14
click at [149, 68] on label "Seed" at bounding box center [180, 70] width 66 height 7
click at [149, 68] on input "Seed" at bounding box center [149, 69] width 4 height 4
checkbox input "false"
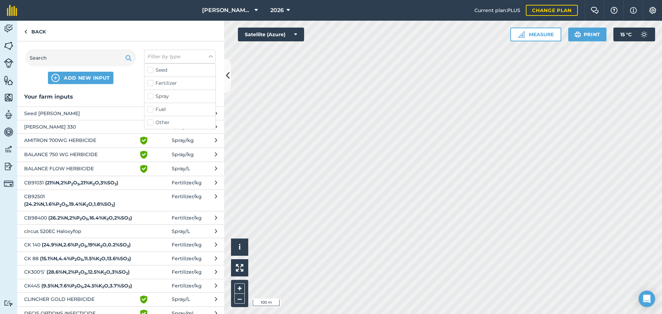
click at [149, 82] on label "Fertilizer" at bounding box center [180, 83] width 66 height 7
click at [149, 82] on input "Fertilizer" at bounding box center [149, 82] width 4 height 4
checkbox input "true"
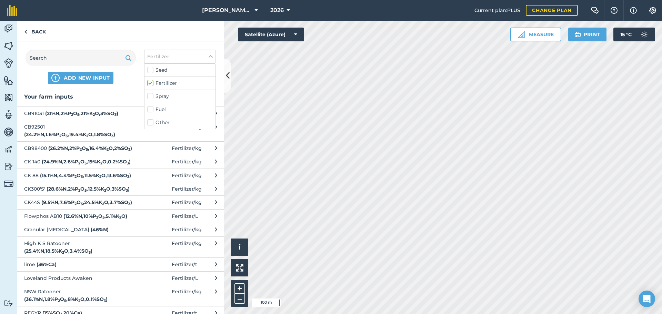
click at [64, 219] on strong "( 12.6 % N , 10 % P 2 O 5 , 5.1 % K 2 O )" at bounding box center [95, 216] width 64 height 6
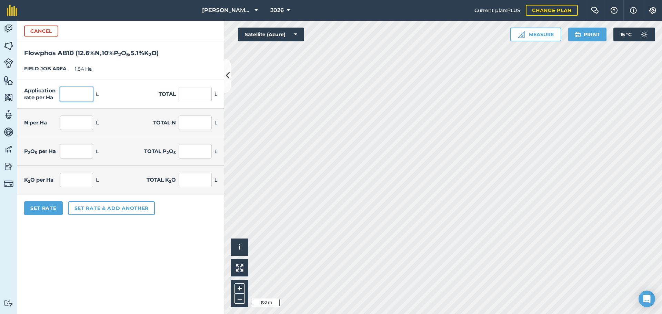
click at [73, 97] on input "text" at bounding box center [76, 94] width 33 height 14
type input "100"
type input "184"
type input "12.6"
type input "23.184"
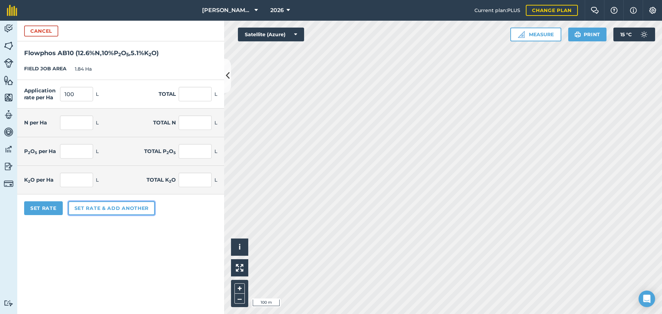
type input "10"
type input "18.4"
type input "5.1"
type input "9.384"
click at [130, 208] on button "Set rate & add another" at bounding box center [111, 208] width 87 height 14
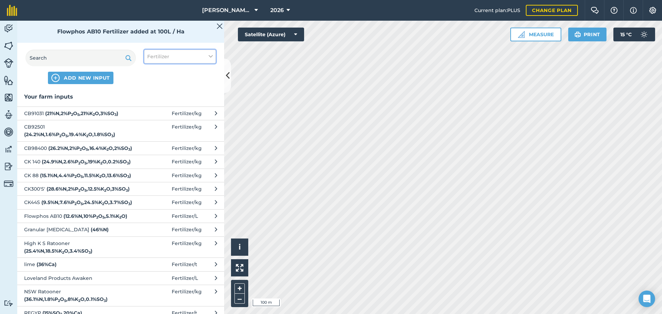
click at [211, 55] on icon at bounding box center [211, 57] width 4 height 8
click at [150, 83] on label "Fertilizer" at bounding box center [180, 83] width 66 height 7
click at [150, 83] on input "Fertilizer" at bounding box center [149, 82] width 4 height 4
checkbox input "false"
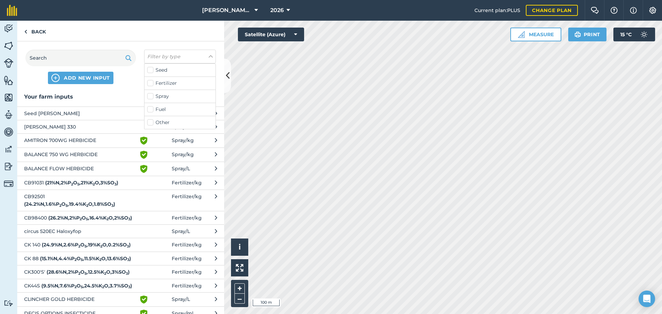
click at [151, 96] on label "Spray" at bounding box center [180, 96] width 66 height 7
click at [151, 96] on input "Spray" at bounding box center [149, 95] width 4 height 4
checkbox input "true"
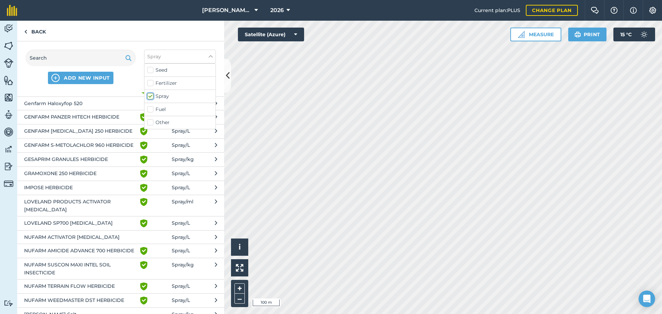
scroll to position [206, 0]
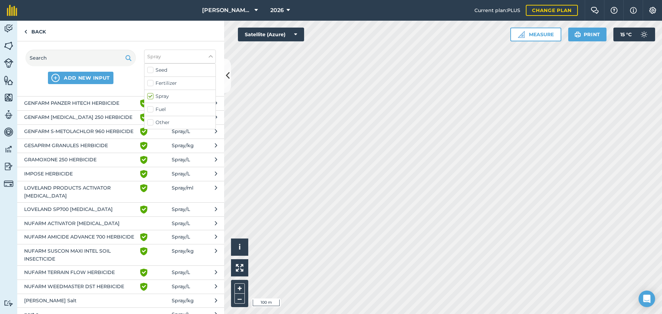
click at [132, 227] on span "NUFARM ACTIVATOR [MEDICAL_DATA]" at bounding box center [80, 224] width 113 height 8
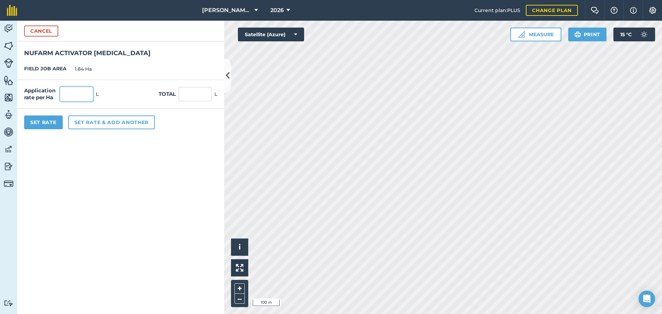
click at [63, 92] on input "text" at bounding box center [76, 94] width 33 height 14
type input "0.2"
type input "0.368"
click at [116, 121] on button "Set rate & add another" at bounding box center [111, 123] width 87 height 14
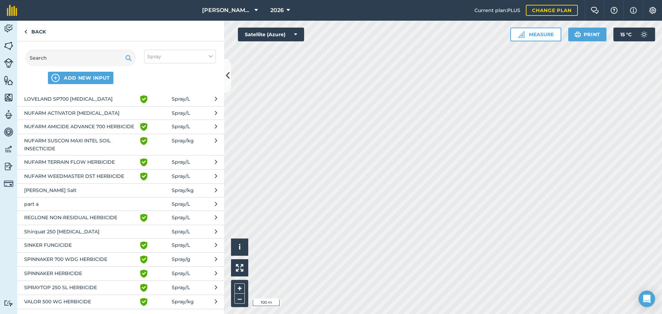
scroll to position [317, 0]
click at [130, 249] on span "SINKER FUNGICIDE" at bounding box center [80, 244] width 113 height 8
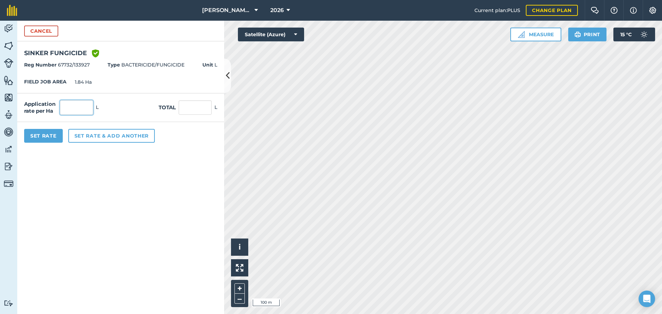
click at [65, 106] on input "text" at bounding box center [76, 107] width 33 height 14
type input "0.2"
type input "0.368"
click at [28, 138] on button "Set Rate" at bounding box center [43, 136] width 39 height 14
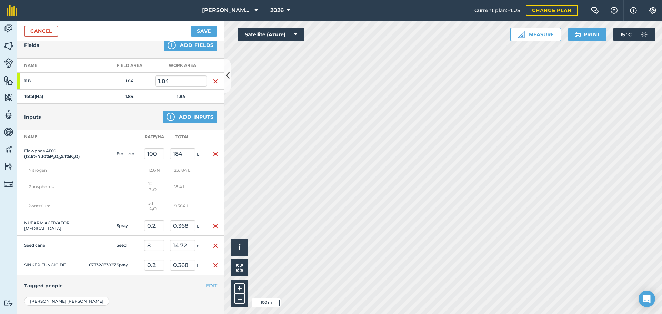
scroll to position [0, 0]
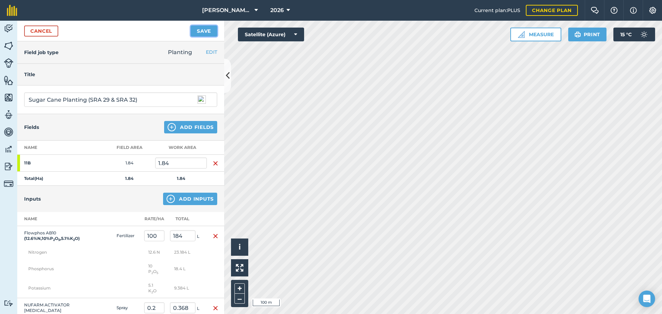
click at [210, 31] on button "Save" at bounding box center [204, 31] width 27 height 11
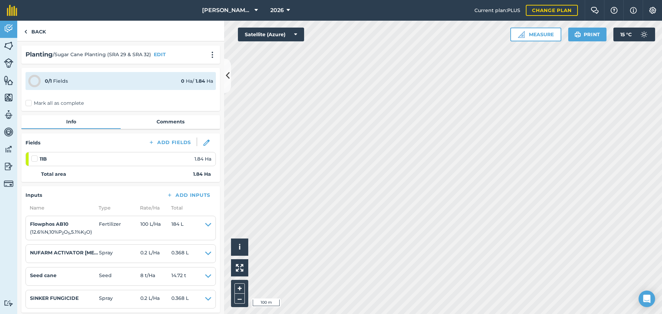
click at [28, 102] on label "Mark all as complete" at bounding box center [55, 103] width 58 height 7
click at [28, 102] on input "Mark all as complete" at bounding box center [28, 102] width 4 height 4
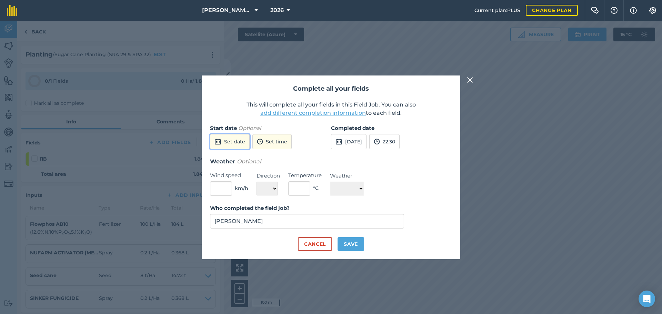
click at [229, 144] on button "Set date" at bounding box center [230, 141] width 40 height 15
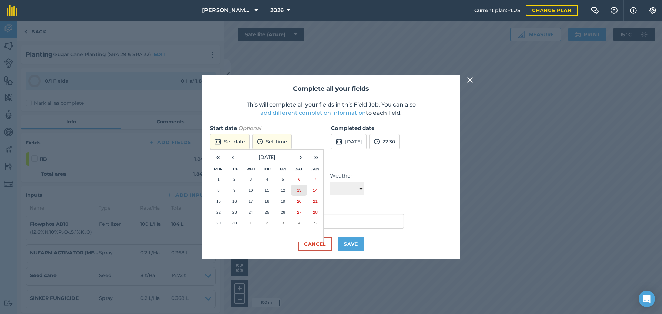
click at [299, 189] on abbr "13" at bounding box center [299, 190] width 4 height 4
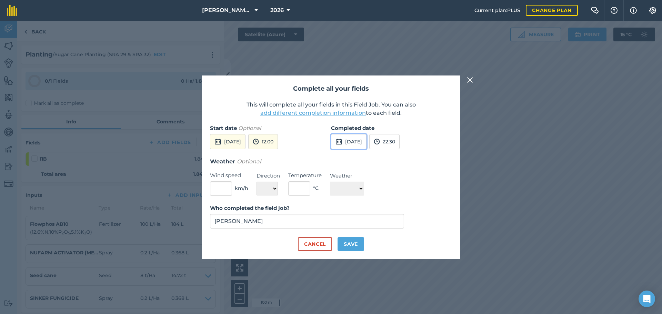
click at [365, 142] on button "[DATE]" at bounding box center [349, 141] width 36 height 15
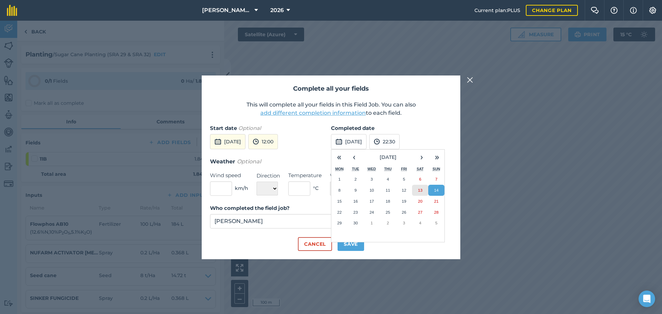
click at [420, 189] on abbr "13" at bounding box center [420, 190] width 4 height 4
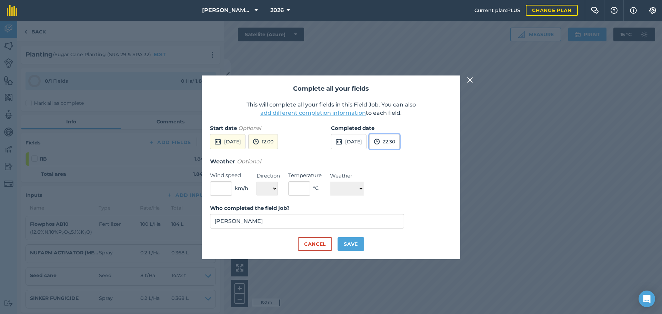
click at [400, 143] on button "22:30" at bounding box center [384, 141] width 30 height 15
click at [397, 158] on button "13:00" at bounding box center [386, 162] width 32 height 11
click at [347, 247] on button "Save" at bounding box center [351, 244] width 27 height 14
checkbox input "true"
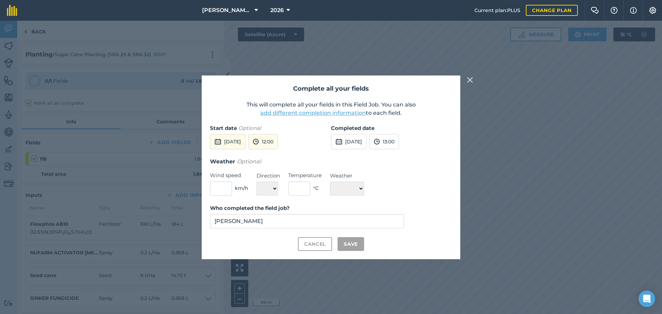
checkbox input "true"
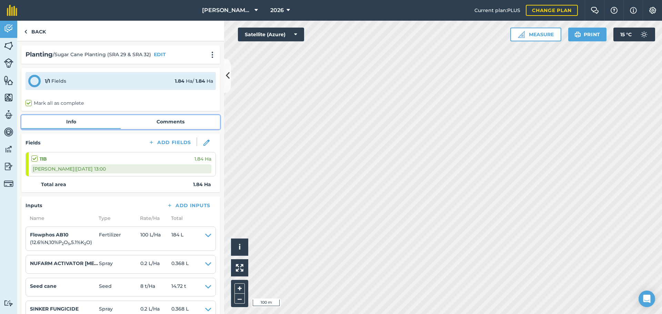
click at [161, 123] on link "Comments" at bounding box center [170, 121] width 99 height 13
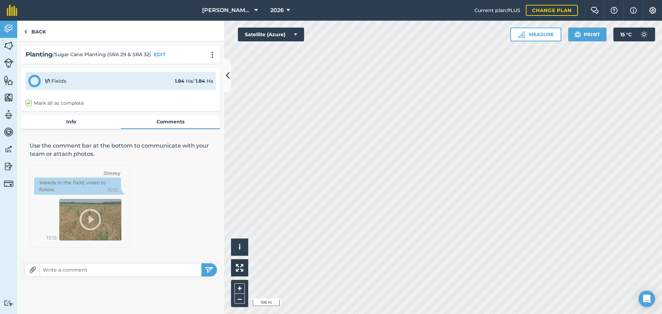
click at [64, 273] on input "text" at bounding box center [120, 270] width 161 height 10
type input "Eastern Side is 22 1/2 Rows SRA 29, Western Side is 21 1/2 Rows SRA 32, all set…"
click at [210, 268] on img "submit" at bounding box center [209, 270] width 9 height 8
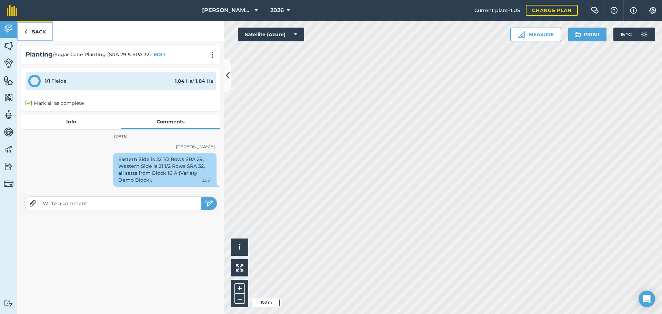
click at [44, 34] on link "Back" at bounding box center [35, 31] width 36 height 20
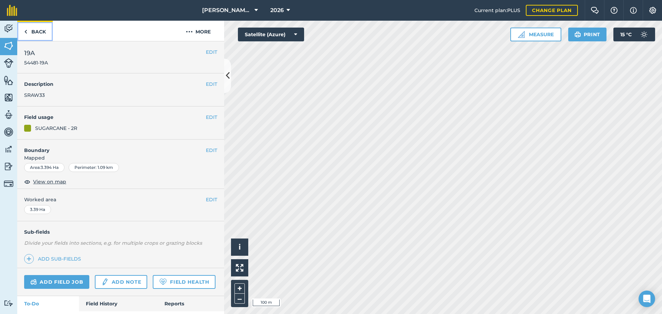
click at [36, 31] on link "Back" at bounding box center [35, 31] width 36 height 20
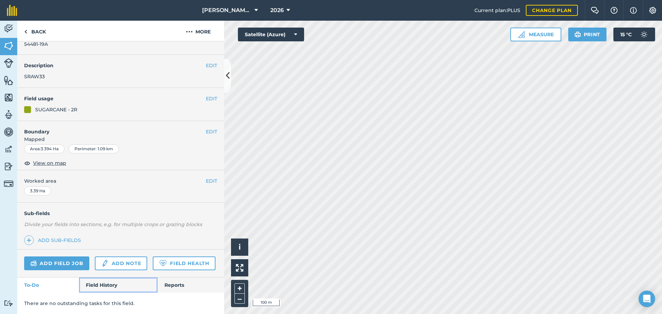
click at [113, 285] on link "Field History" at bounding box center [118, 285] width 78 height 15
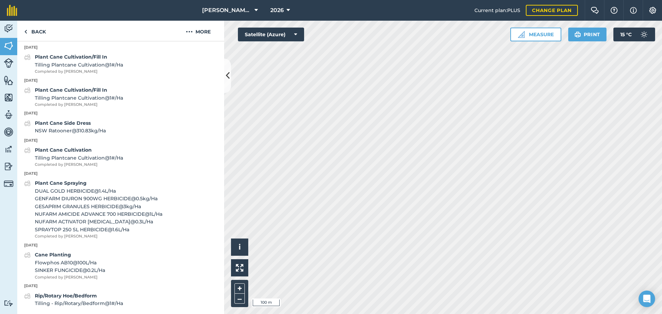
scroll to position [469, 0]
click at [237, 300] on button "–" at bounding box center [239, 299] width 10 height 10
click at [240, 288] on button "+" at bounding box center [239, 288] width 10 height 10
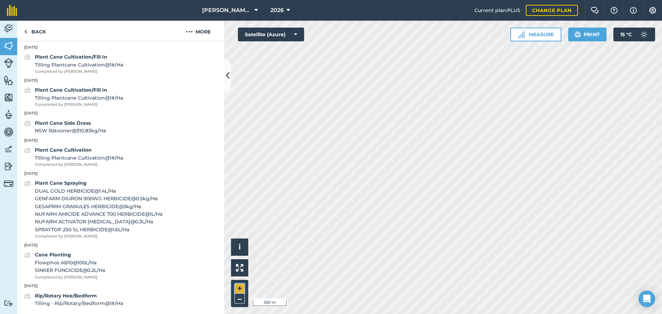
click at [240, 287] on button "+" at bounding box center [239, 288] width 10 height 10
click at [240, 290] on button "+" at bounding box center [239, 288] width 10 height 10
click at [36, 33] on link "Back" at bounding box center [35, 31] width 36 height 20
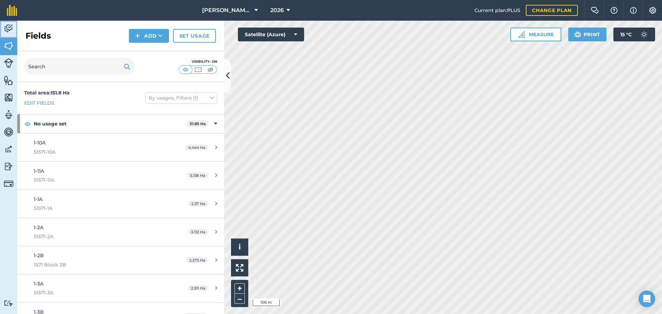
click at [11, 30] on img at bounding box center [9, 28] width 10 height 10
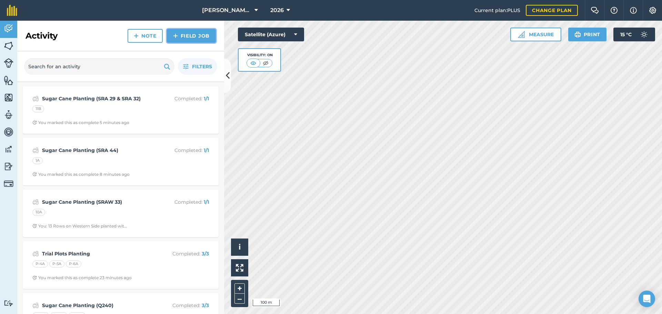
click at [182, 36] on link "Field Job" at bounding box center [191, 36] width 49 height 14
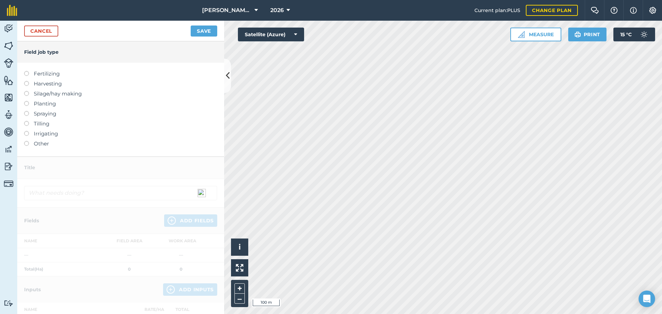
click at [26, 111] on label at bounding box center [29, 111] width 10 height 0
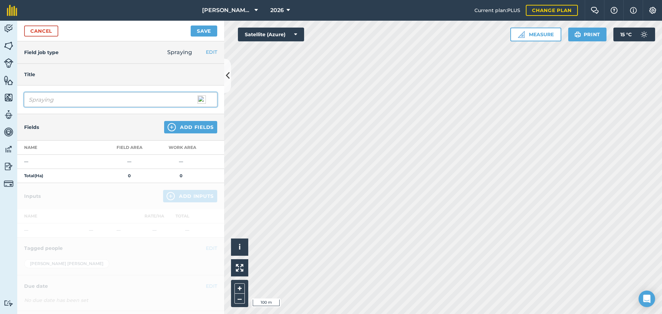
click at [28, 99] on input "Spraying" at bounding box center [120, 99] width 193 height 14
type input "Plant Cane Spraying (Spiking)"
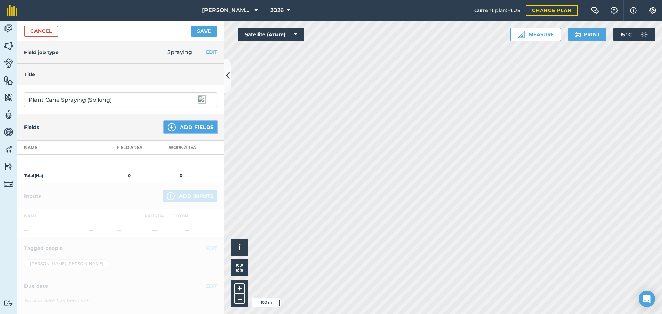
click at [168, 129] on img at bounding box center [172, 127] width 8 height 8
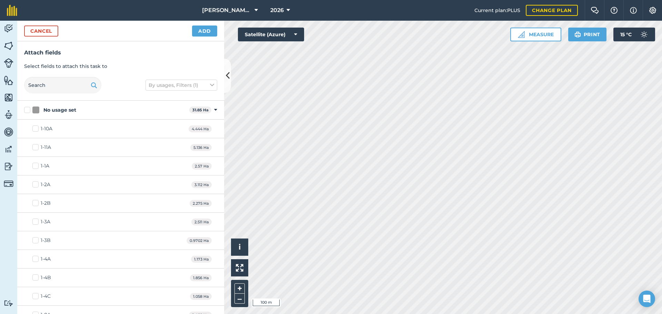
checkbox input "true"
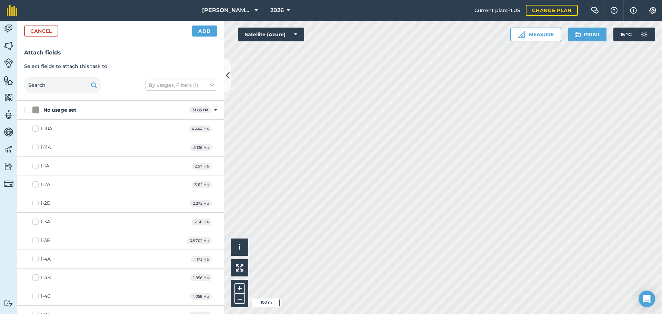
checkbox input "true"
click at [203, 32] on button "Add" at bounding box center [204, 31] width 25 height 11
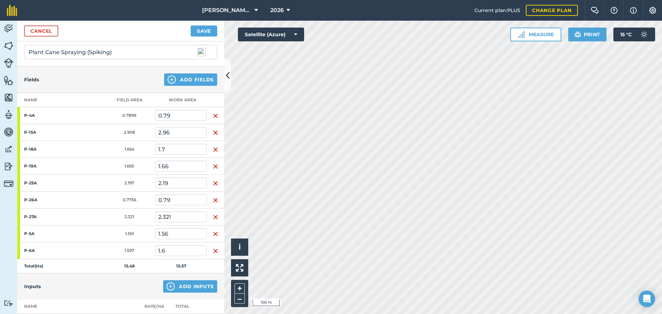
scroll to position [51, 0]
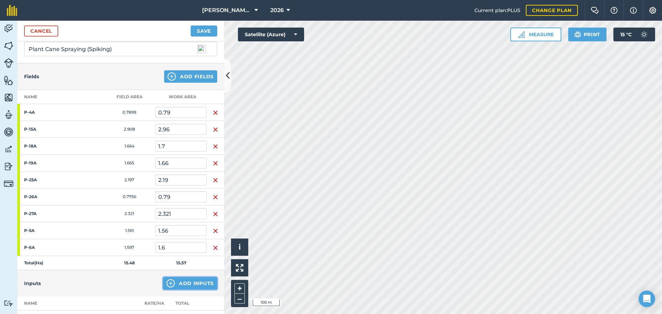
click at [169, 282] on img at bounding box center [171, 283] width 8 height 8
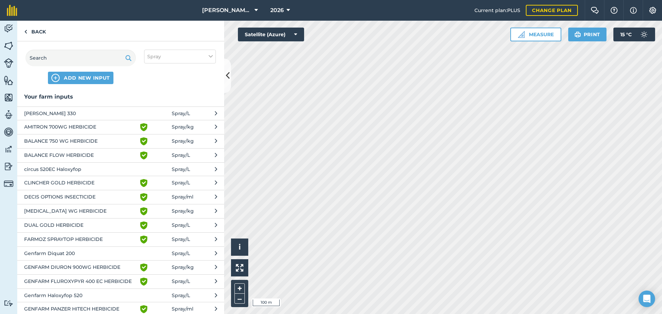
click at [188, 224] on button "DUAL GOLD HERBICIDE Green shield with white tick Spray / L" at bounding box center [120, 225] width 207 height 14
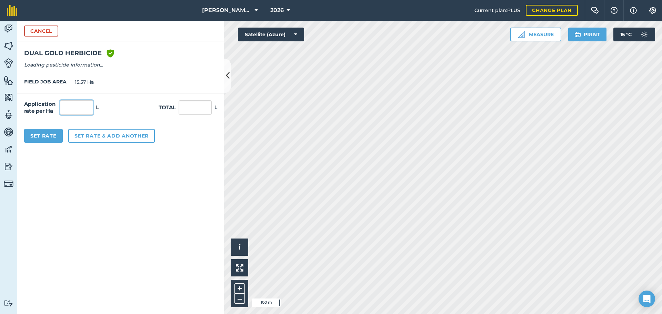
click at [82, 106] on input "text" at bounding box center [76, 107] width 33 height 14
type input "1.4"
type input "21.798"
click at [104, 137] on button "Set rate & add another" at bounding box center [111, 136] width 87 height 14
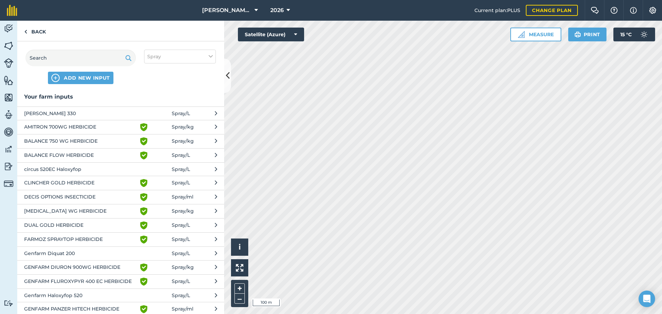
click at [208, 212] on button "[MEDICAL_DATA] WG HERBICIDE Green shield with white tick Spray / kg" at bounding box center [120, 211] width 207 height 14
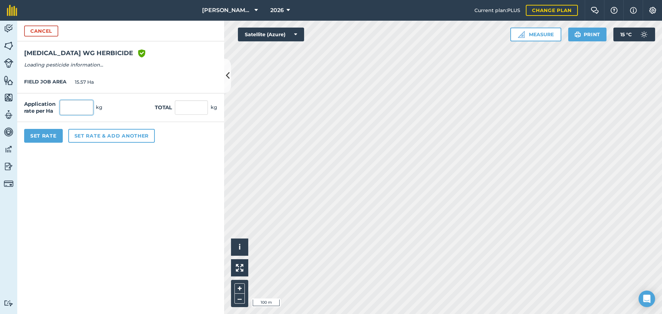
click at [72, 111] on input "text" at bounding box center [76, 107] width 33 height 14
type input "0.5"
type input "7.785"
click at [99, 138] on button "Set rate & add another" at bounding box center [111, 136] width 87 height 14
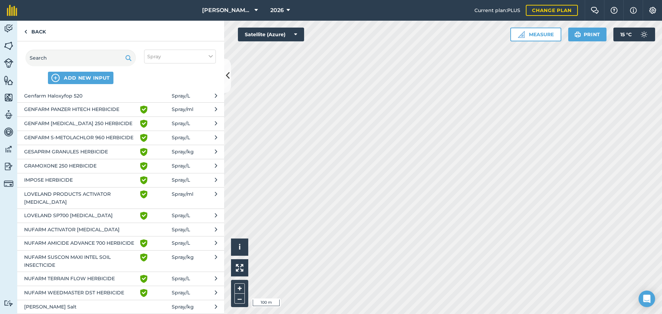
scroll to position [207, 0]
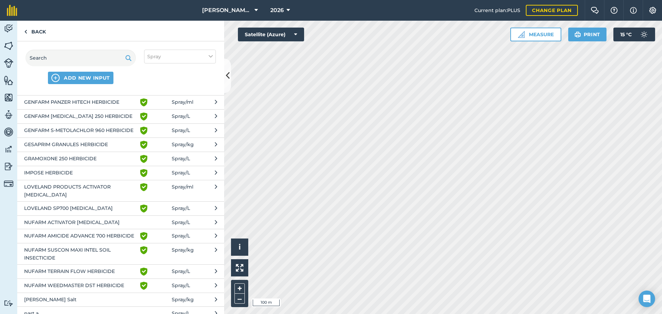
click at [202, 149] on button "GESAPRIM GRANULES HERBICIDE Green shield with white tick Spray / kg" at bounding box center [120, 145] width 207 height 14
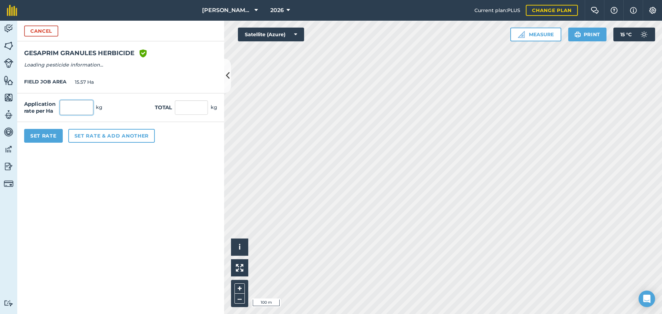
click at [69, 107] on input "text" at bounding box center [76, 107] width 33 height 14
type input "3"
type input "46.71"
click at [106, 136] on button "Set rate & add another" at bounding box center [111, 136] width 87 height 14
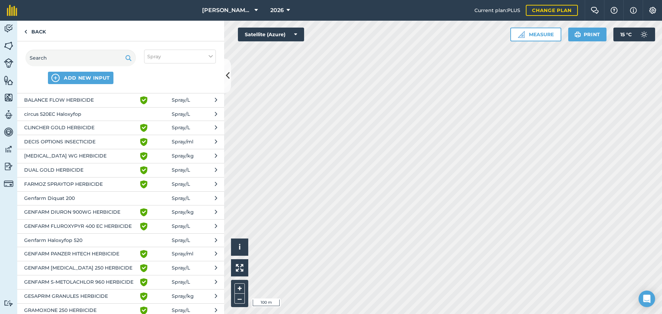
scroll to position [69, 0]
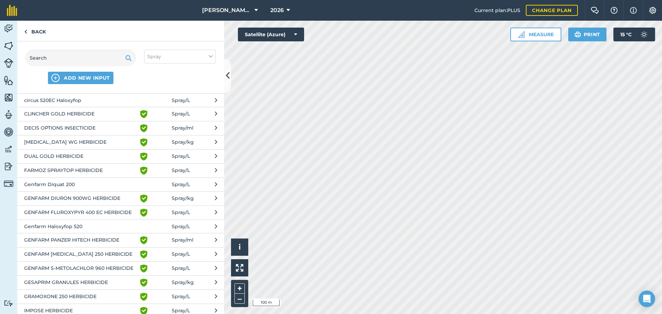
click at [215, 254] on icon at bounding box center [216, 254] width 2 height 8
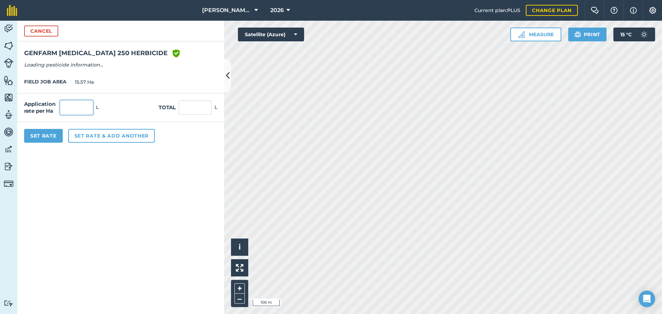
click at [72, 101] on input "text" at bounding box center [76, 107] width 33 height 14
type input "1.6"
type input "24.912"
click at [101, 141] on button "Set rate & add another" at bounding box center [111, 136] width 87 height 14
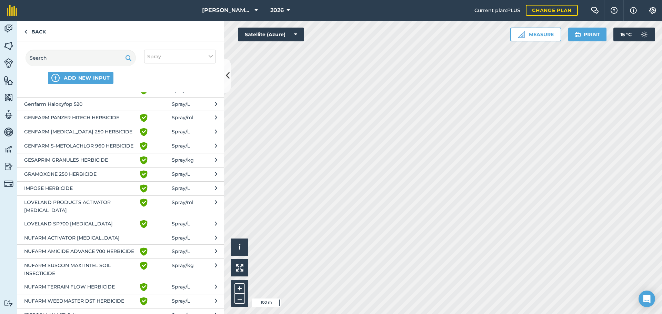
scroll to position [195, 0]
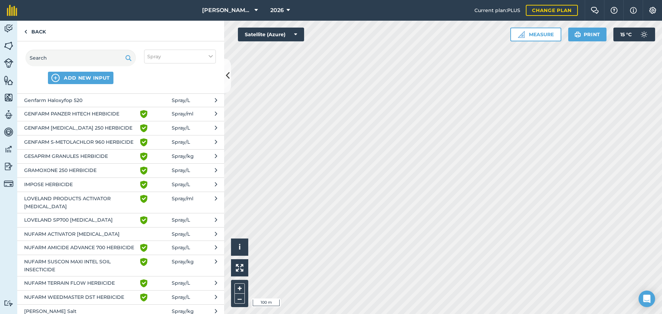
click at [196, 255] on button "NUFARM AMICIDE ADVANCE 700 HERBICIDE Green shield with white tick Spray / L" at bounding box center [120, 248] width 207 height 14
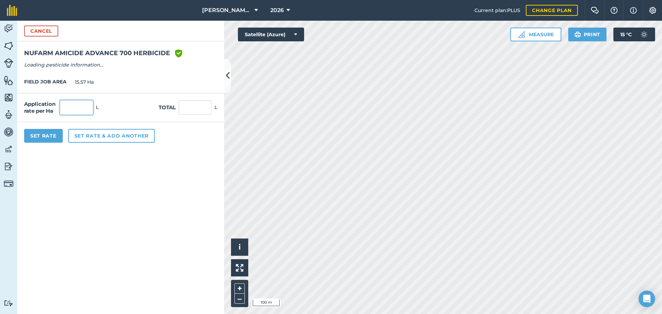
click at [85, 103] on input "text" at bounding box center [76, 107] width 33 height 14
type input "1"
type input "15.57"
click at [91, 135] on button "Set rate & add another" at bounding box center [111, 136] width 87 height 14
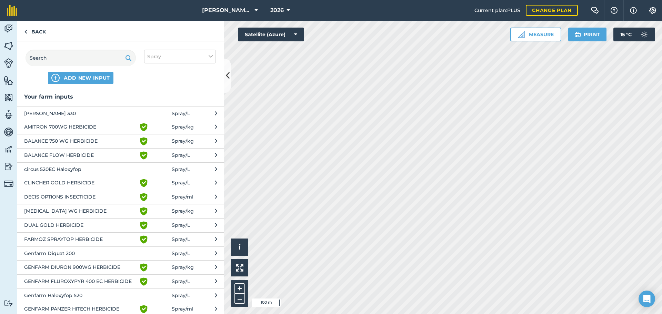
click at [196, 283] on button "GENFARM FLUROXYPYR 400 EC HERBICIDE Green shield with white tick Spray / L" at bounding box center [120, 281] width 207 height 14
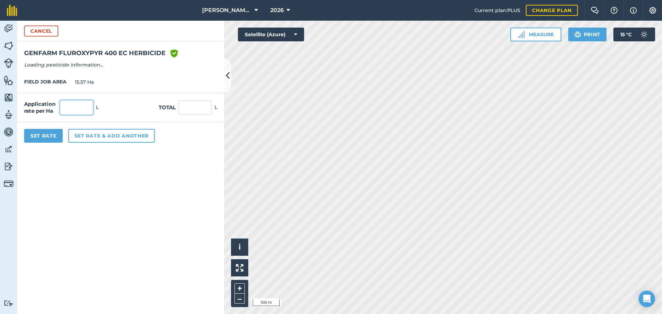
click at [74, 112] on input "text" at bounding box center [76, 107] width 33 height 14
type input "0.65"
type input "10.121"
click at [114, 134] on button "Set rate & add another" at bounding box center [111, 136] width 87 height 14
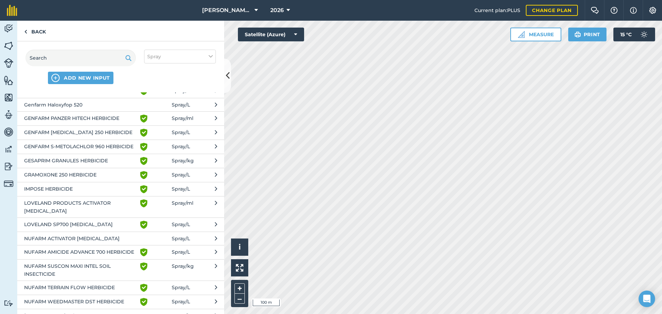
scroll to position [204, 0]
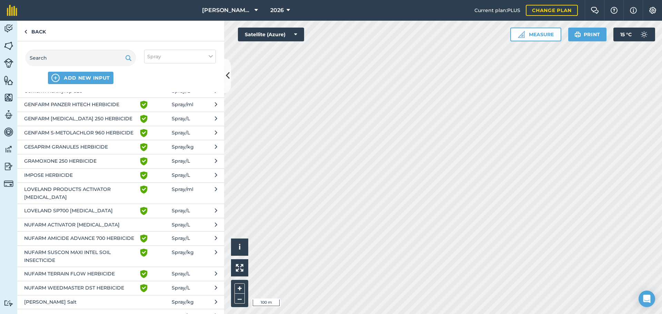
click at [208, 231] on button "NUFARM ACTIVATOR [MEDICAL_DATA] Spray / L" at bounding box center [120, 224] width 207 height 13
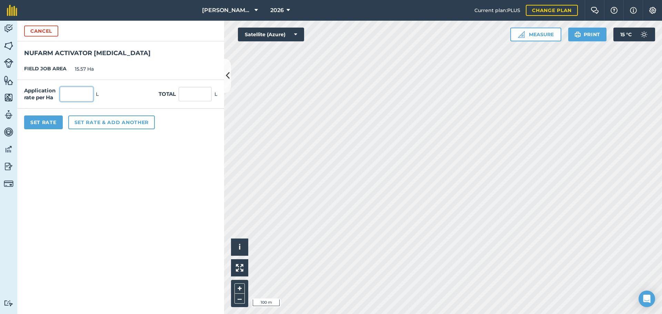
click at [79, 90] on input "text" at bounding box center [76, 94] width 33 height 14
type input "0.3"
type input "4.671"
click at [104, 122] on button "Set rate & add another" at bounding box center [111, 123] width 87 height 14
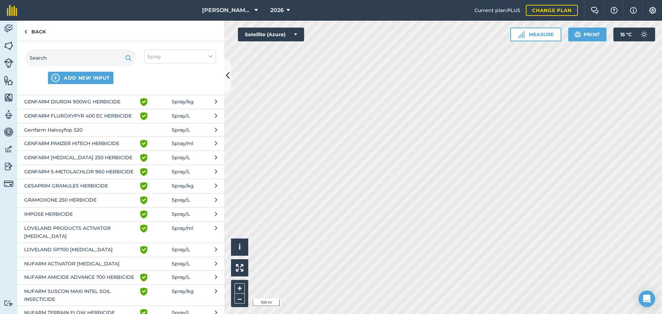
scroll to position [179, 0]
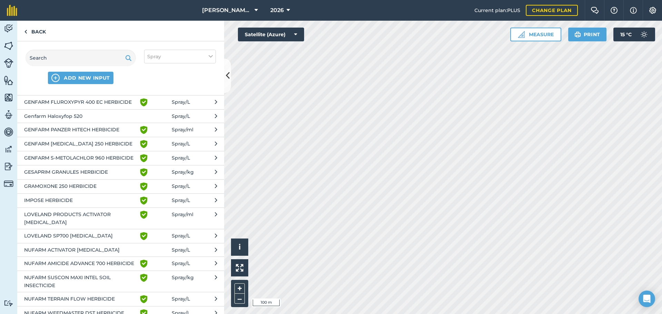
click at [191, 243] on button "LOVELAND SP700 [MEDICAL_DATA] Green shield with white tick Spray / L" at bounding box center [120, 236] width 207 height 14
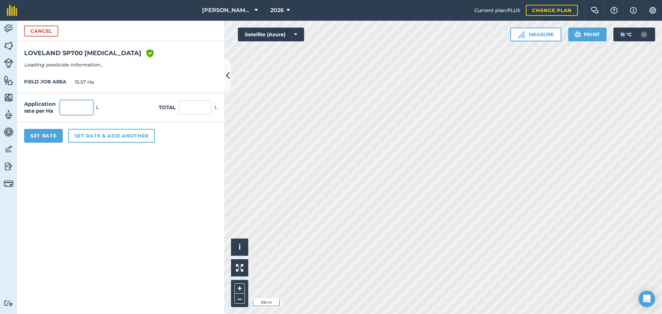
click at [81, 110] on input "text" at bounding box center [76, 107] width 33 height 14
type input "1.5"
type input "23.355"
click at [46, 134] on button "Set Rate" at bounding box center [43, 136] width 39 height 14
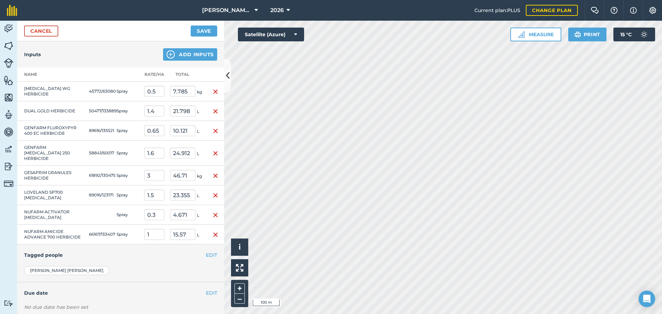
scroll to position [314, 0]
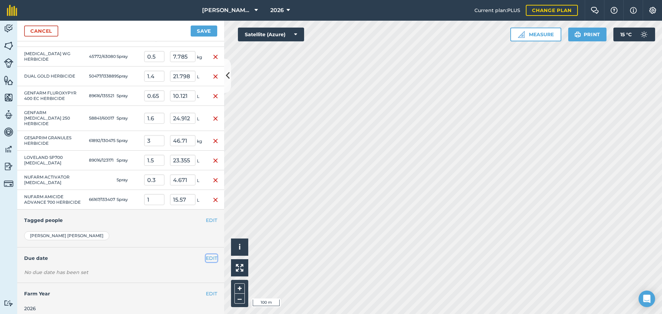
click at [208, 254] on button "EDIT" at bounding box center [211, 258] width 11 height 8
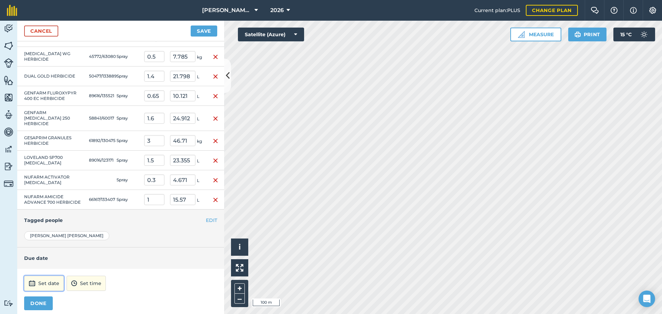
click at [47, 277] on button "Set date" at bounding box center [44, 283] width 40 height 15
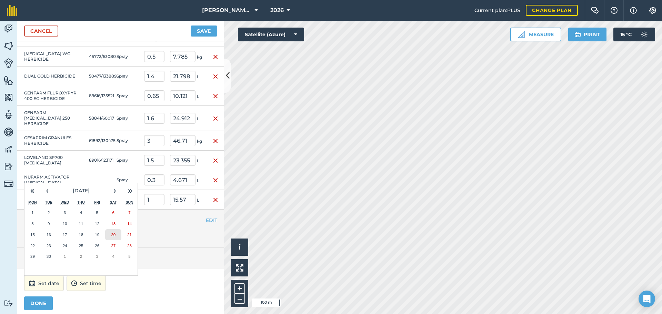
click at [115, 232] on abbr "20" at bounding box center [113, 234] width 4 height 4
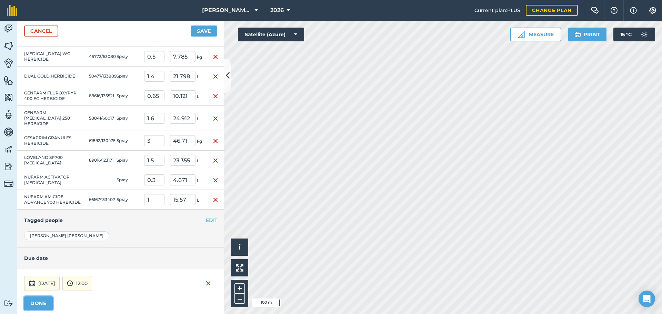
click at [41, 297] on button "DONE" at bounding box center [38, 304] width 29 height 14
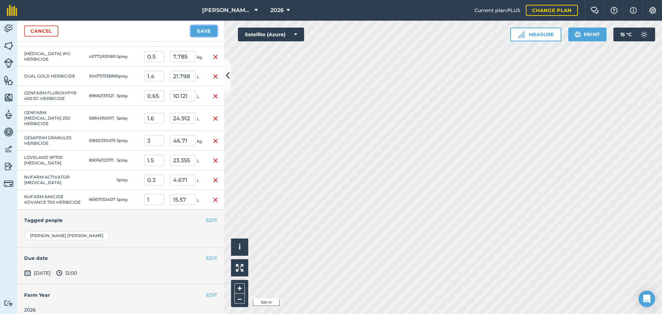
click at [206, 32] on button "Save" at bounding box center [204, 31] width 27 height 11
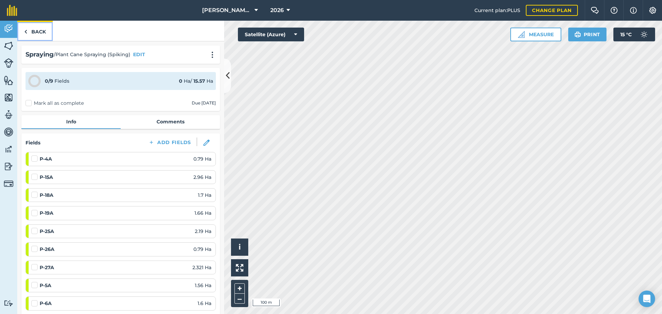
click at [32, 32] on link "Back" at bounding box center [35, 31] width 36 height 20
